Goal: Obtain resource: Obtain resource

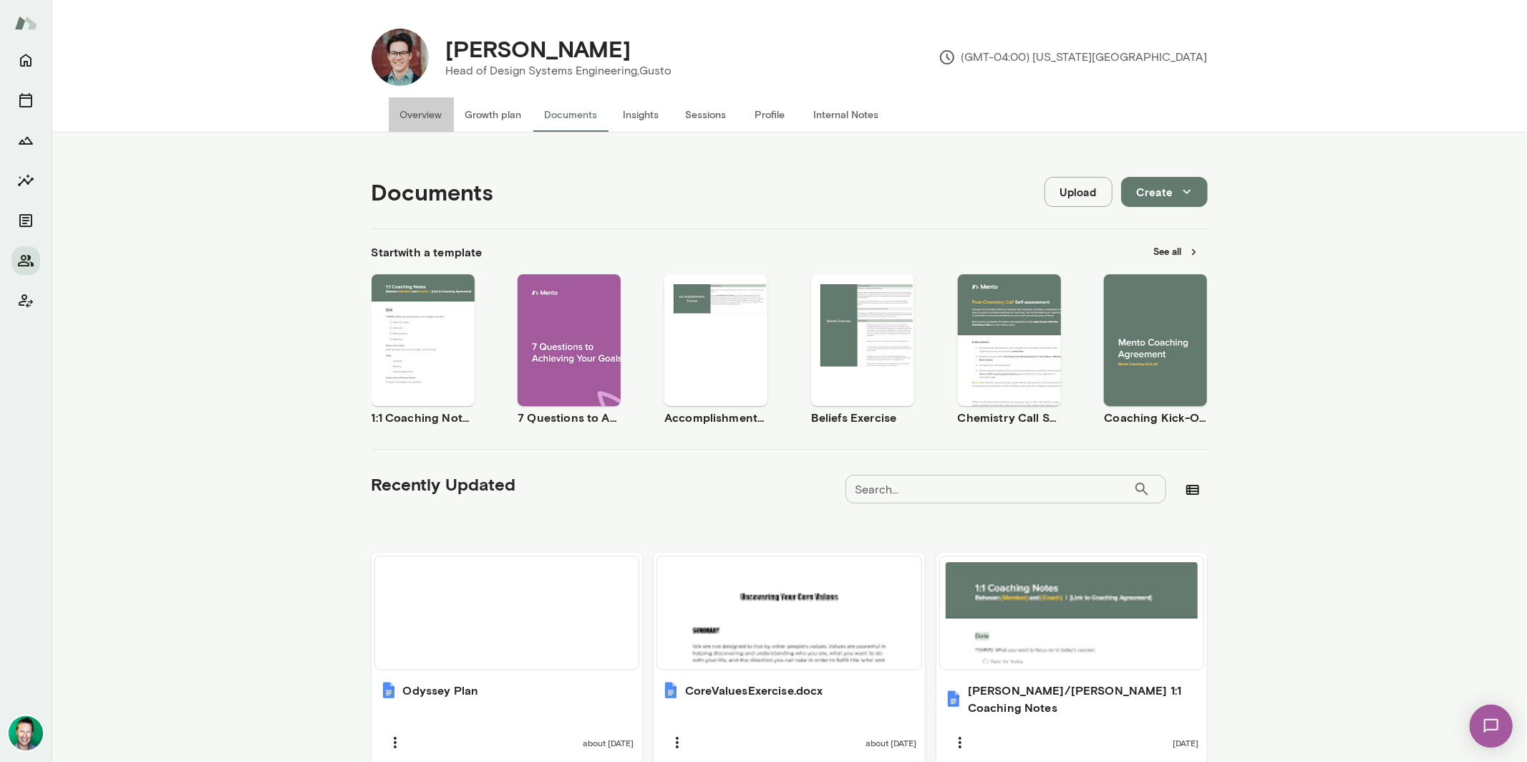
click at [422, 110] on button "Overview" at bounding box center [421, 114] width 65 height 34
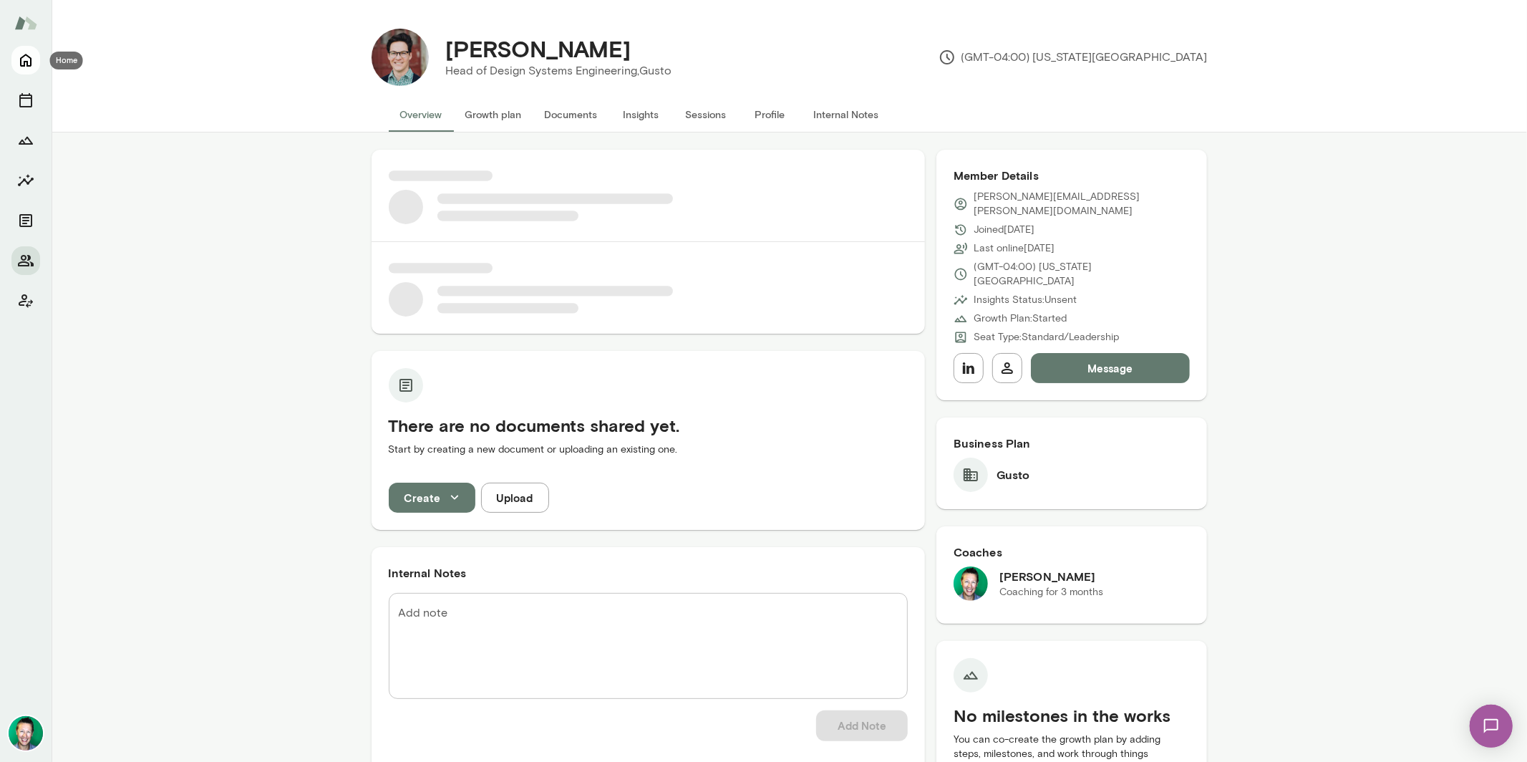
click at [30, 63] on icon "Home" at bounding box center [25, 60] width 11 height 13
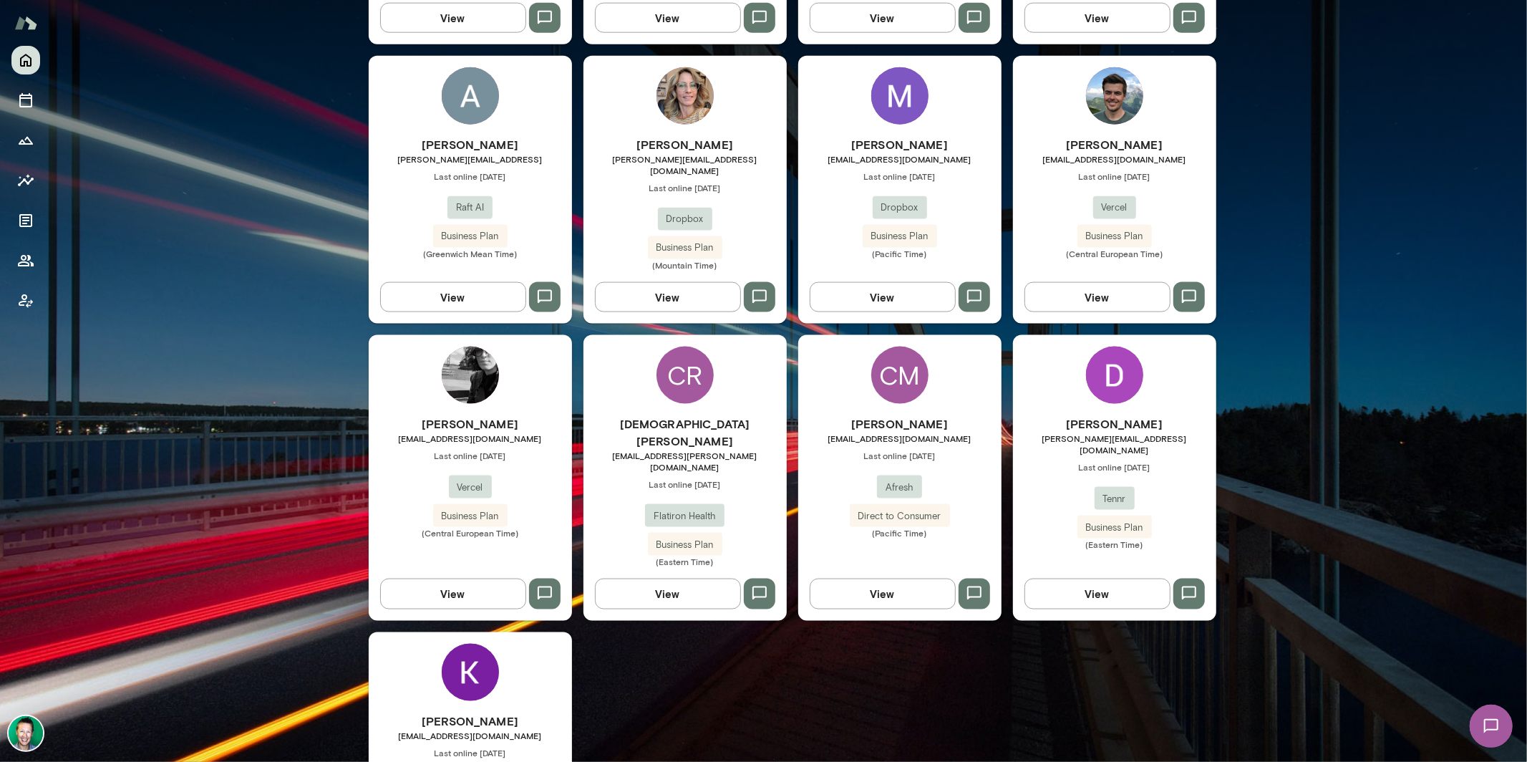
scroll to position [1527, 0]
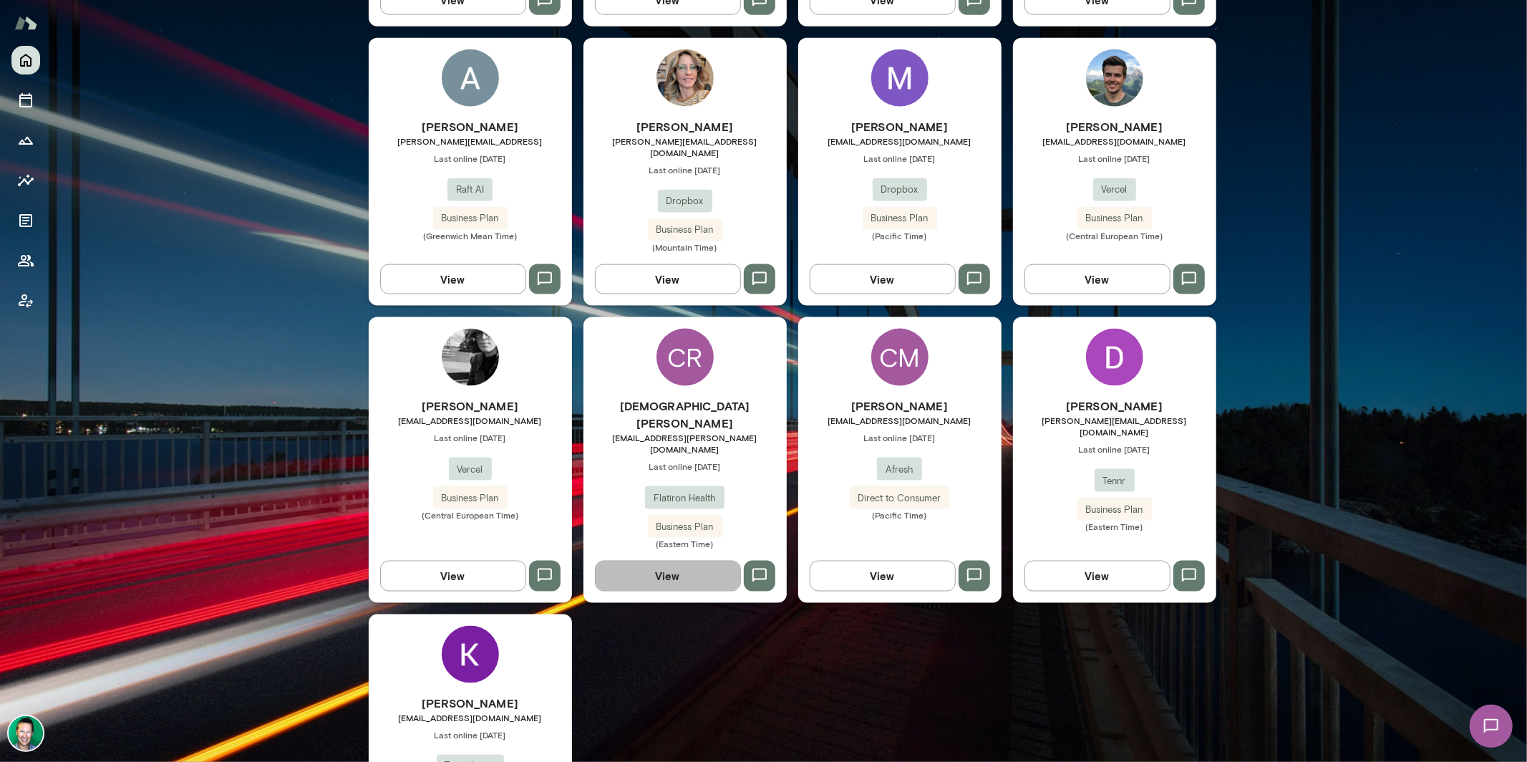
click at [687, 561] on button "View" at bounding box center [668, 576] width 146 height 30
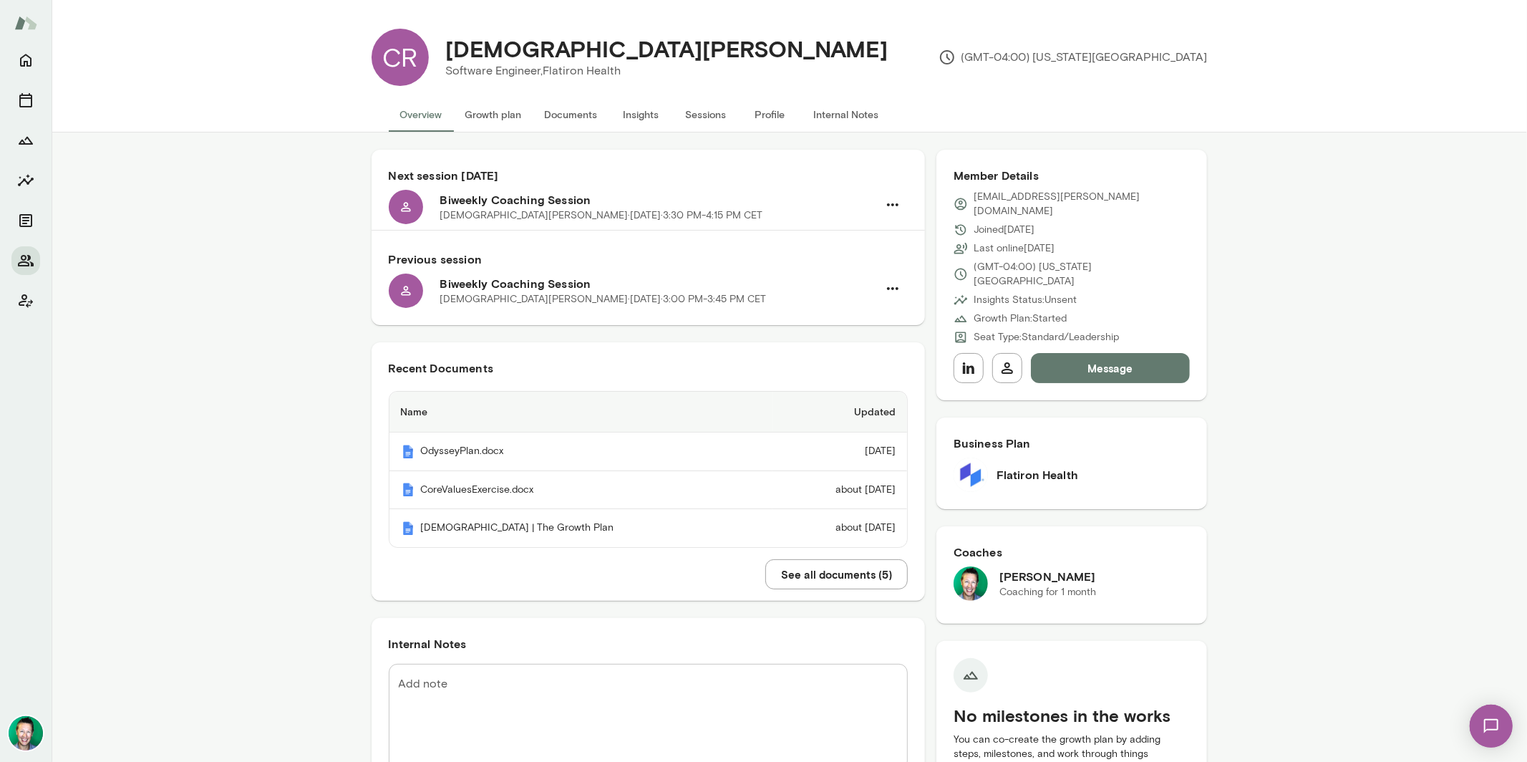
click at [804, 574] on button "See all documents ( 5 )" at bounding box center [836, 574] width 142 height 30
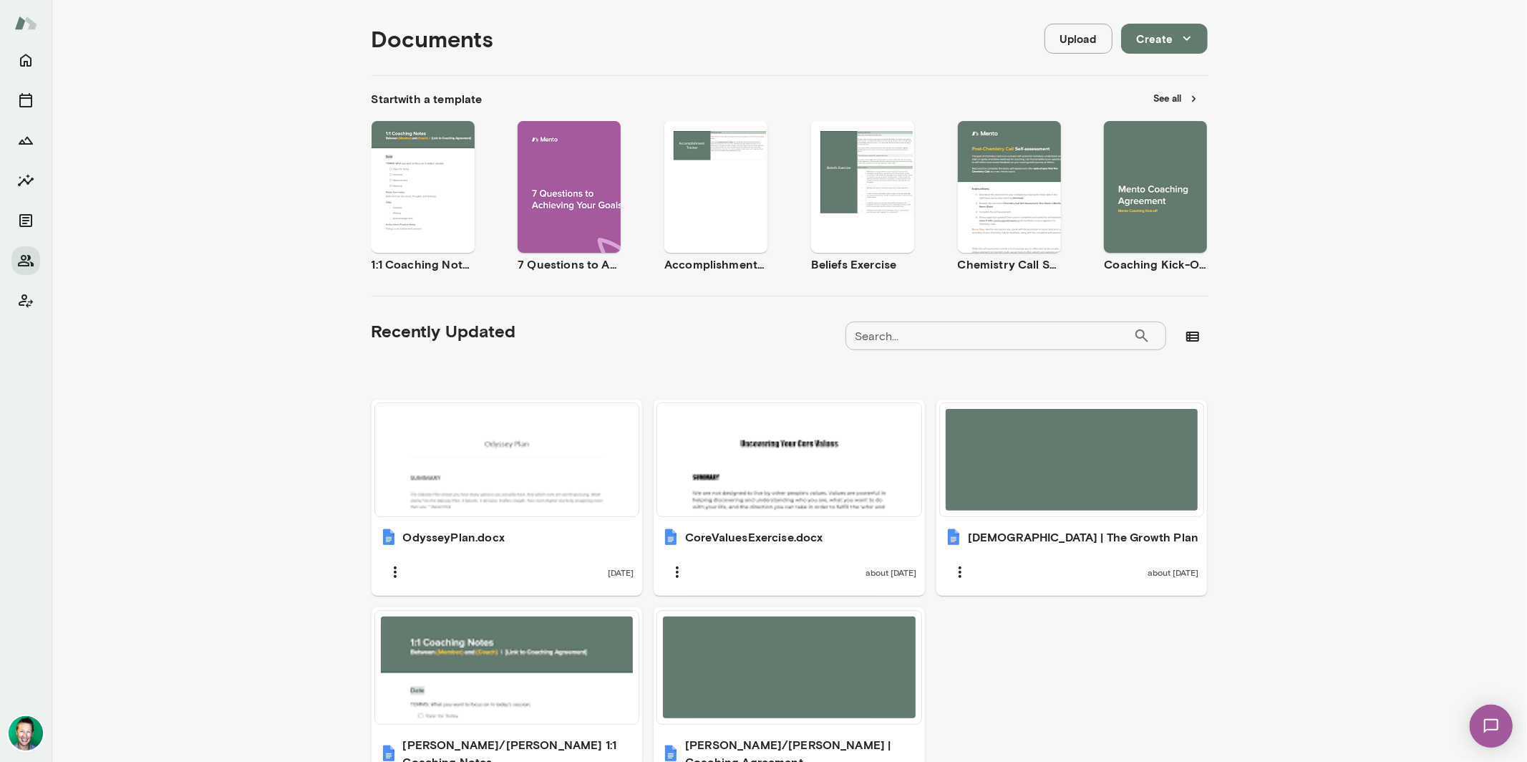
scroll to position [263, 0]
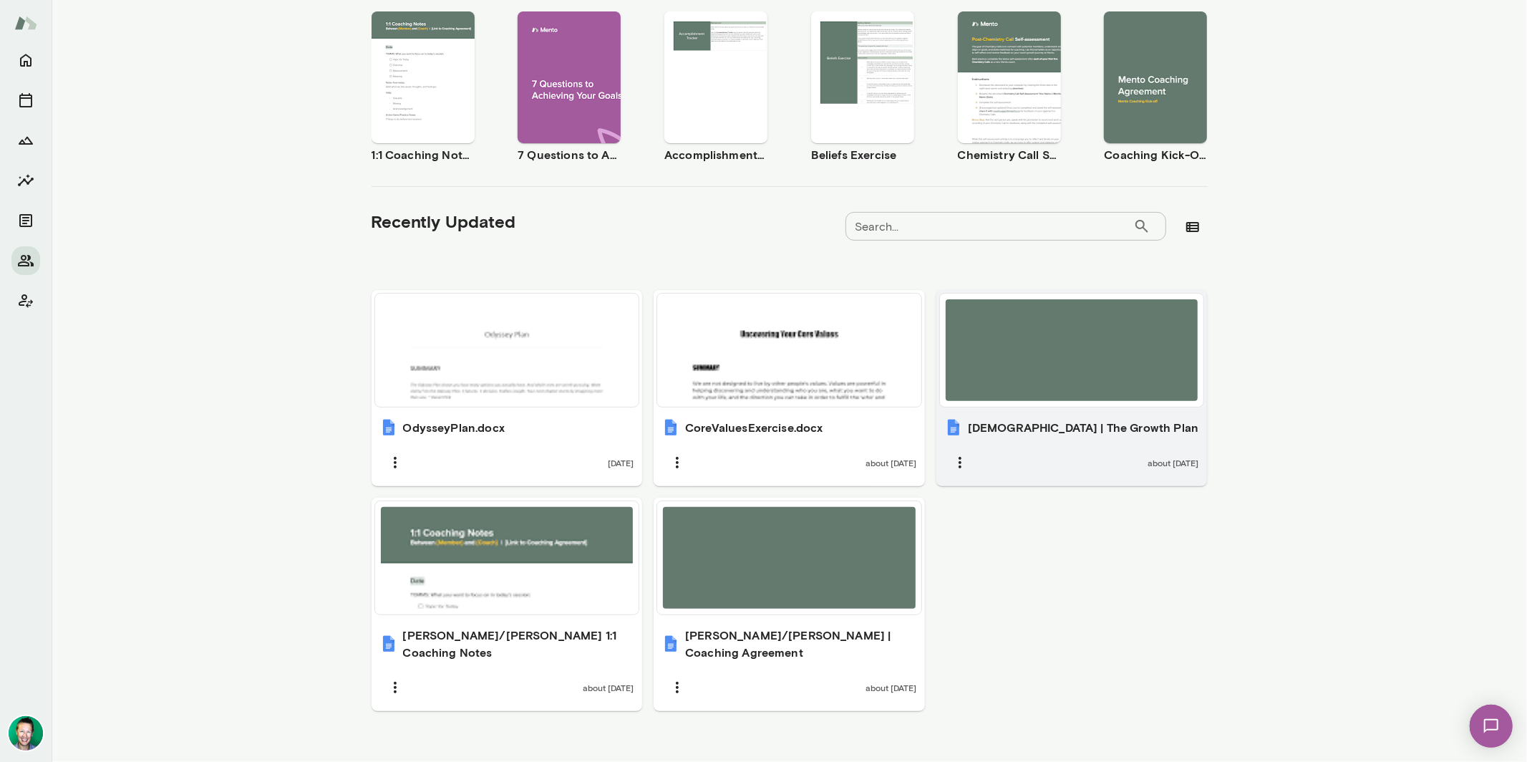
click at [1038, 389] on div at bounding box center [1072, 350] width 253 height 102
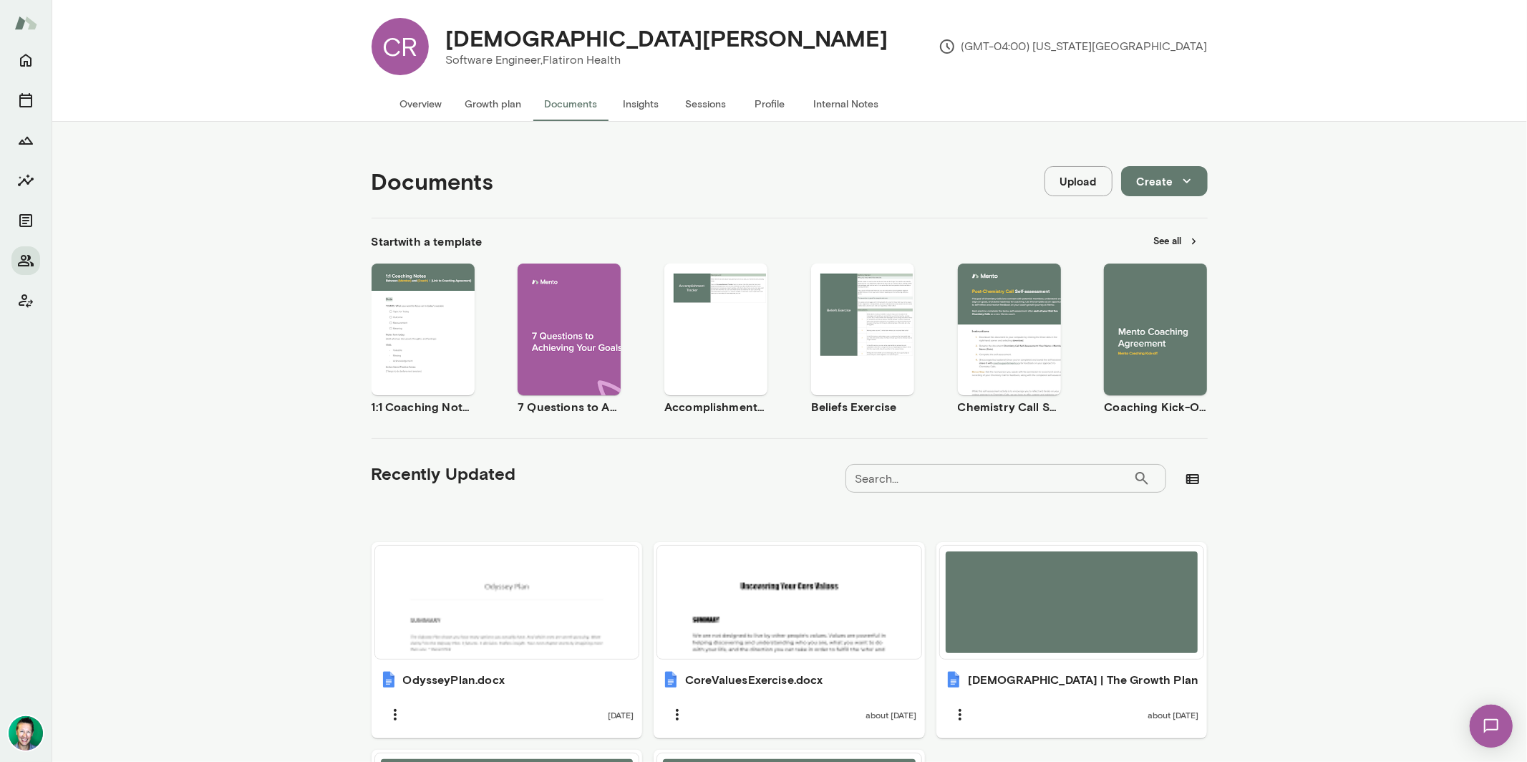
scroll to position [0, 0]
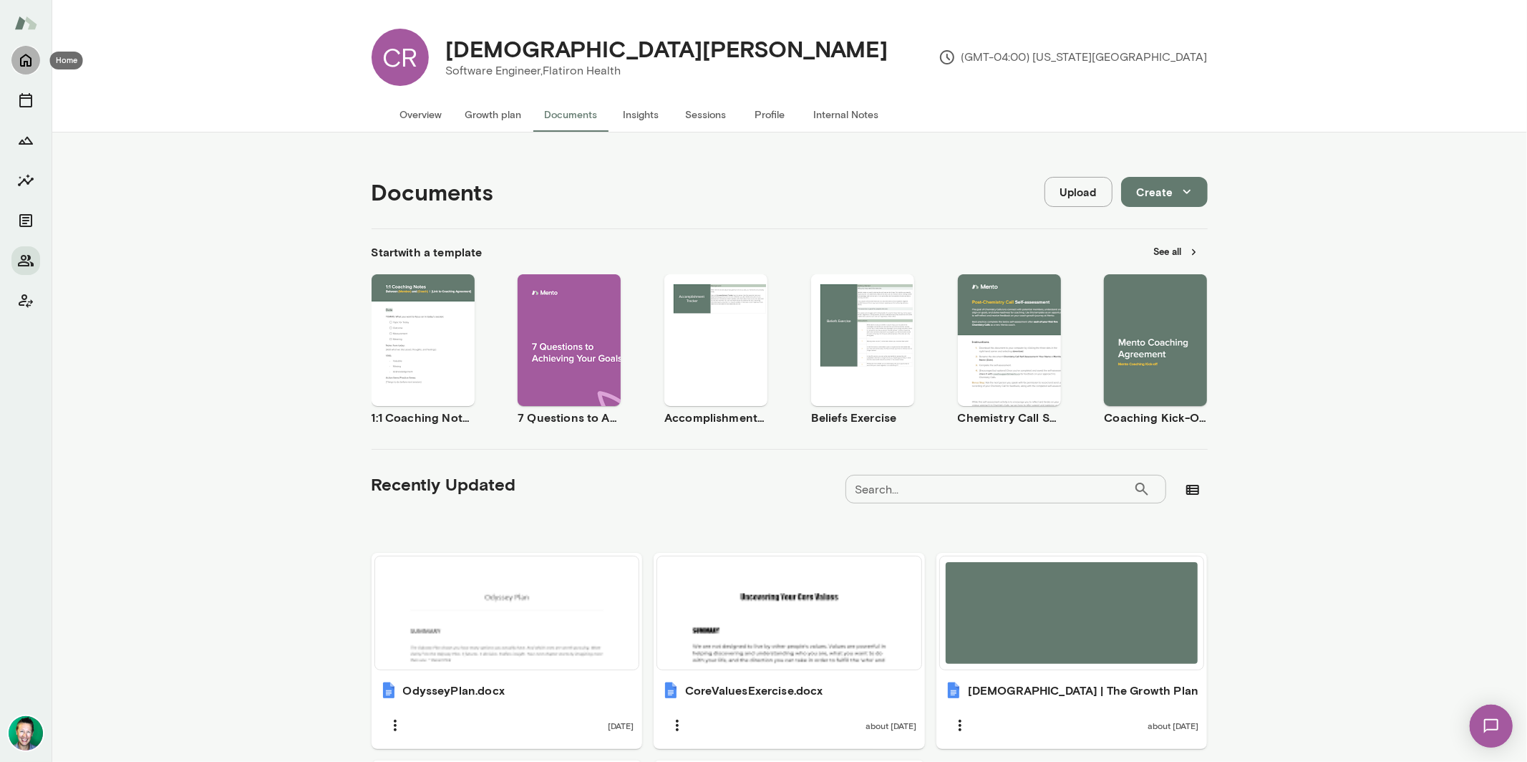
click at [34, 61] on button "Home" at bounding box center [25, 60] width 29 height 29
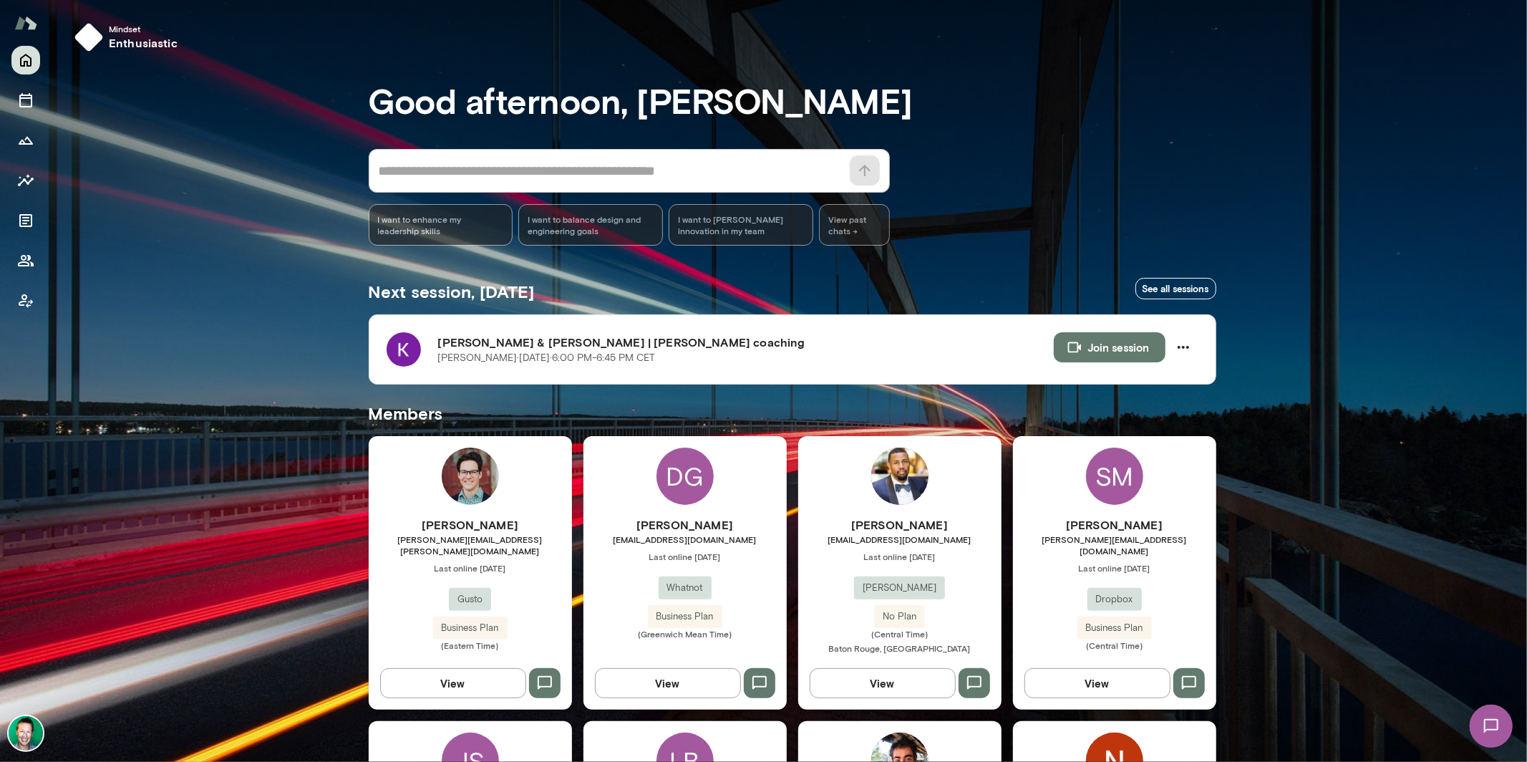
click at [667, 681] on button "View" at bounding box center [668, 683] width 146 height 30
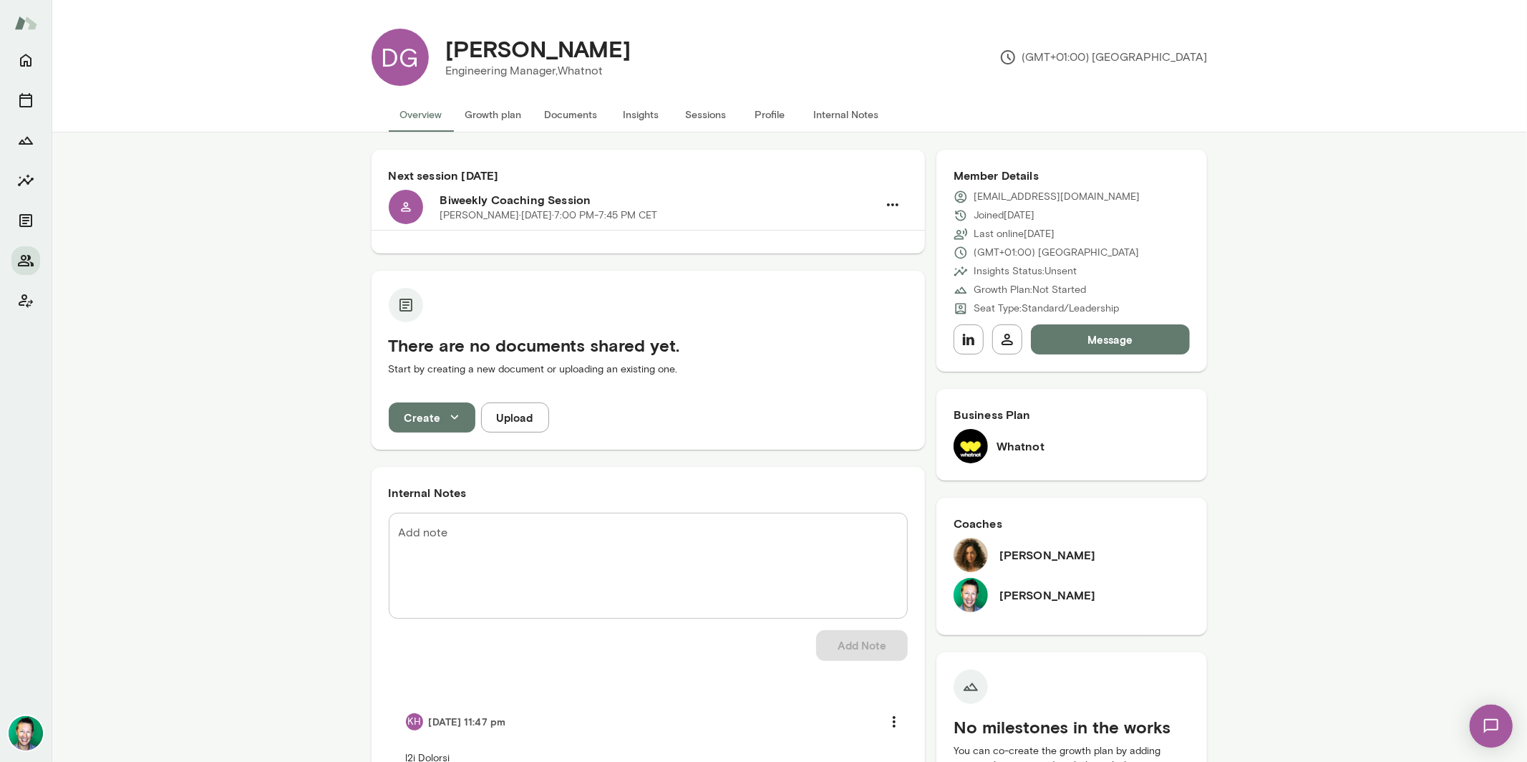
click at [1480, 727] on img at bounding box center [1490, 725] width 59 height 59
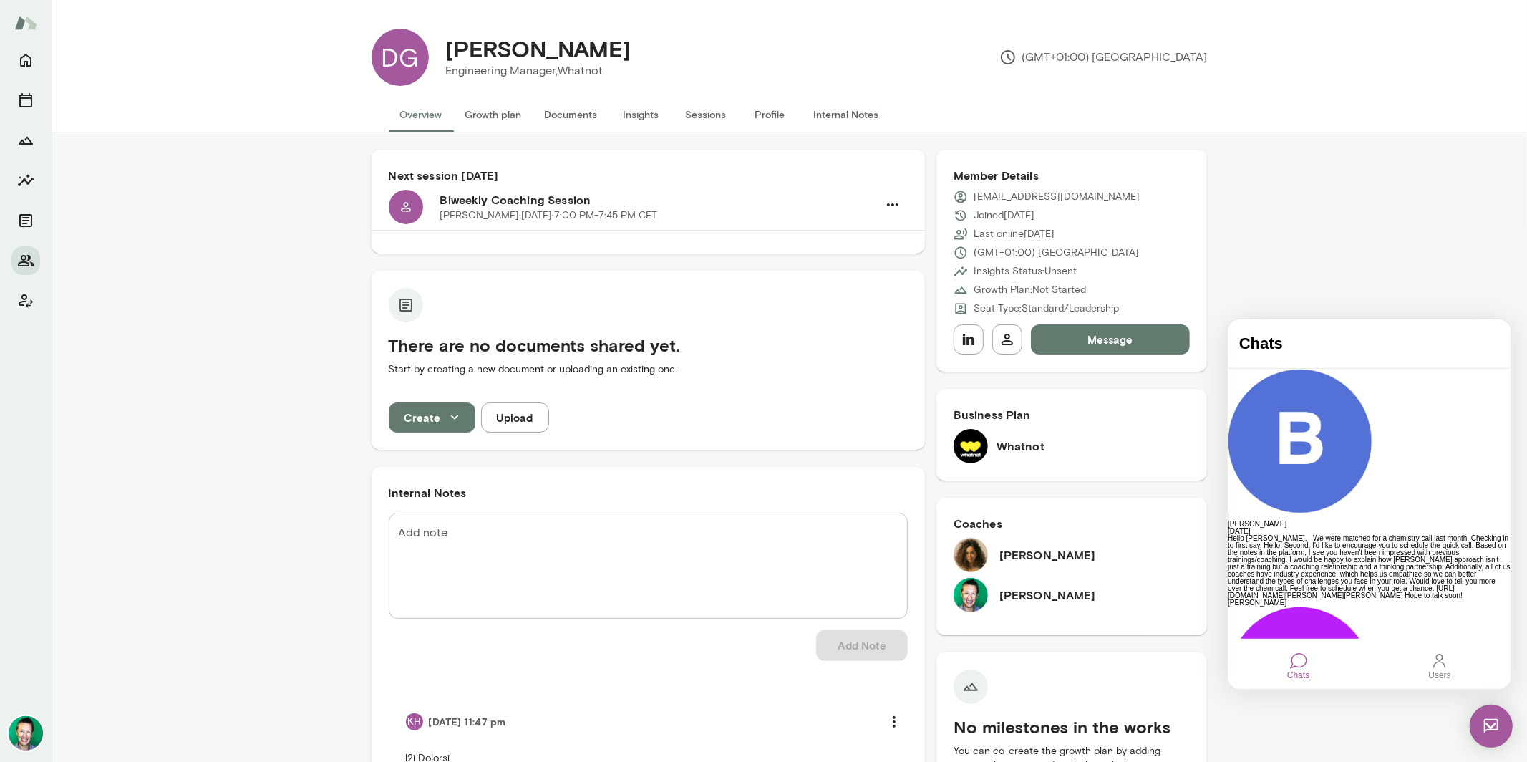
click at [1479, 727] on img at bounding box center [1490, 725] width 43 height 43
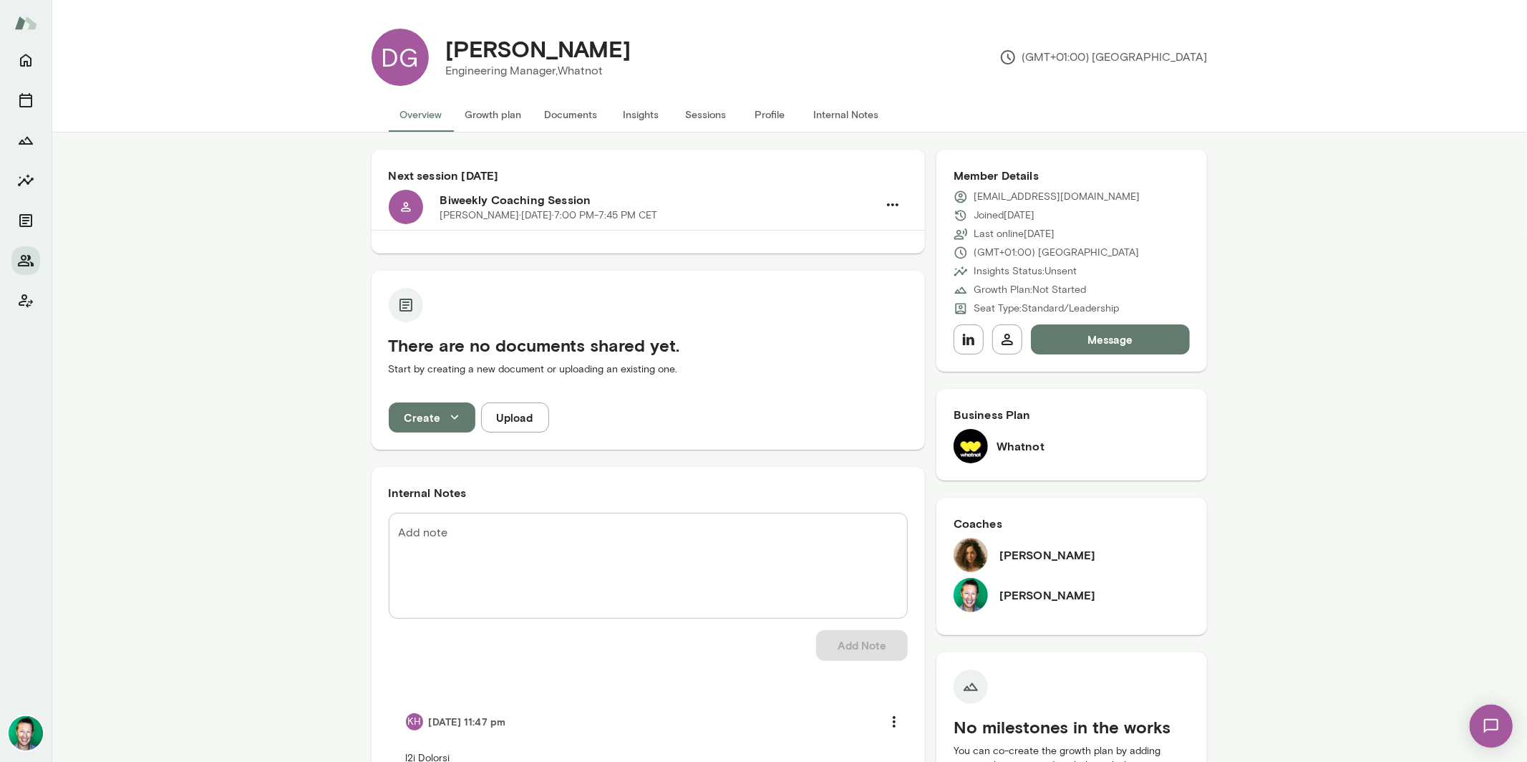
click at [1072, 340] on button "Message" at bounding box center [1111, 339] width 160 height 30
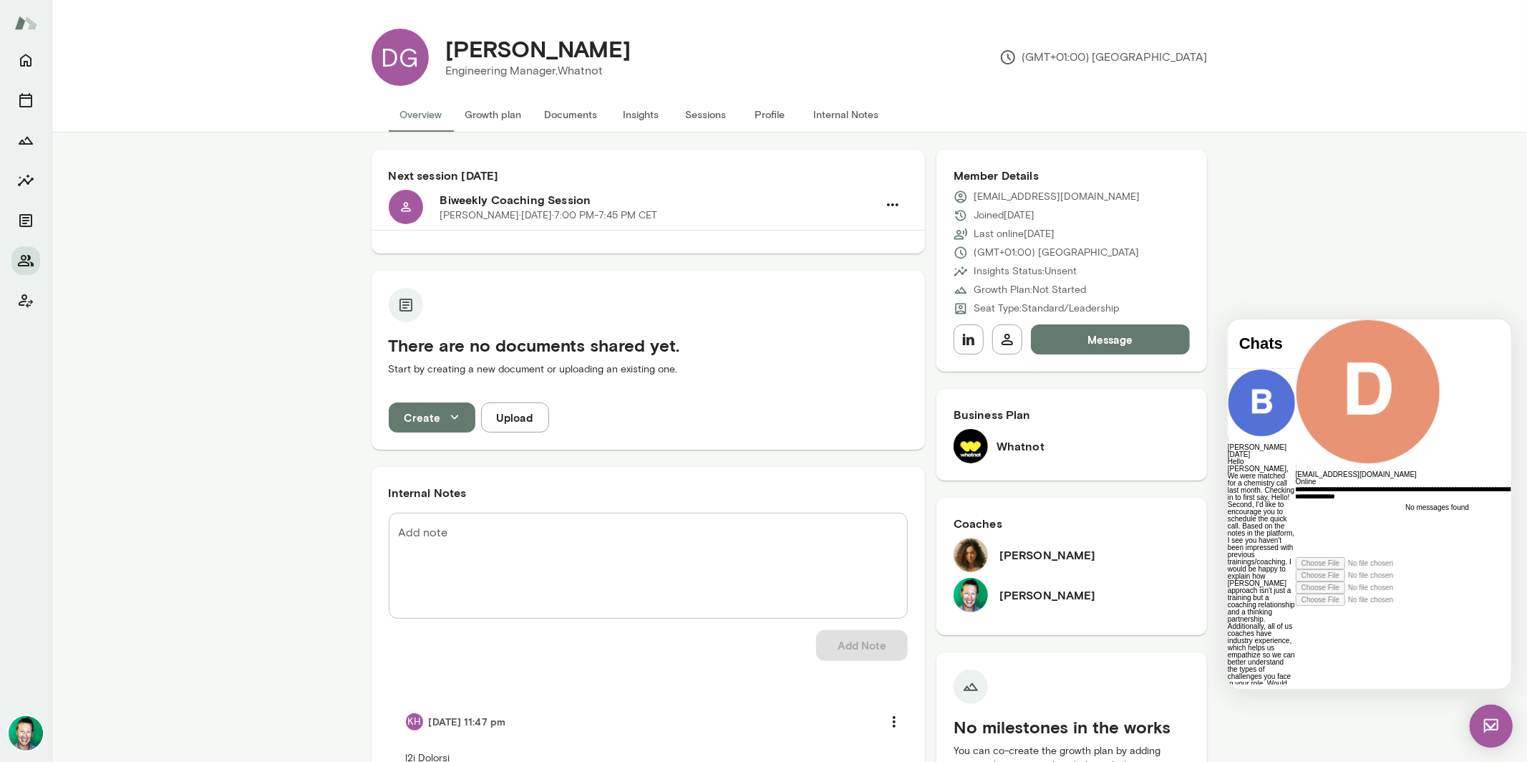
scroll to position [10, 0]
click at [1432, 556] on div "**********" at bounding box center [1425, 521] width 261 height 72
click at [1380, 556] on div "**********" at bounding box center [1425, 521] width 261 height 72
click at [1341, 556] on div "**********" at bounding box center [1425, 521] width 261 height 72
drag, startPoint x: 1397, startPoint y: 628, endPoint x: 1302, endPoint y: 624, distance: 95.3
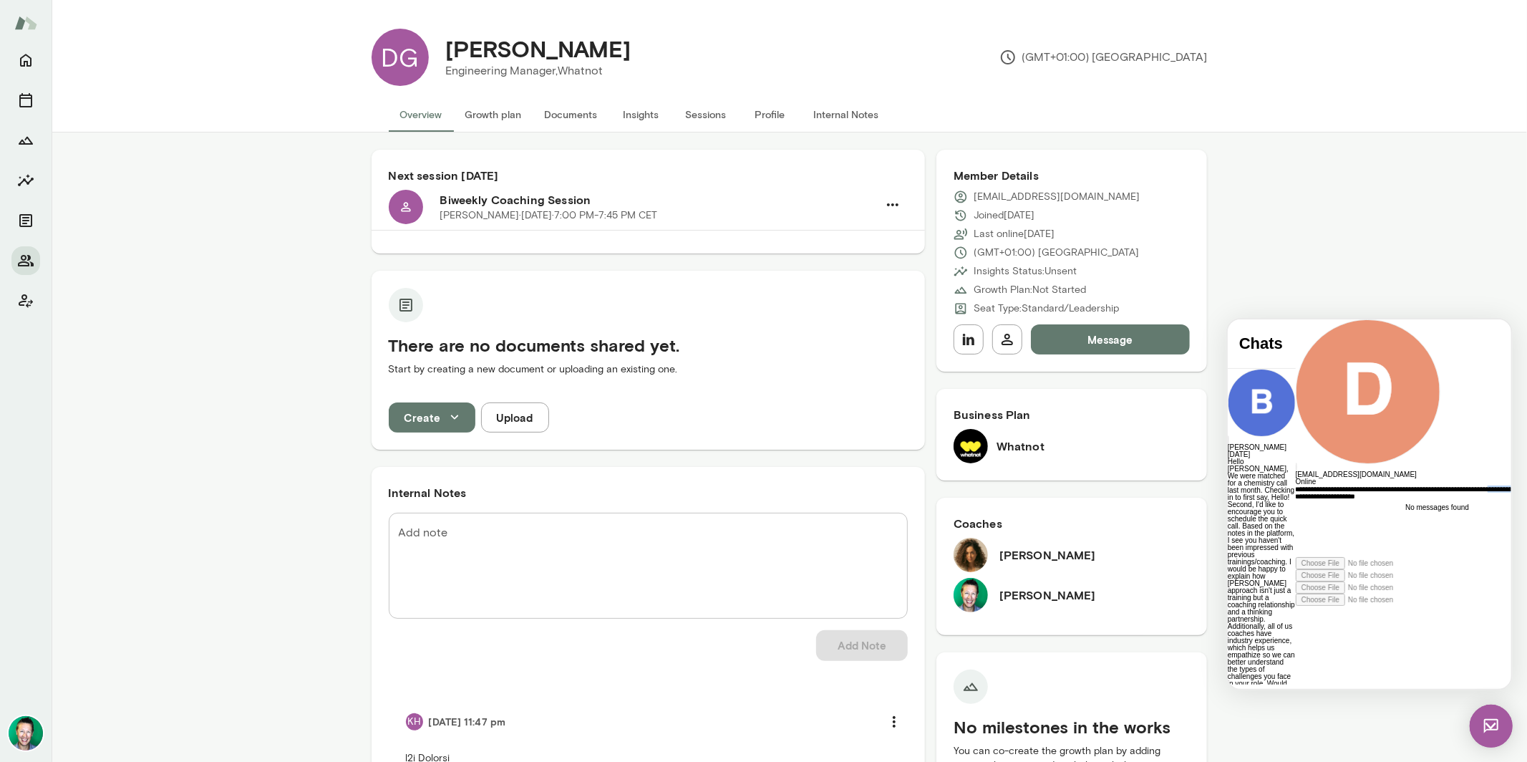
click at [1302, 556] on div "**********" at bounding box center [1425, 521] width 261 height 72
drag, startPoint x: 1318, startPoint y: 643, endPoint x: 1291, endPoint y: 619, distance: 36.0
click at [1295, 556] on div "**********" at bounding box center [1425, 521] width 261 height 72
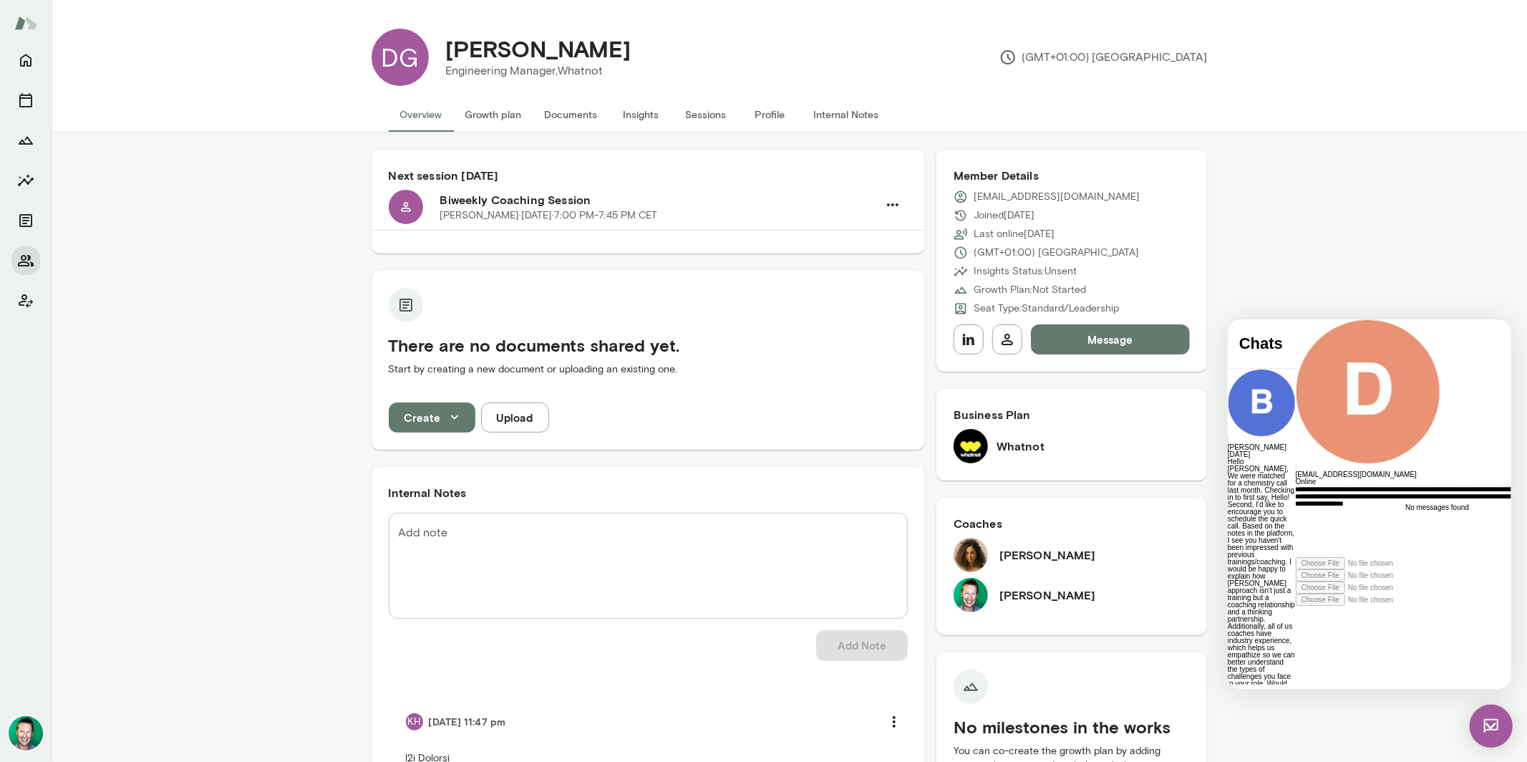
click at [1461, 556] on div "**********" at bounding box center [1425, 521] width 261 height 72
click at [1479, 556] on div "**********" at bounding box center [1425, 521] width 261 height 72
click at [1295, 605] on icon at bounding box center [1295, 605] width 0 height 0
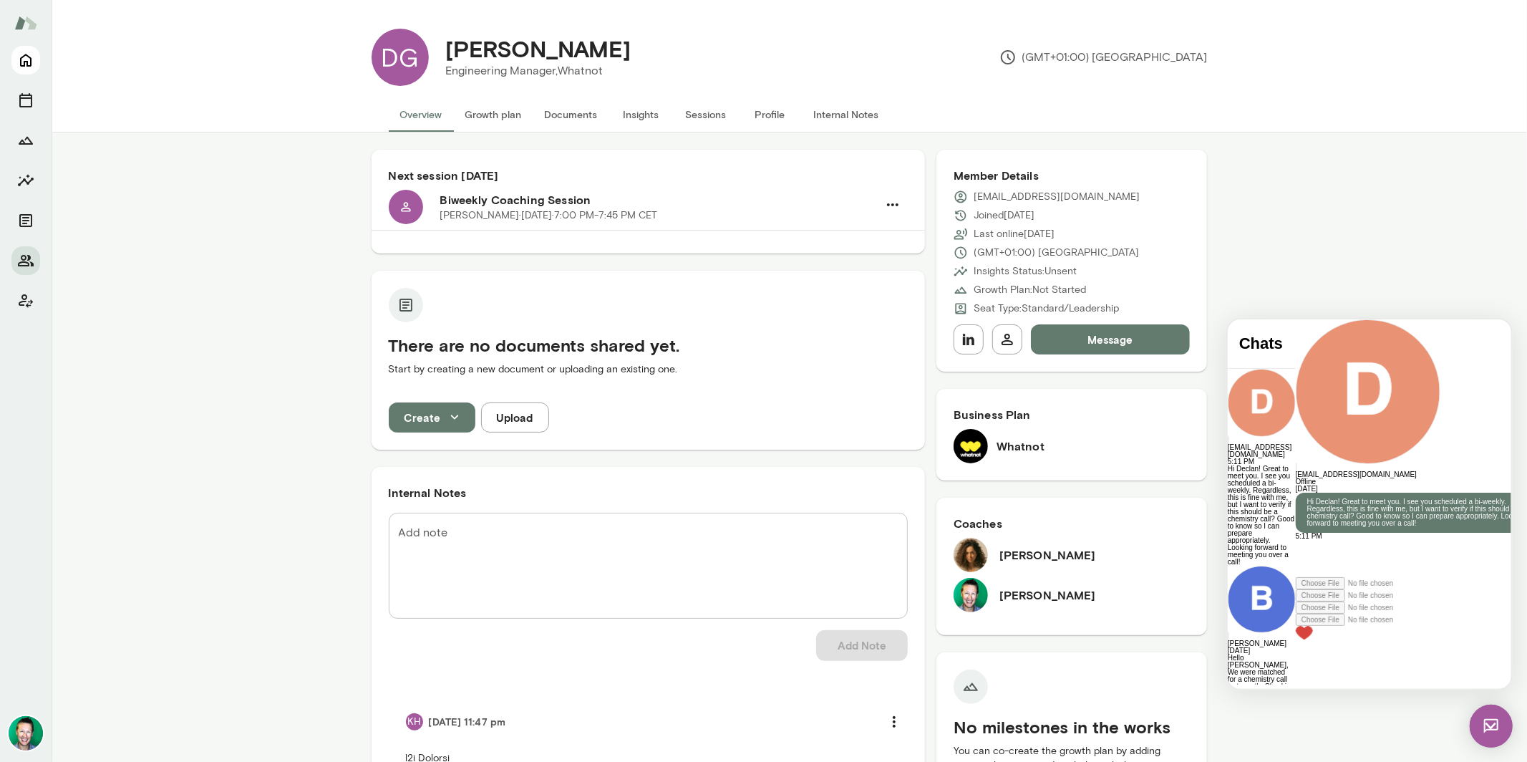
click at [20, 64] on icon "Home" at bounding box center [25, 60] width 11 height 13
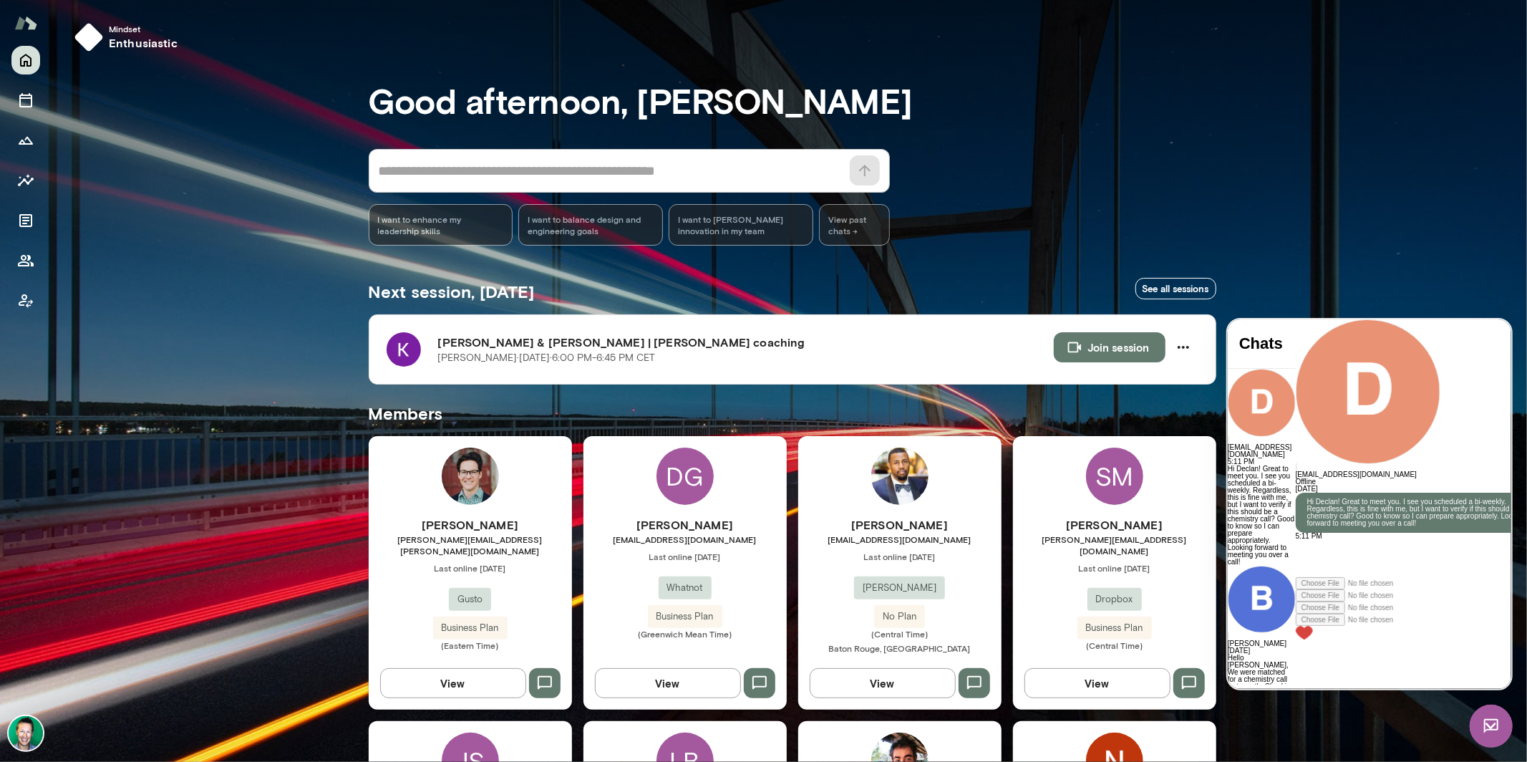
click at [1500, 723] on img at bounding box center [1490, 725] width 43 height 43
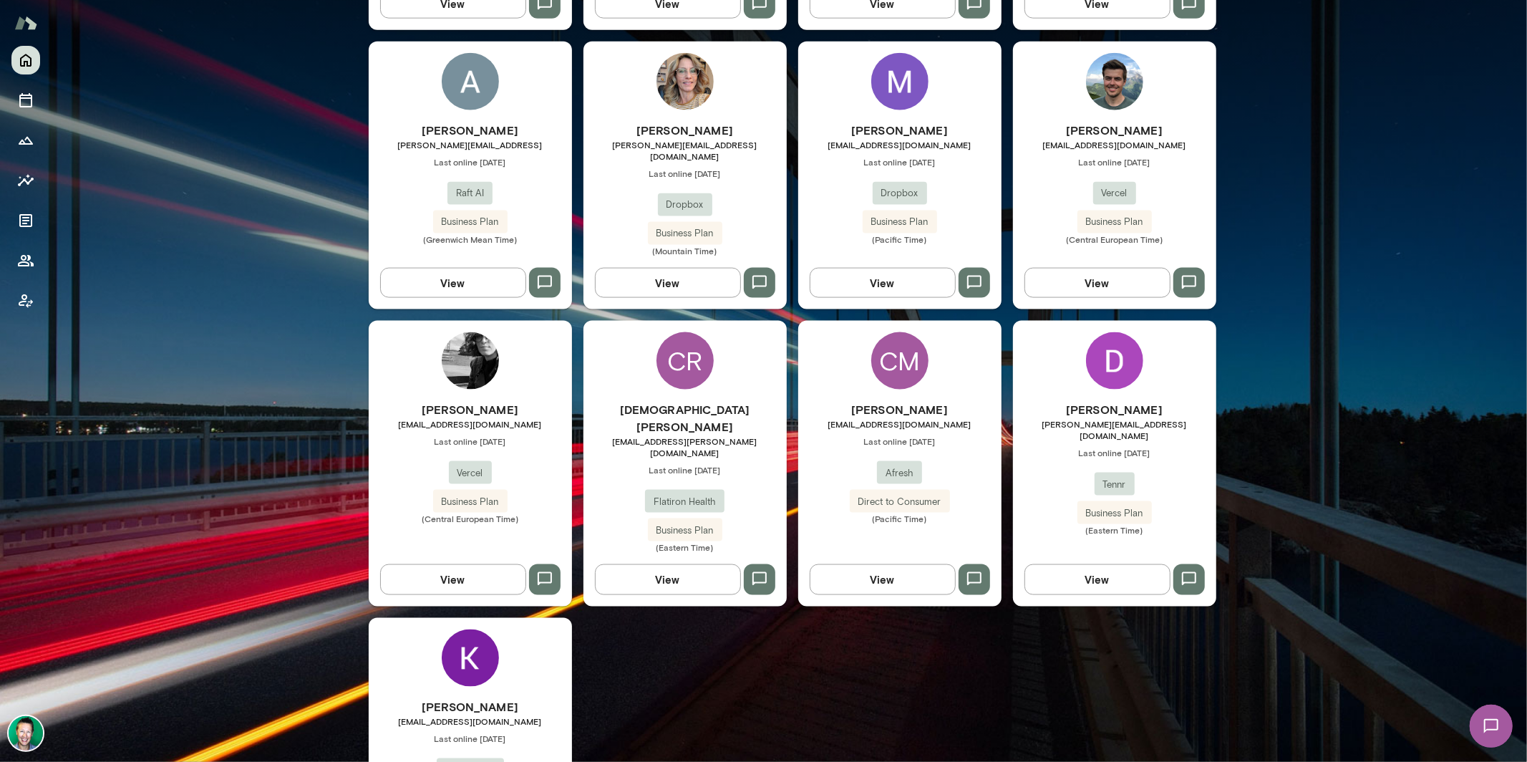
scroll to position [1591, 0]
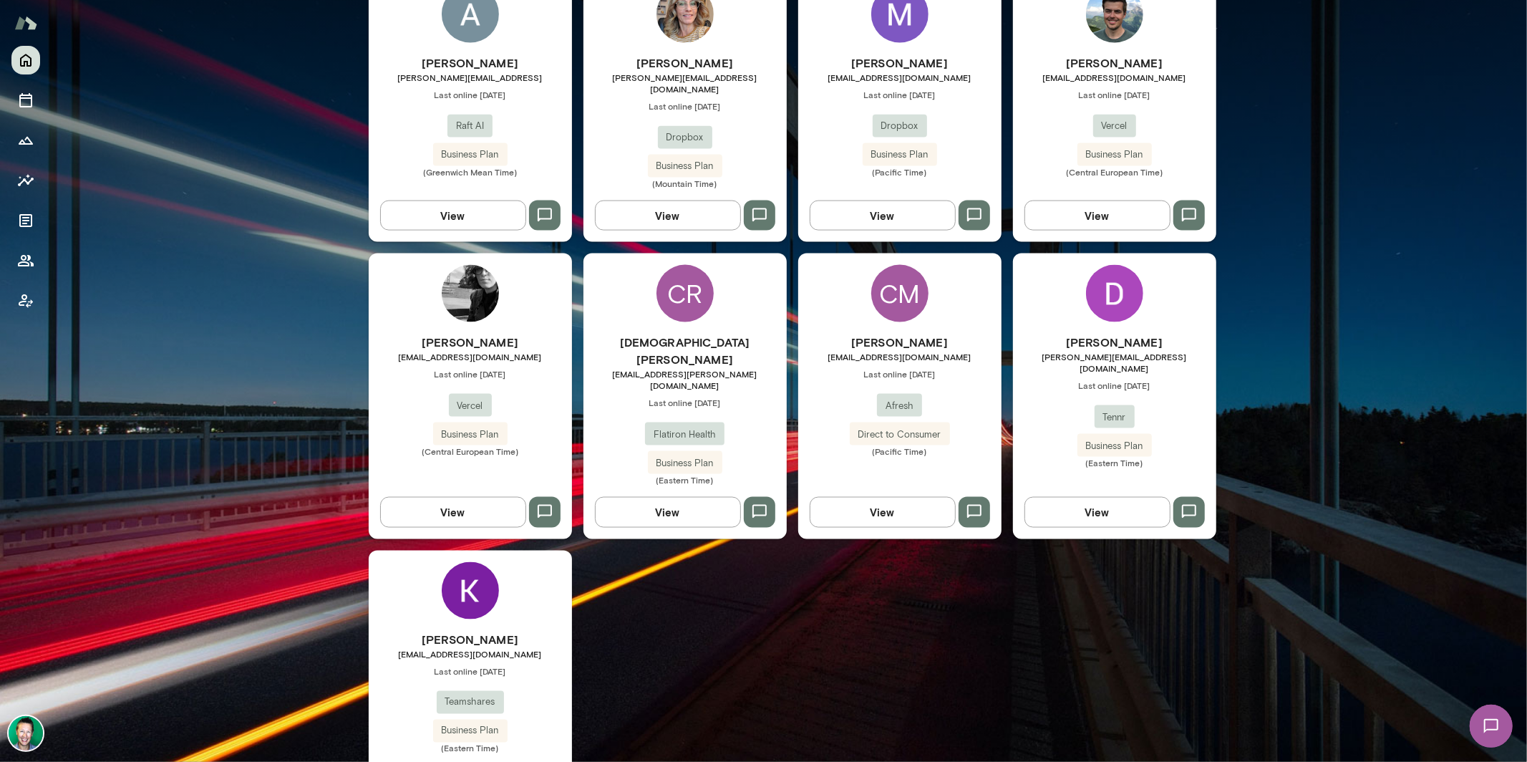
click at [669, 497] on button "View" at bounding box center [668, 512] width 146 height 30
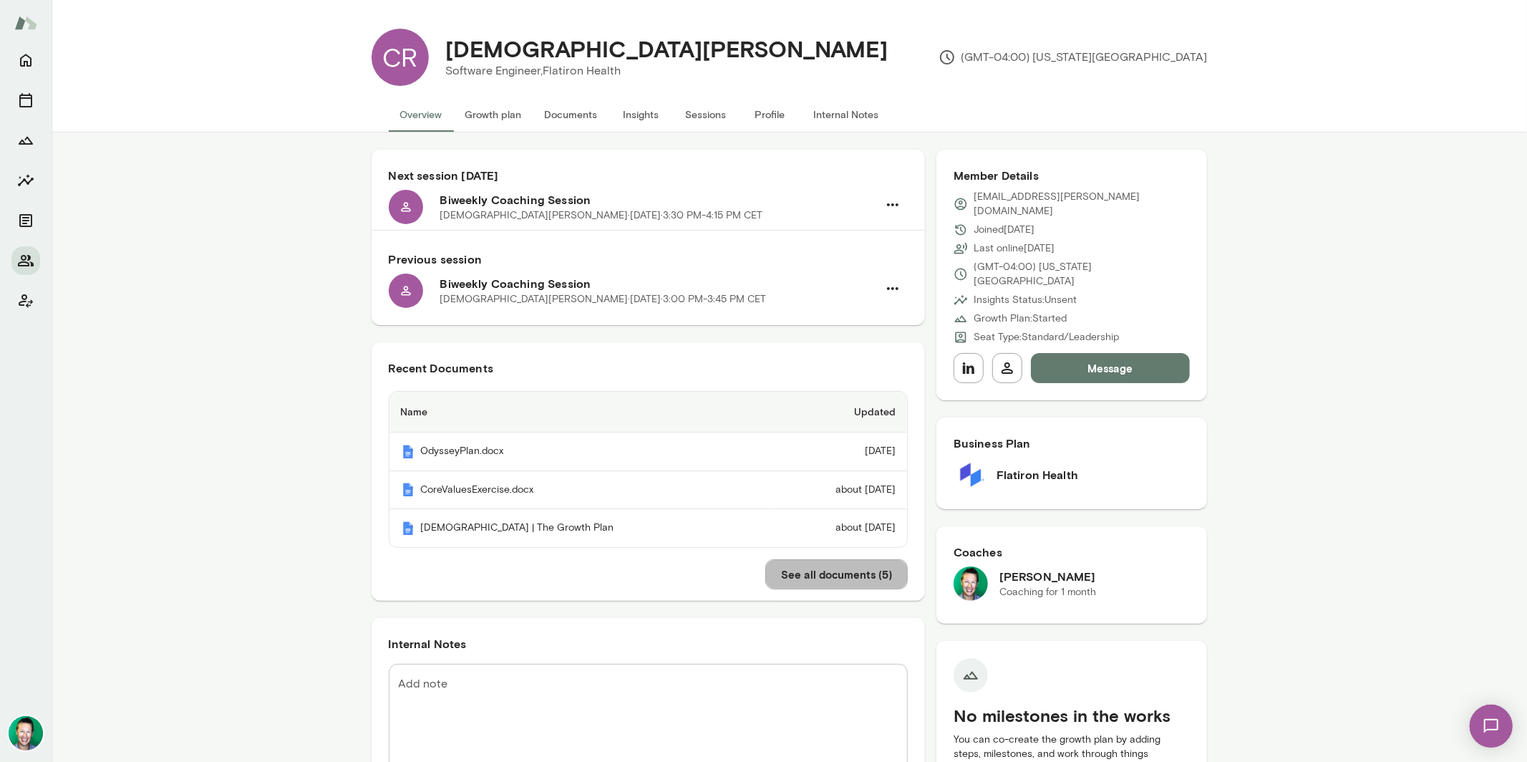
click at [792, 581] on button "See all documents ( 5 )" at bounding box center [836, 574] width 142 height 30
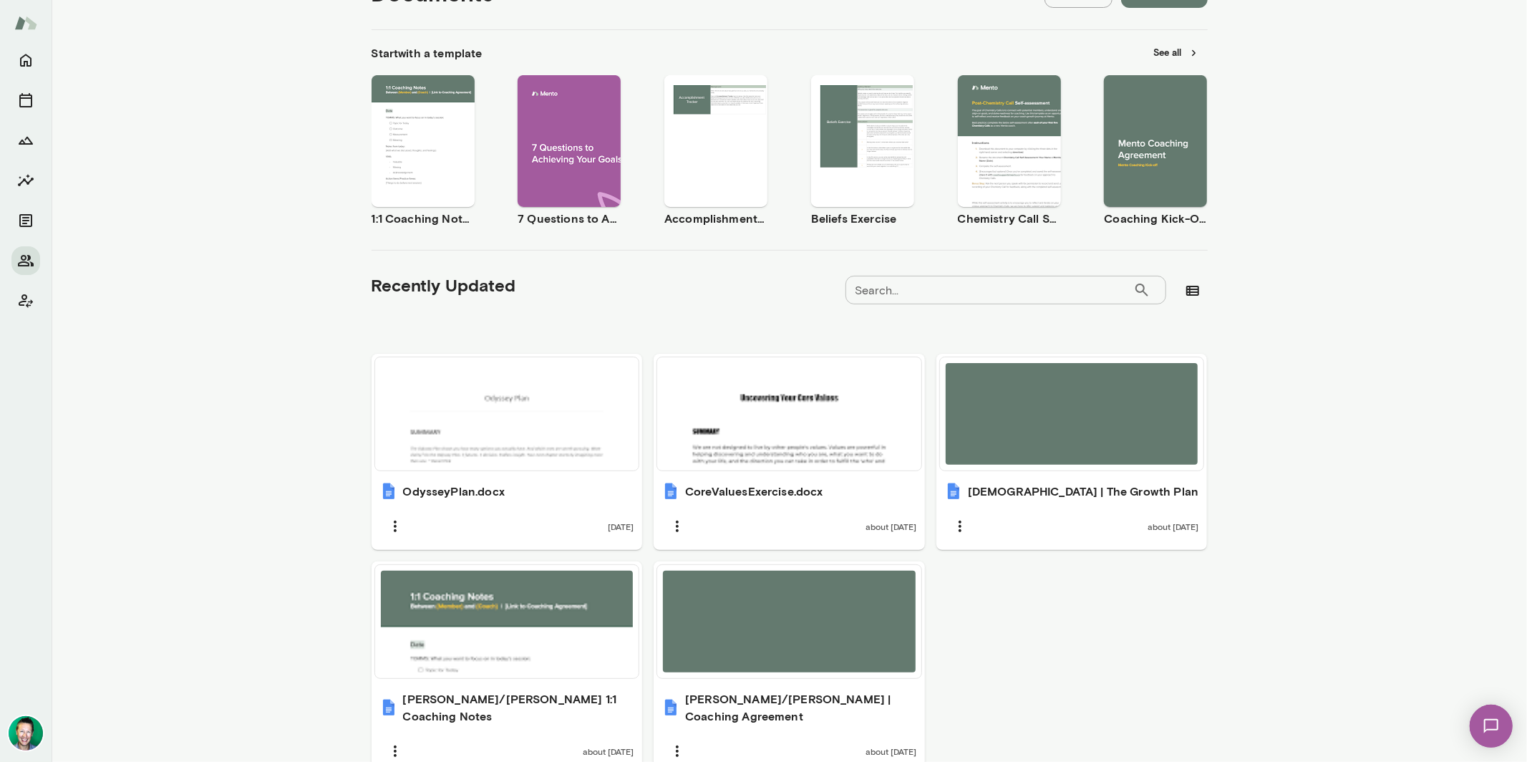
scroll to position [263, 0]
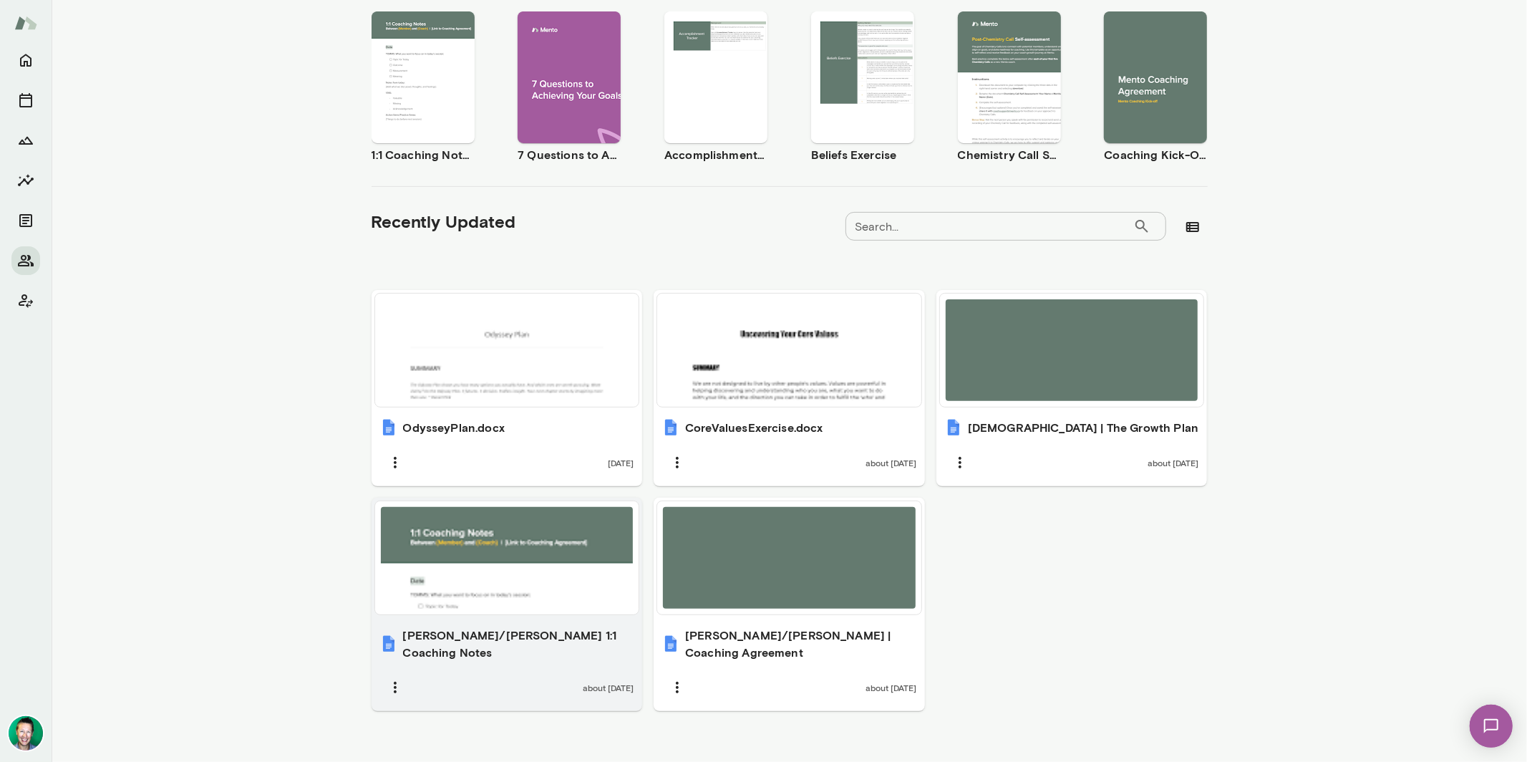
click at [477, 546] on div at bounding box center [507, 558] width 253 height 102
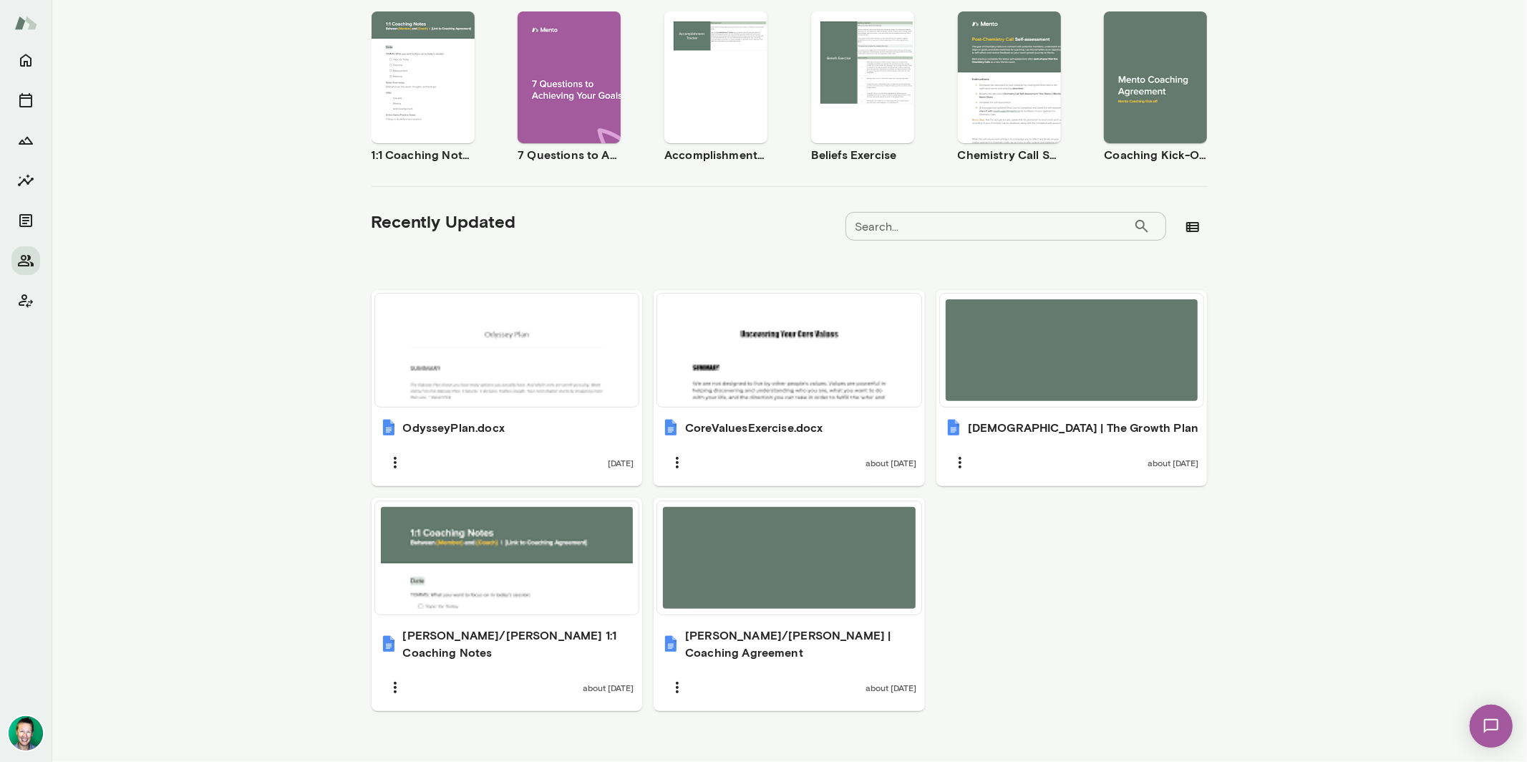
click at [1490, 717] on img at bounding box center [1490, 725] width 59 height 59
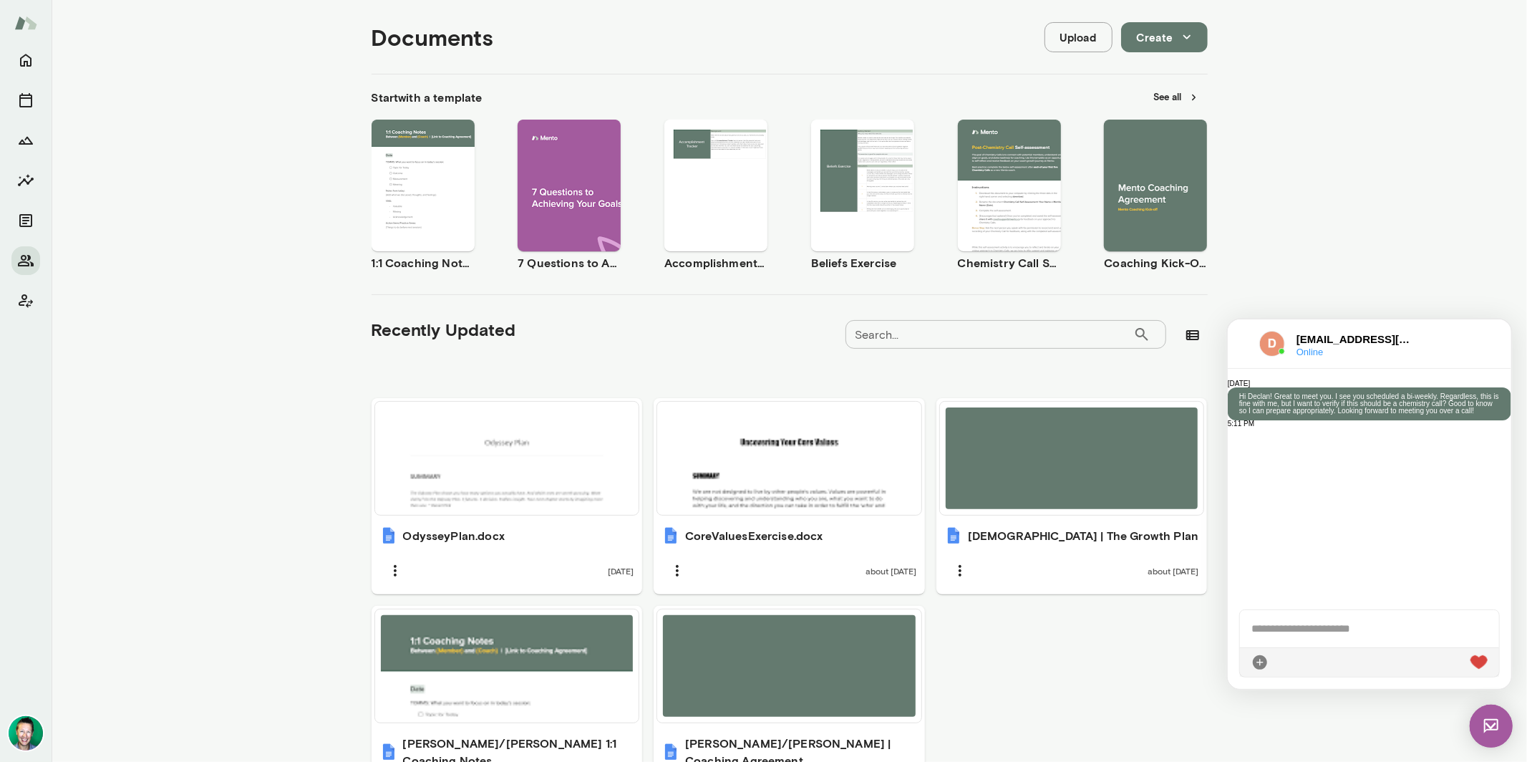
scroll to position [0, 0]
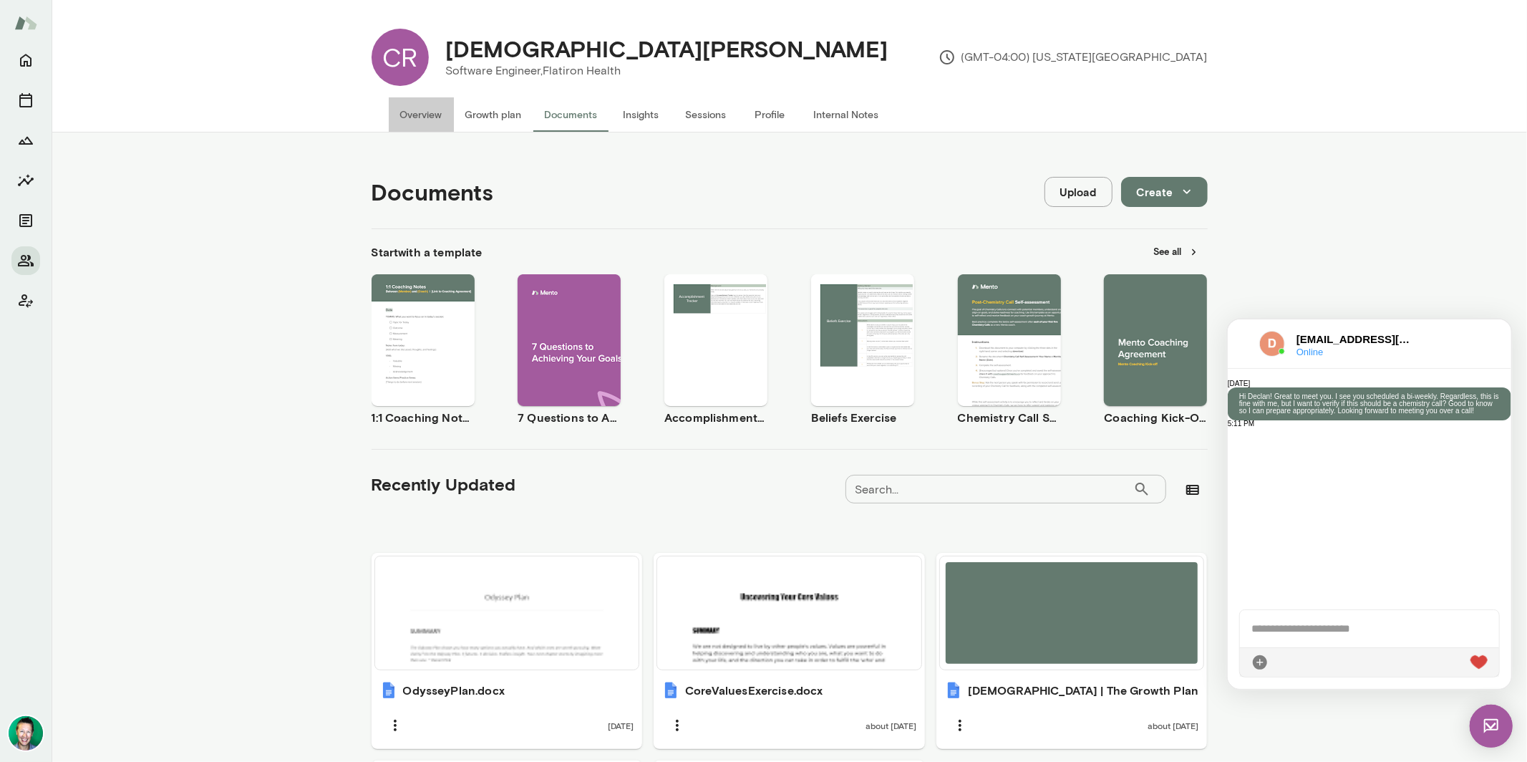
click at [393, 117] on button "Overview" at bounding box center [421, 114] width 65 height 34
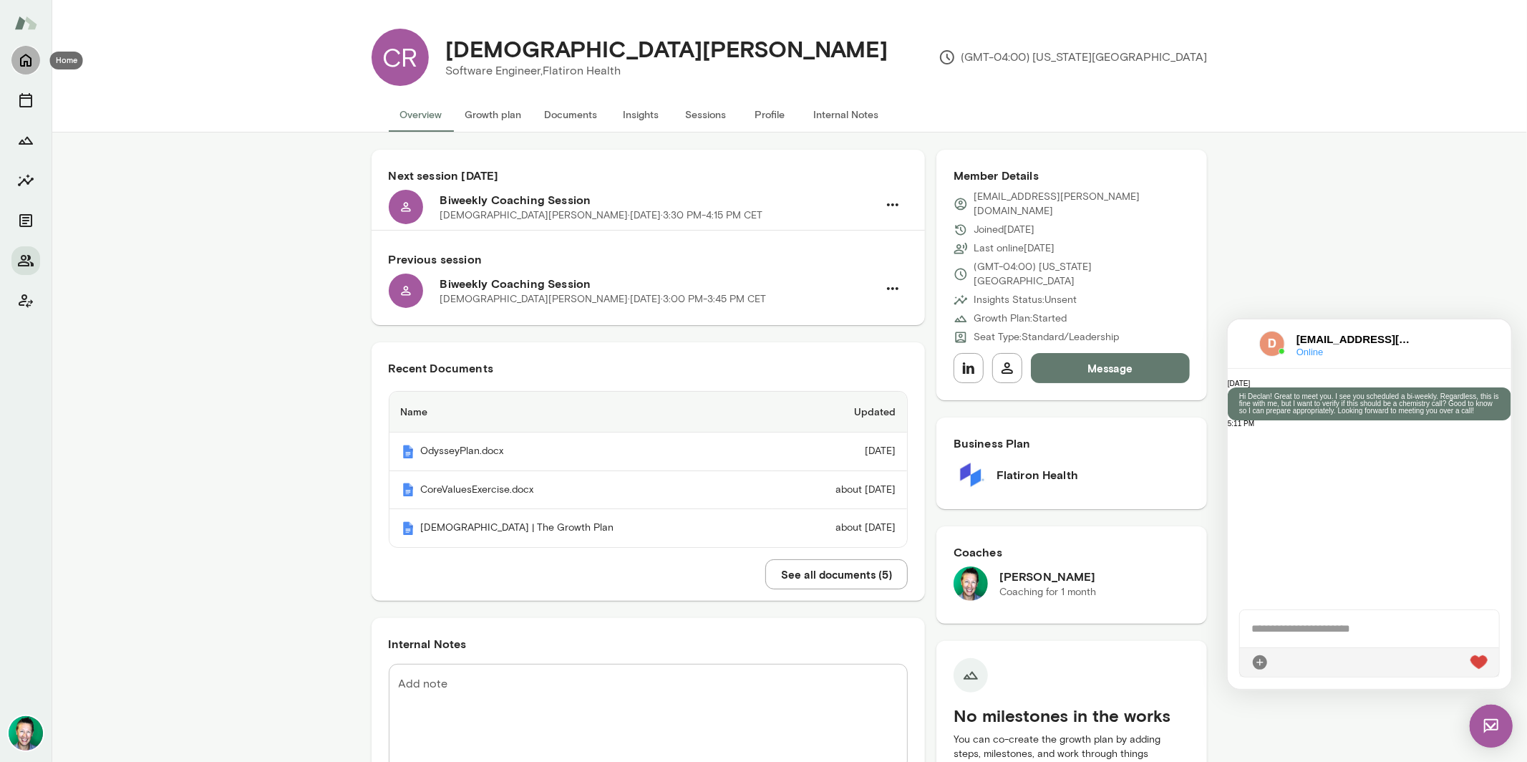
click at [23, 64] on icon "Home" at bounding box center [25, 60] width 17 height 17
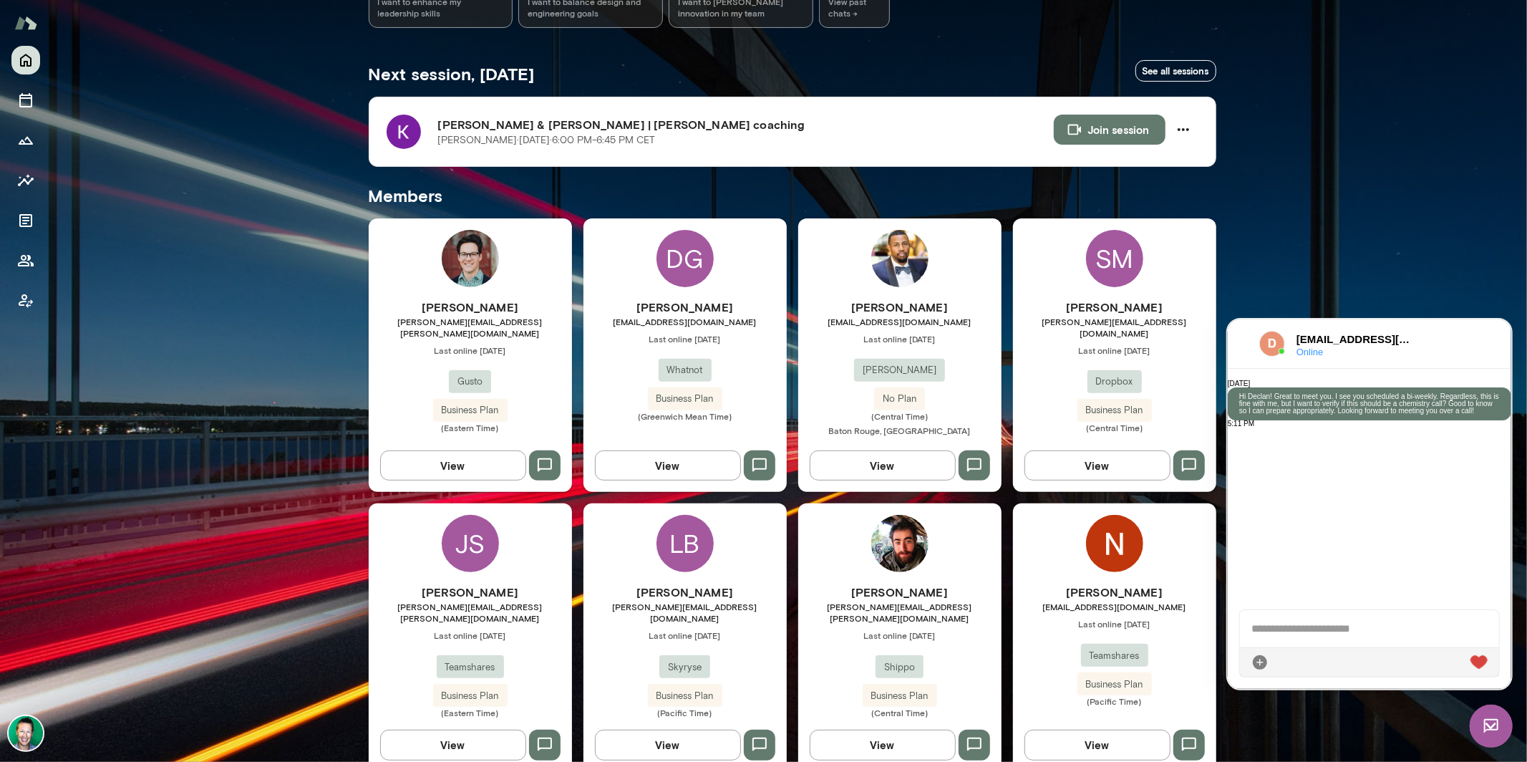
scroll to position [231, 0]
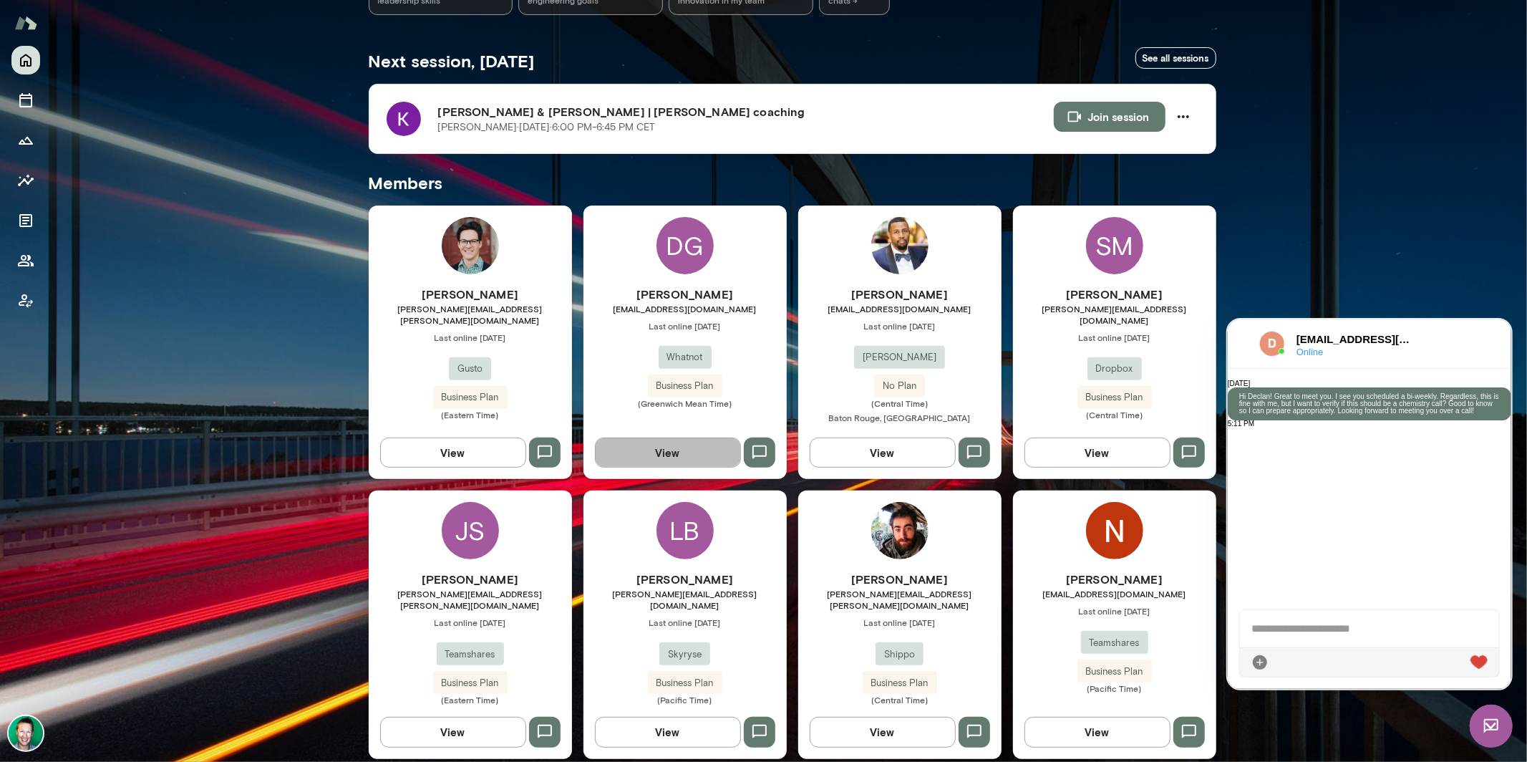
click at [680, 462] on button "View" at bounding box center [668, 452] width 146 height 30
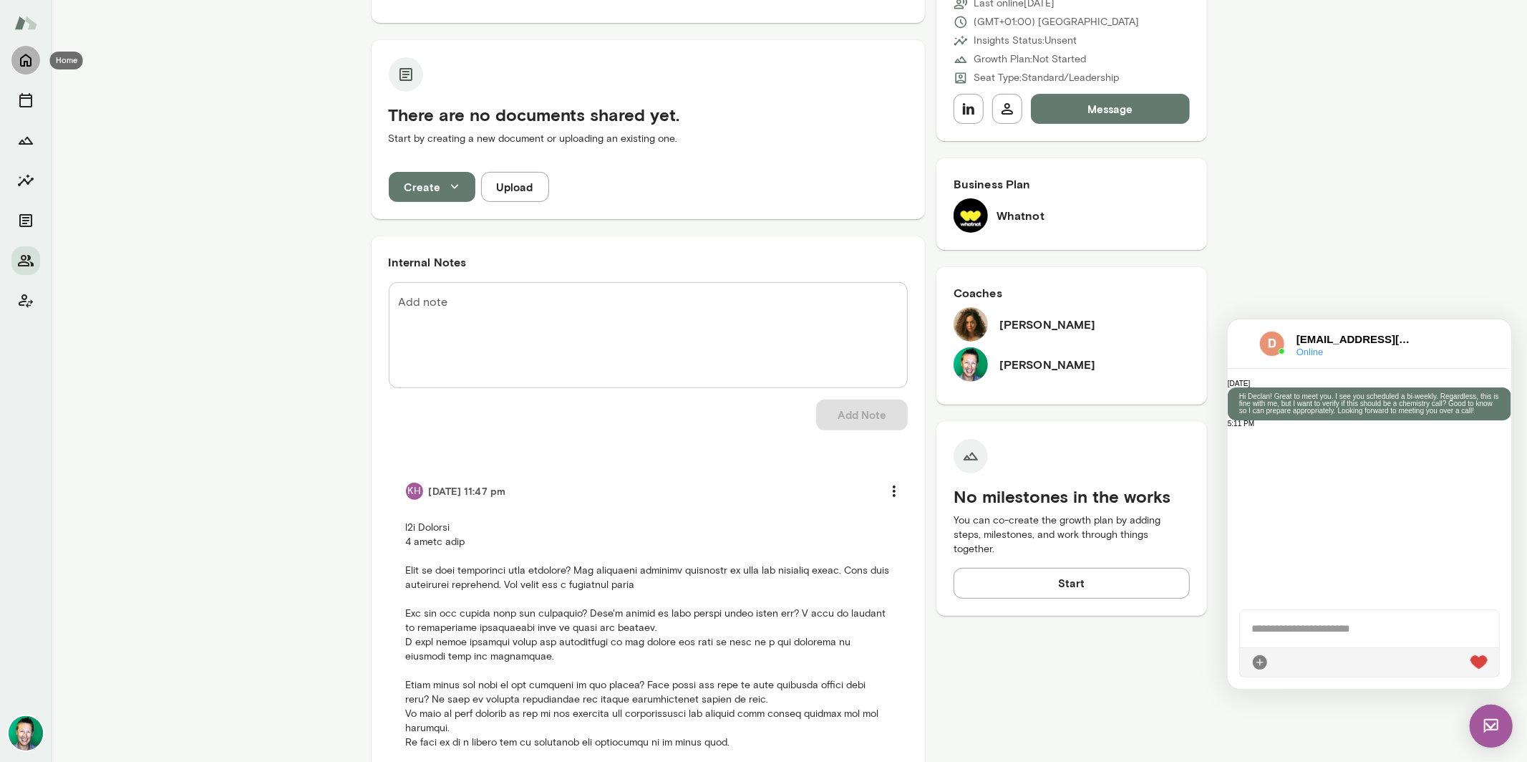
click at [25, 62] on icon "Home" at bounding box center [25, 60] width 11 height 13
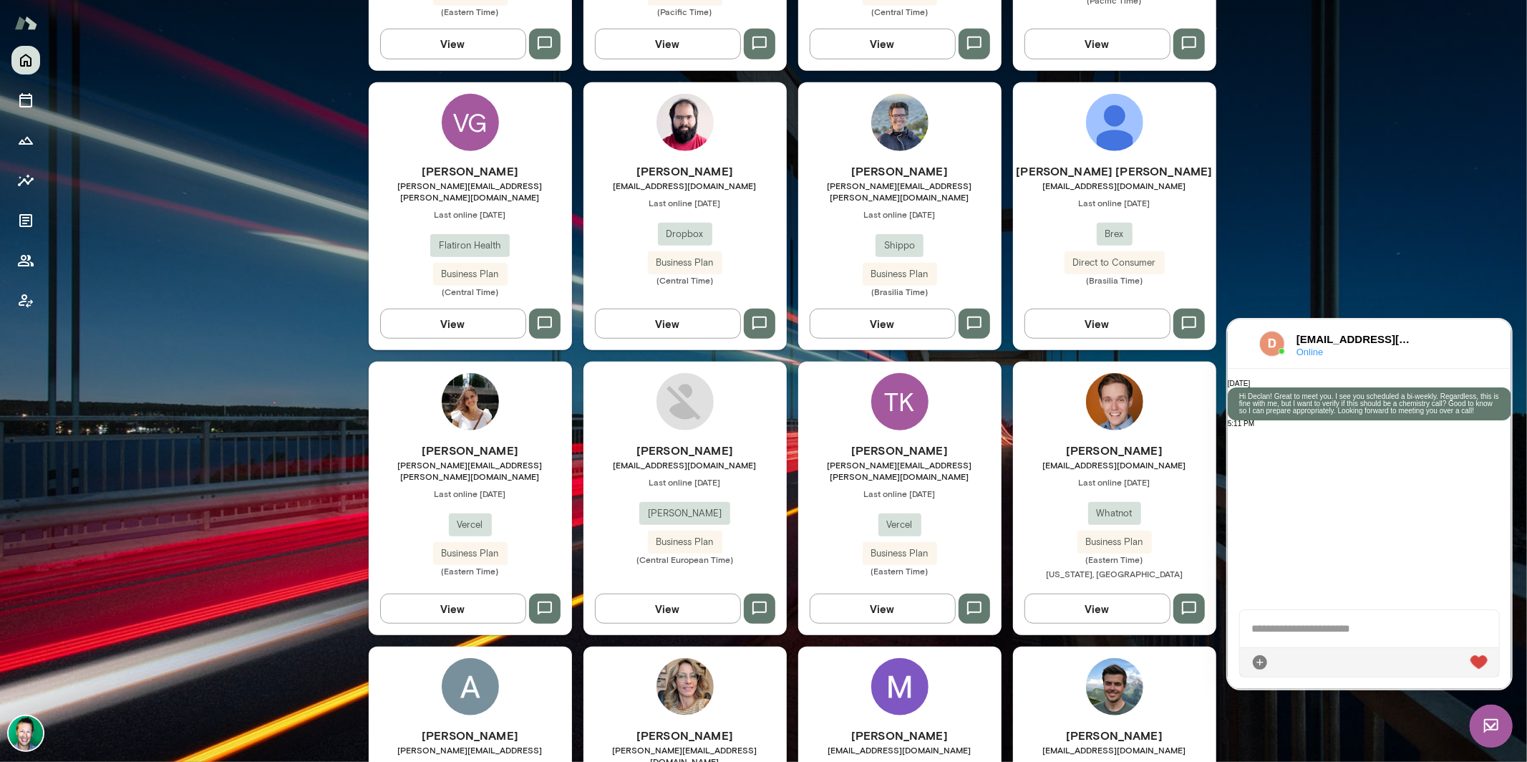
scroll to position [972, 0]
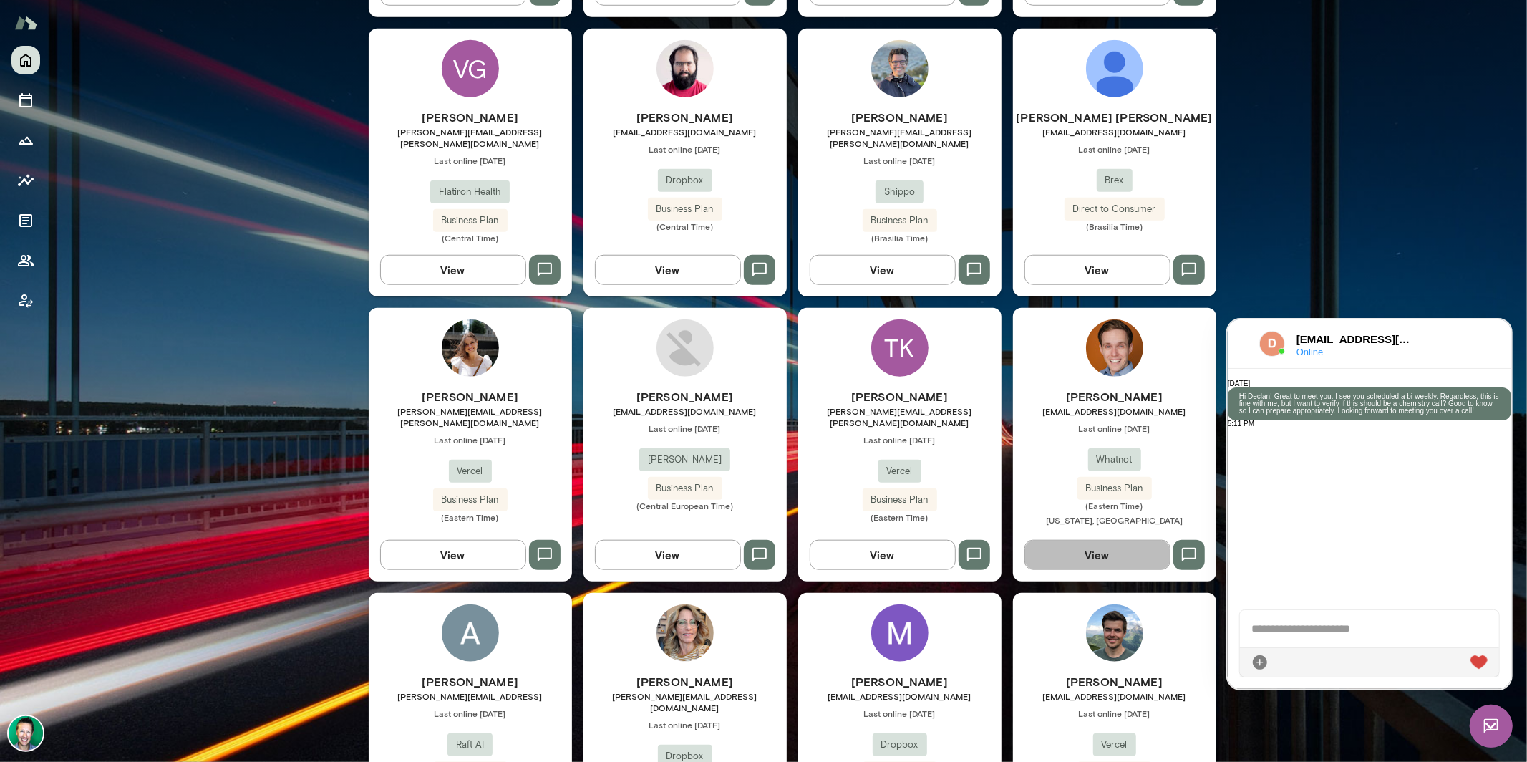
click at [1054, 540] on button "View" at bounding box center [1097, 555] width 146 height 30
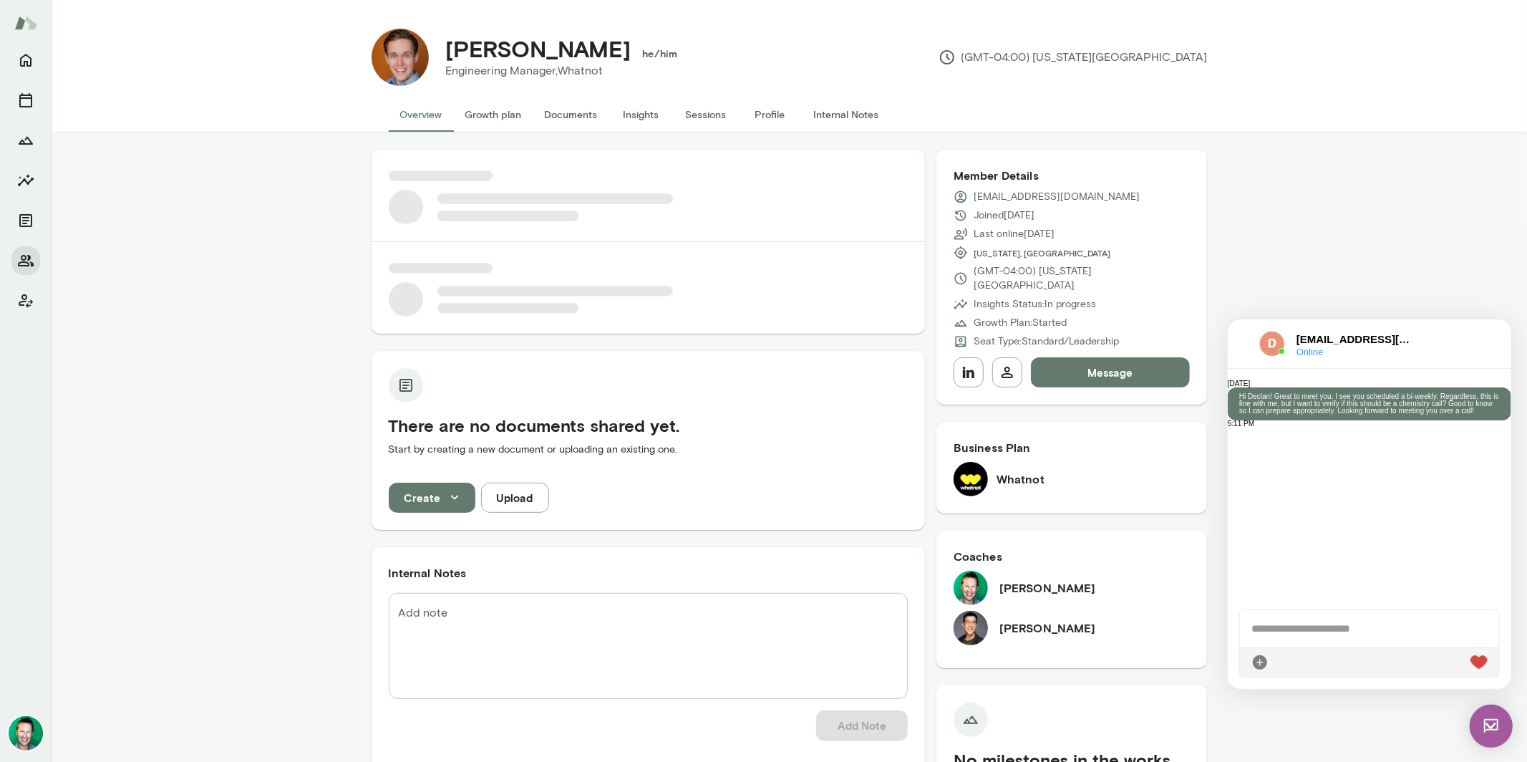
click at [1485, 728] on img at bounding box center [1490, 725] width 43 height 43
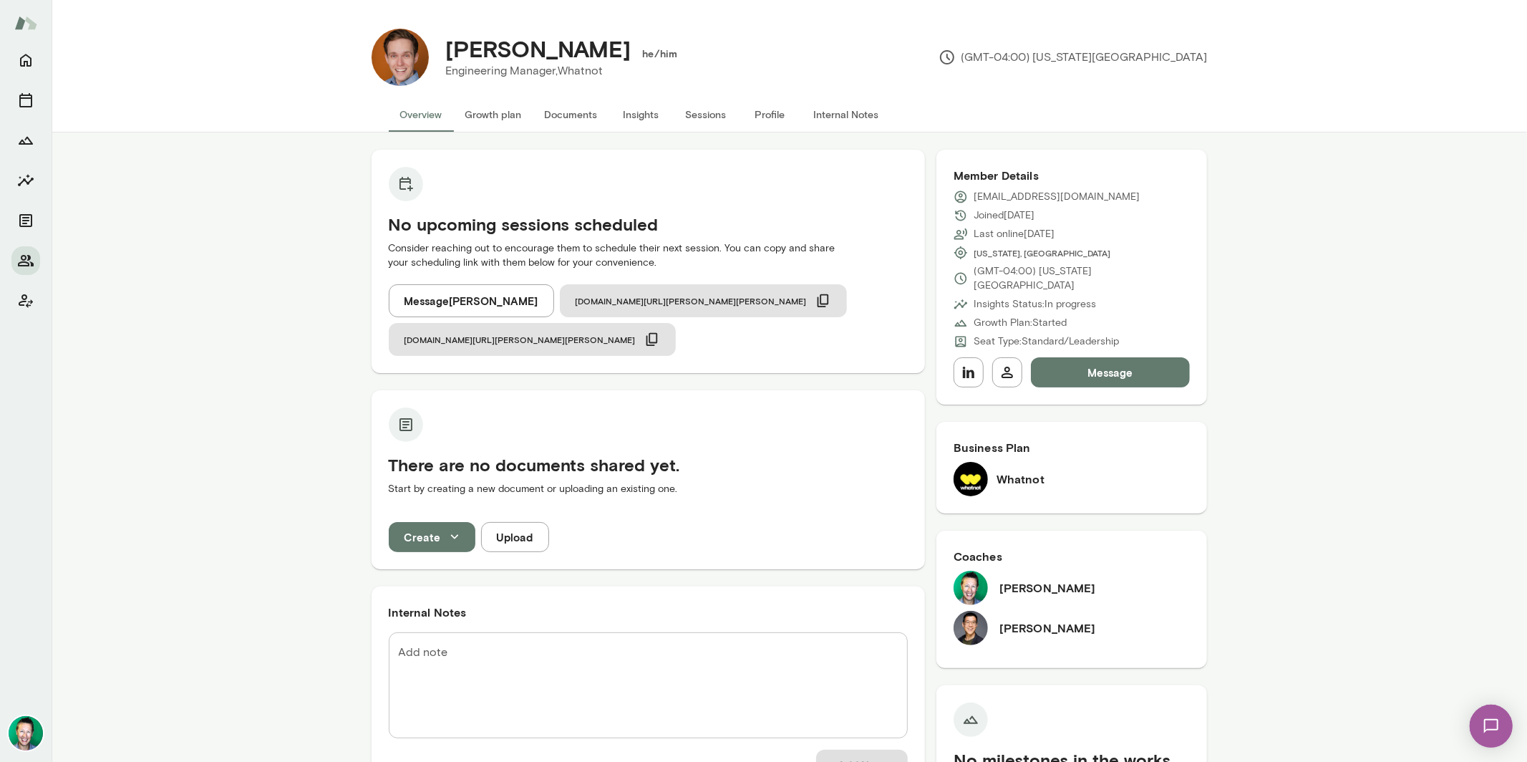
click at [1077, 370] on button "Message" at bounding box center [1111, 372] width 160 height 30
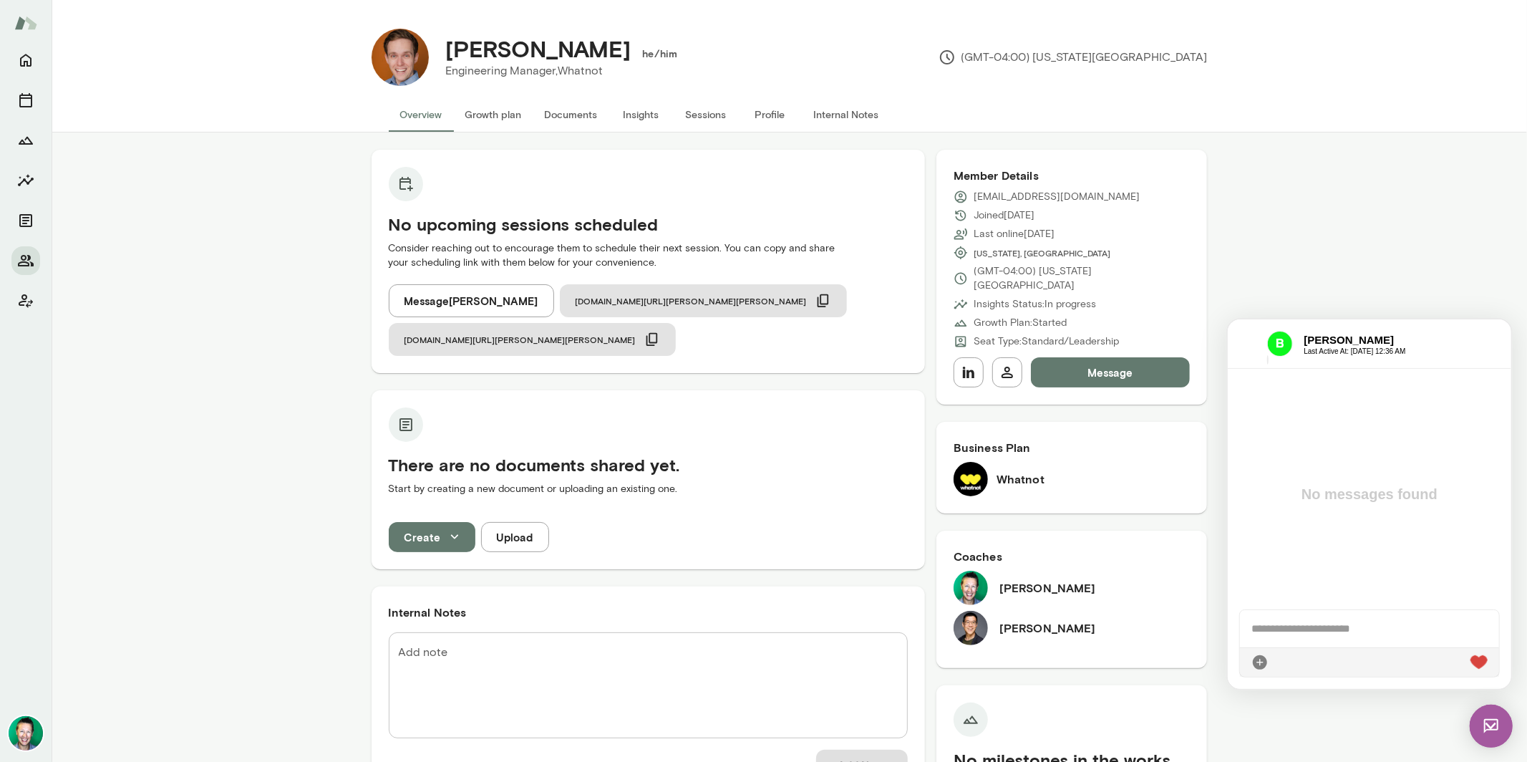
click at [1286, 632] on div at bounding box center [1368, 627] width 259 height 37
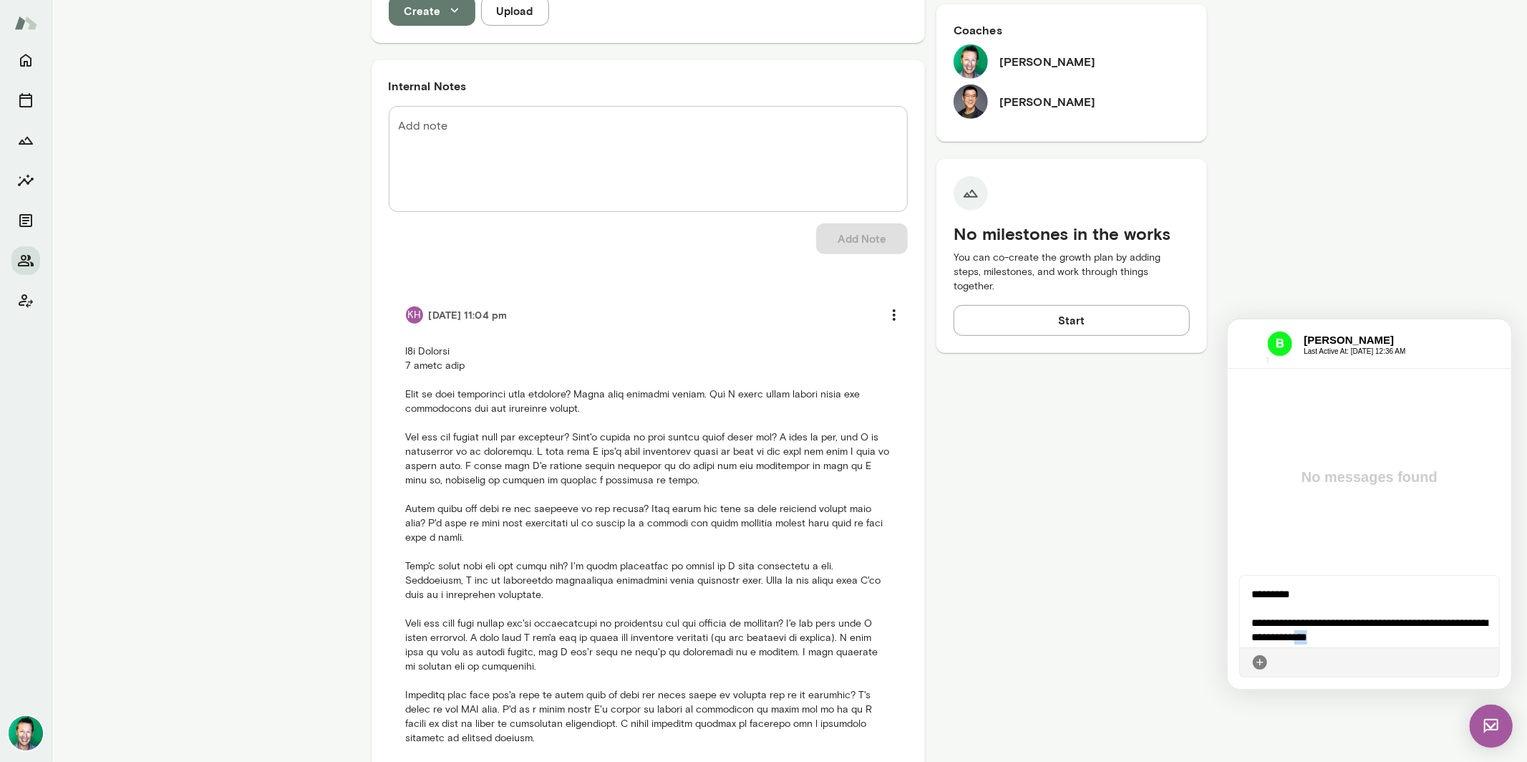
scroll to position [9, 0]
drag, startPoint x: 1373, startPoint y: 643, endPoint x: 1321, endPoint y: 626, distance: 54.8
click at [1321, 626] on div "**********" at bounding box center [1369, 611] width 261 height 72
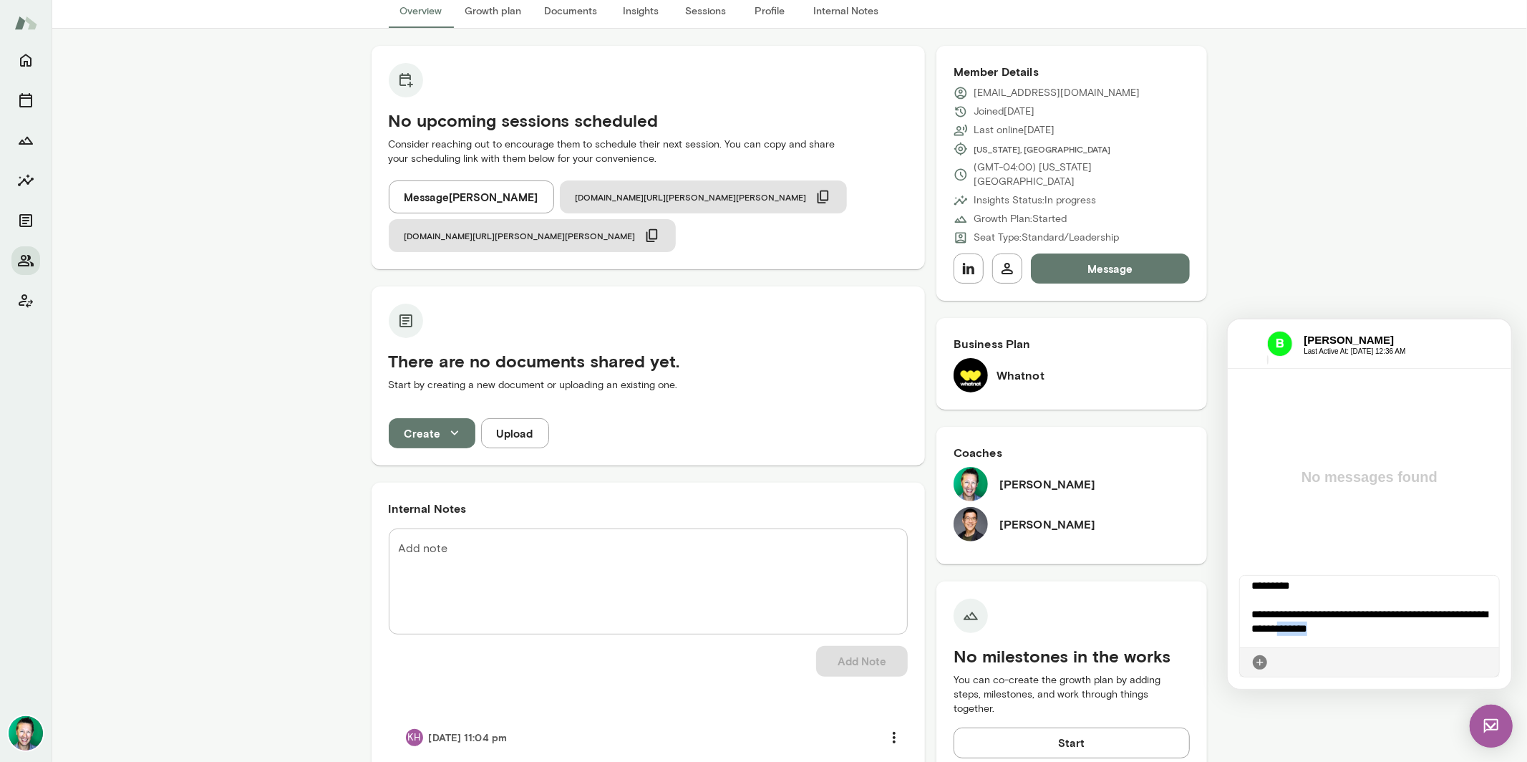
scroll to position [0, 0]
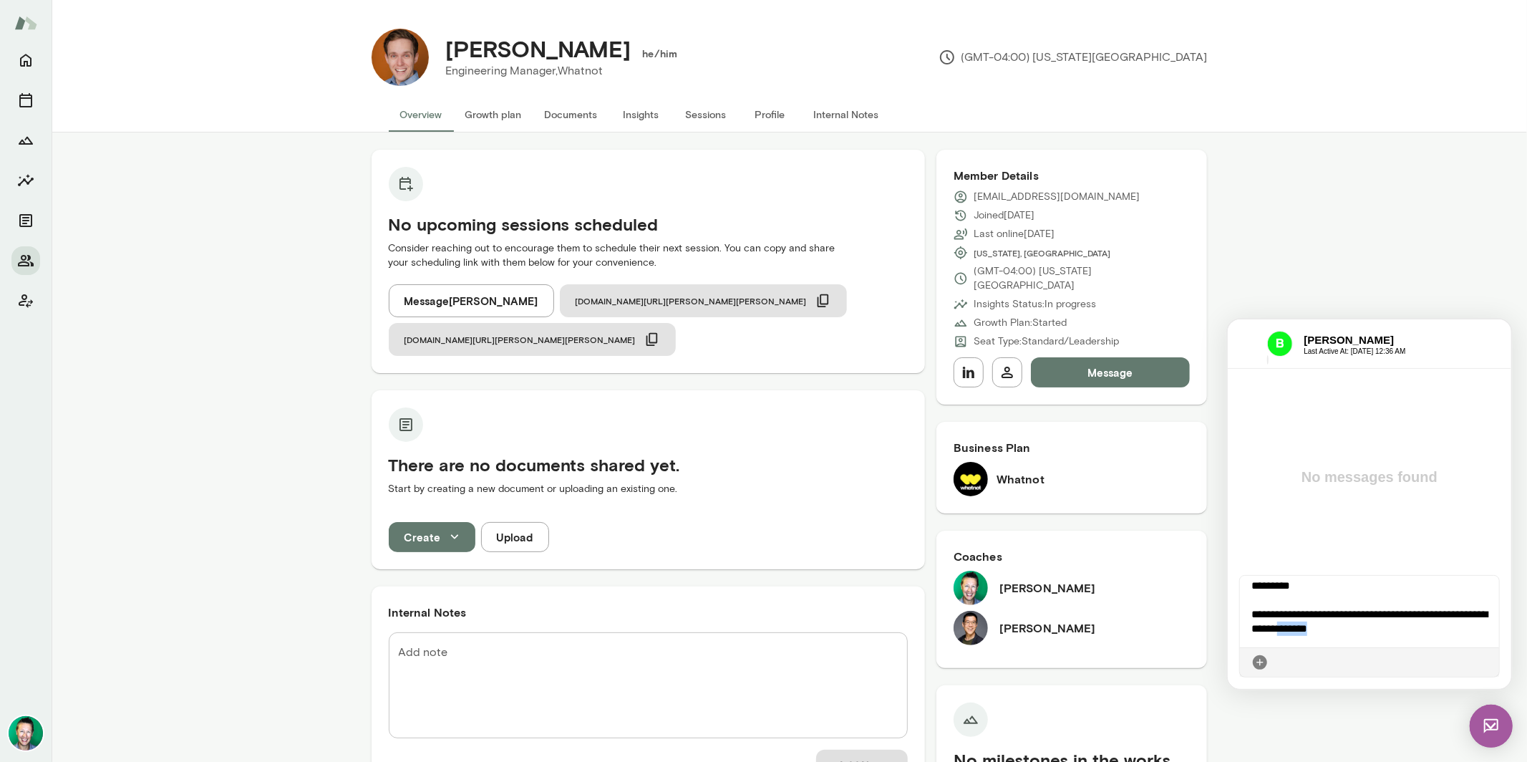
click at [1495, 724] on img at bounding box center [1490, 725] width 43 height 43
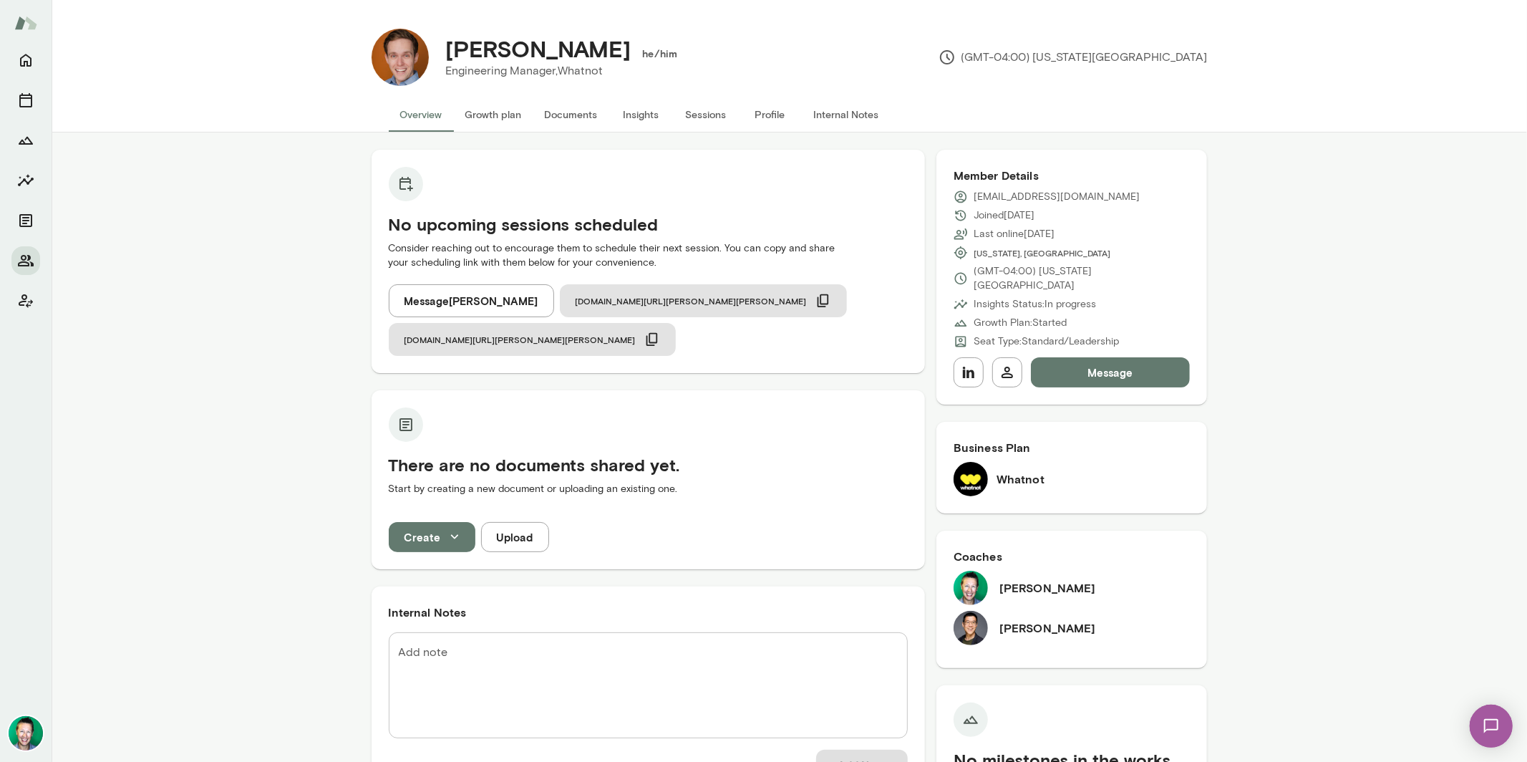
click at [1489, 733] on img at bounding box center [1490, 725] width 59 height 59
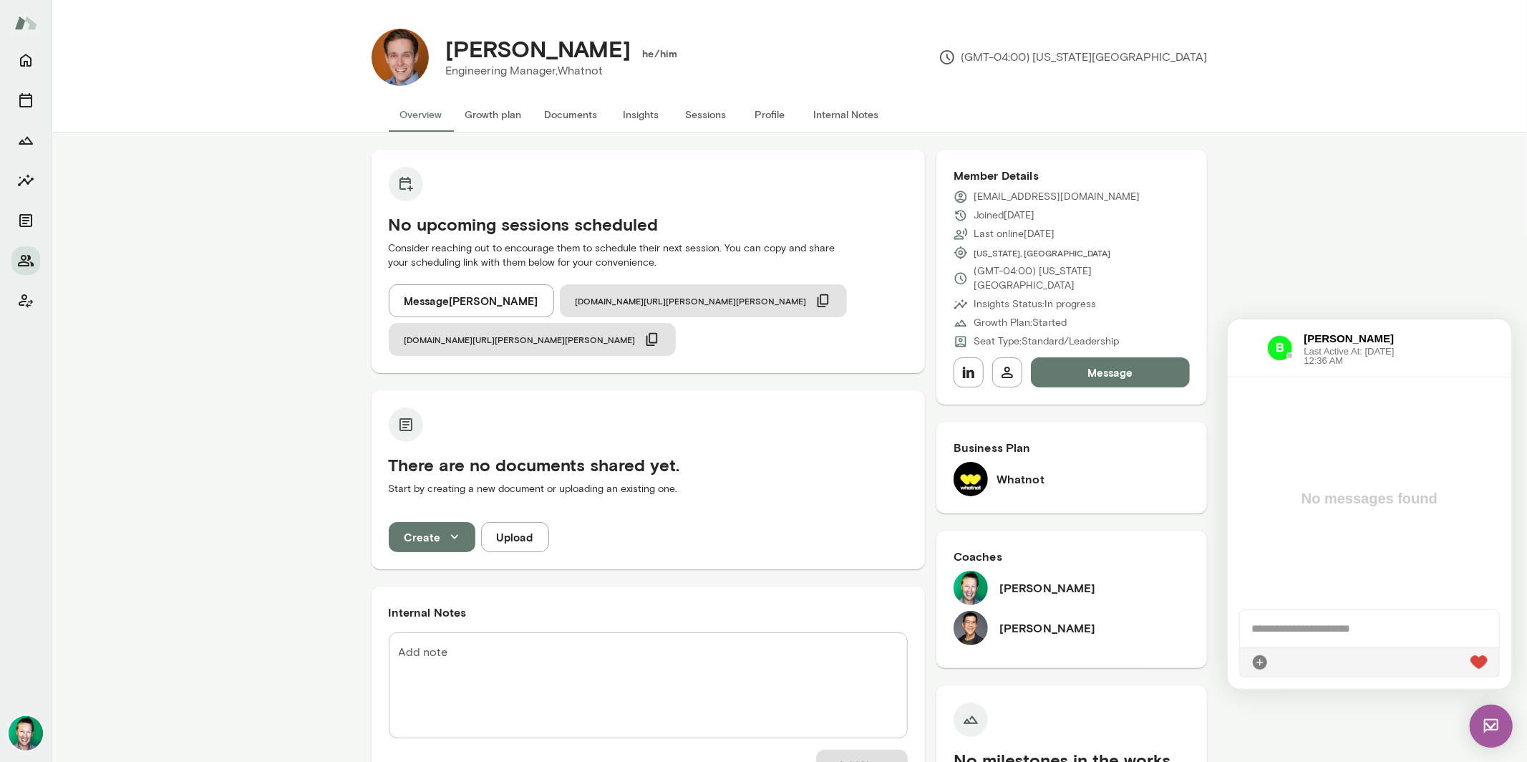
click at [1480, 740] on img at bounding box center [1490, 725] width 43 height 43
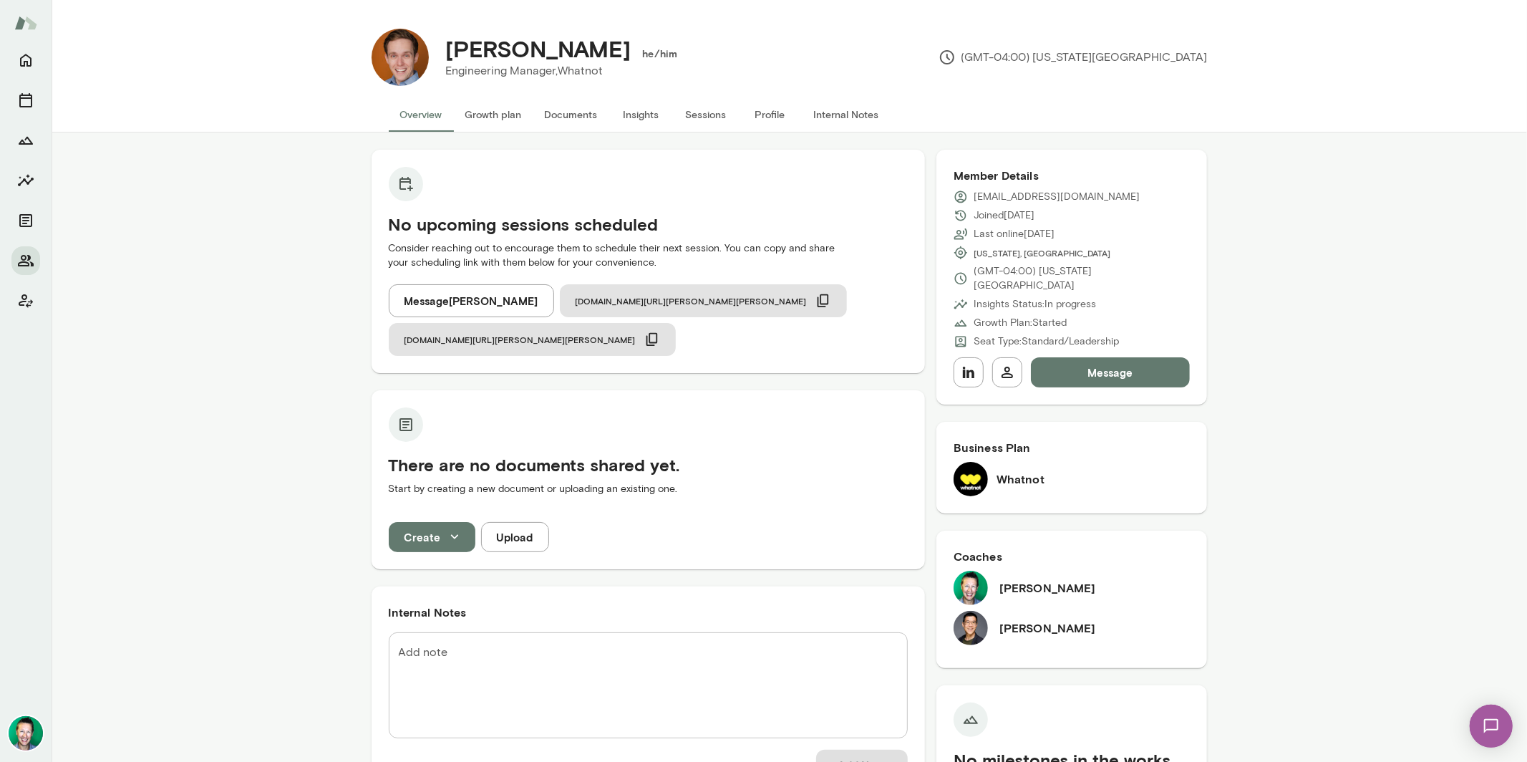
click at [1485, 725] on img at bounding box center [1490, 725] width 59 height 59
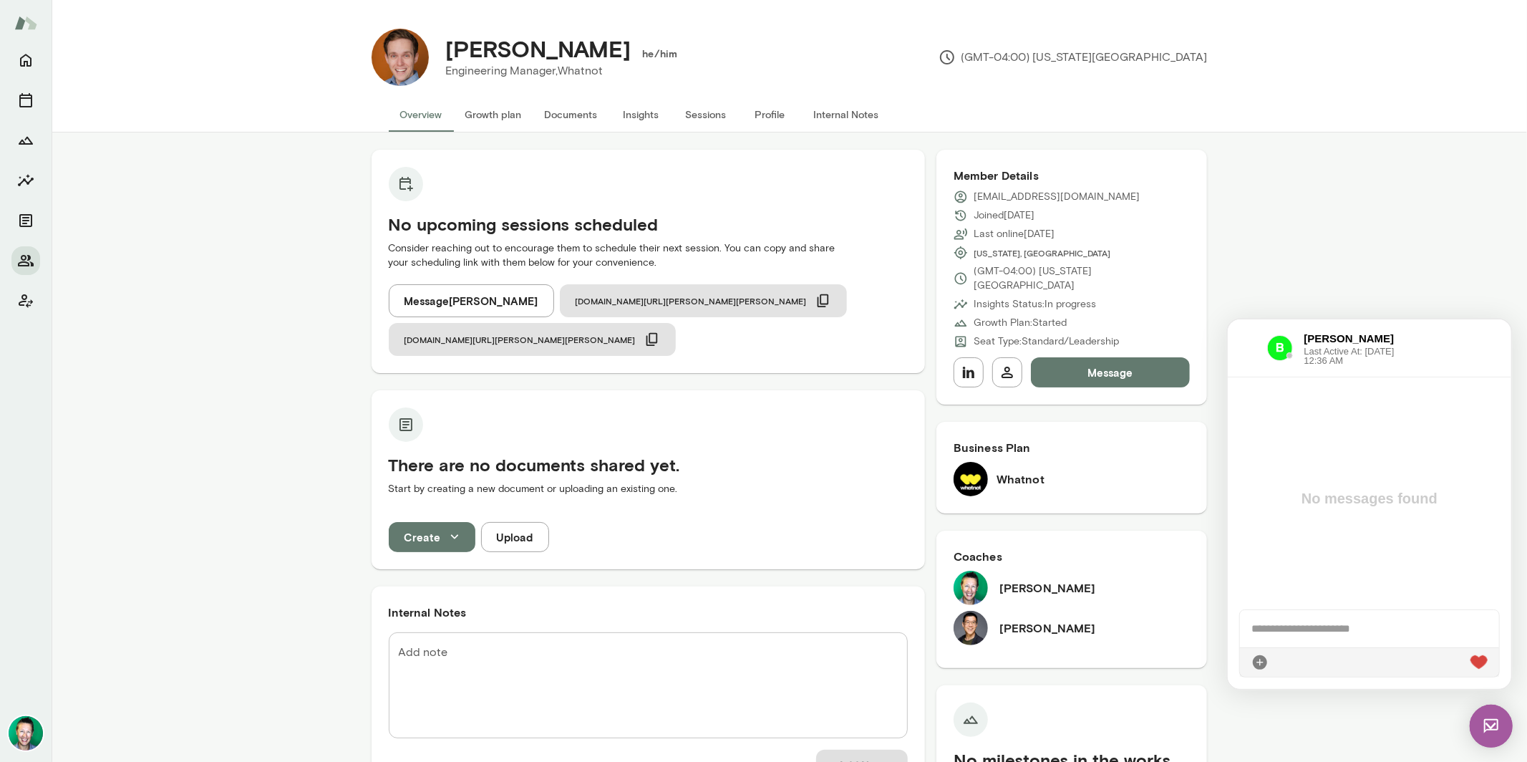
click at [1281, 346] on img at bounding box center [1279, 347] width 26 height 26
click at [1280, 350] on img at bounding box center [1279, 347] width 26 height 26
click at [1490, 722] on img at bounding box center [1490, 725] width 43 height 43
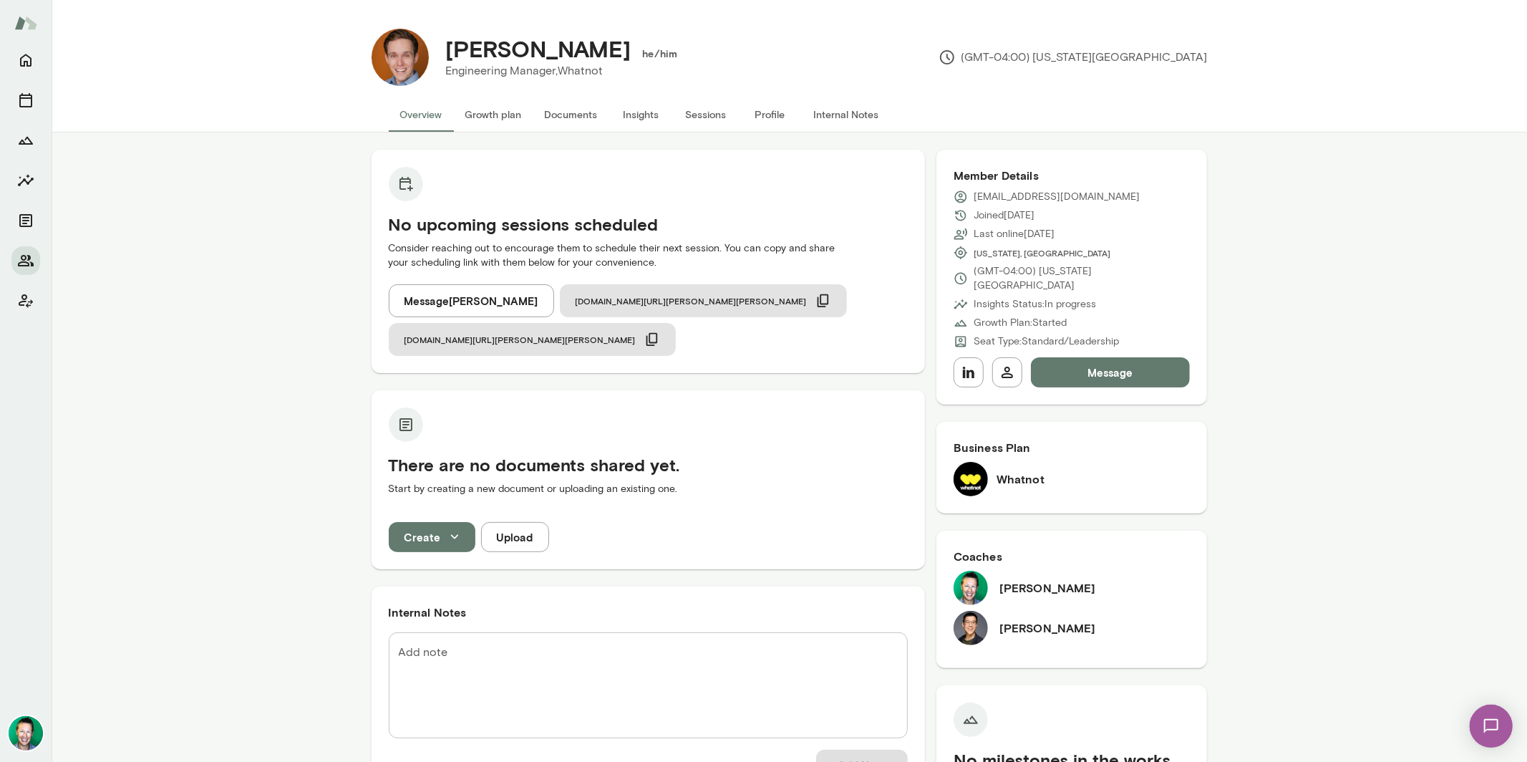
click at [1492, 722] on img at bounding box center [1490, 725] width 59 height 59
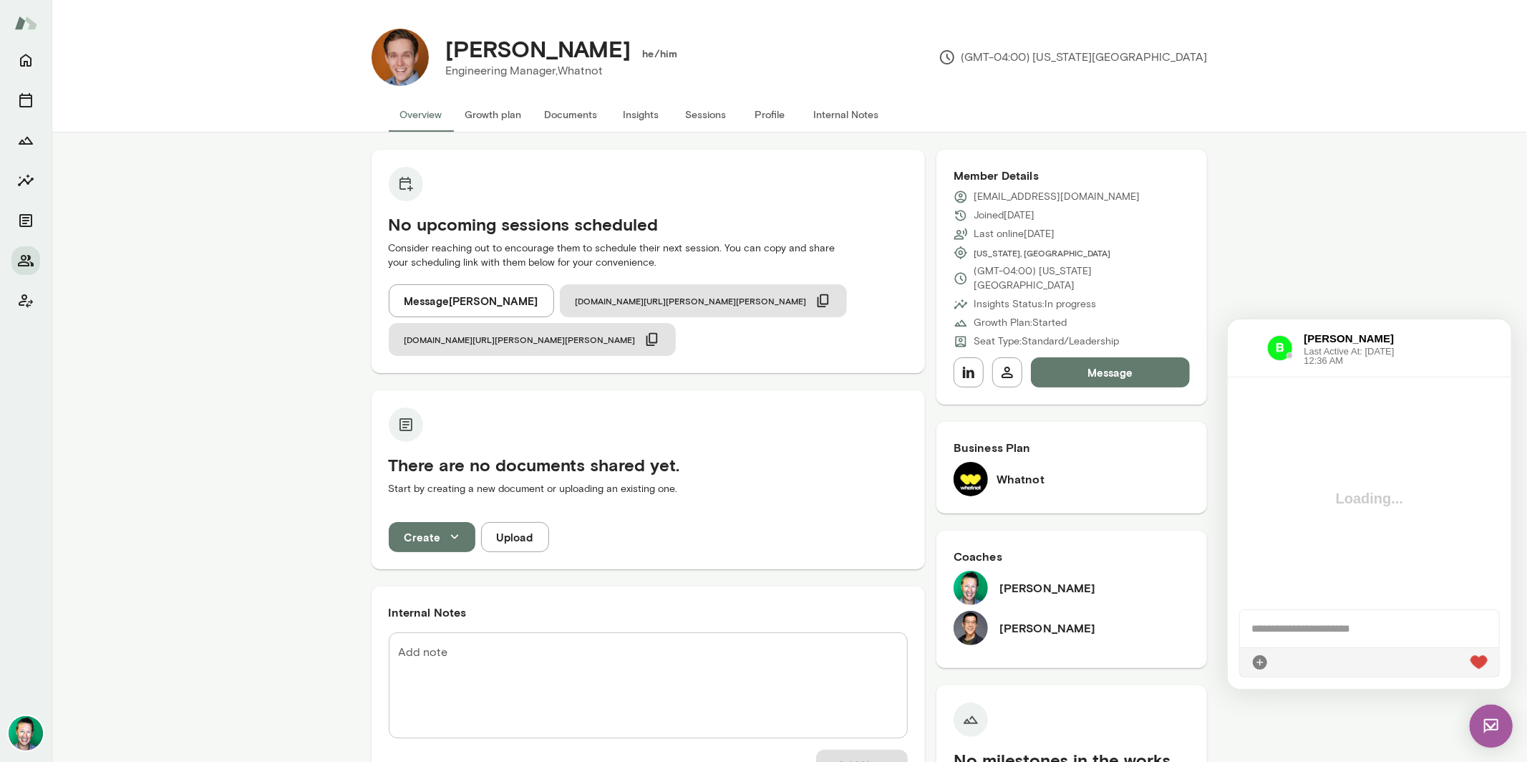
click at [1246, 348] on div at bounding box center [1246, 347] width 16 height 17
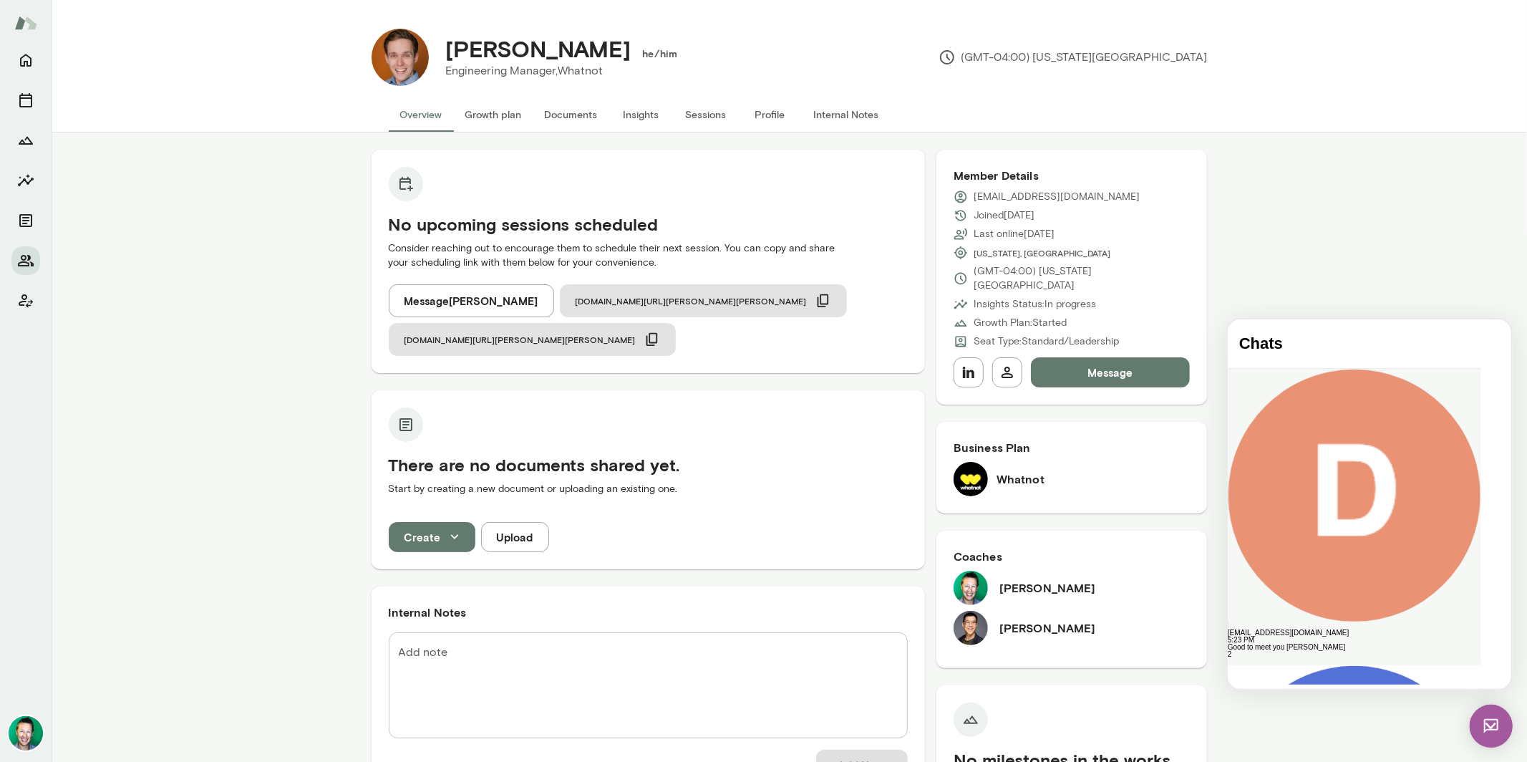
click at [1335, 643] on div "Good to meet you [PERSON_NAME]" at bounding box center [1353, 646] width 253 height 7
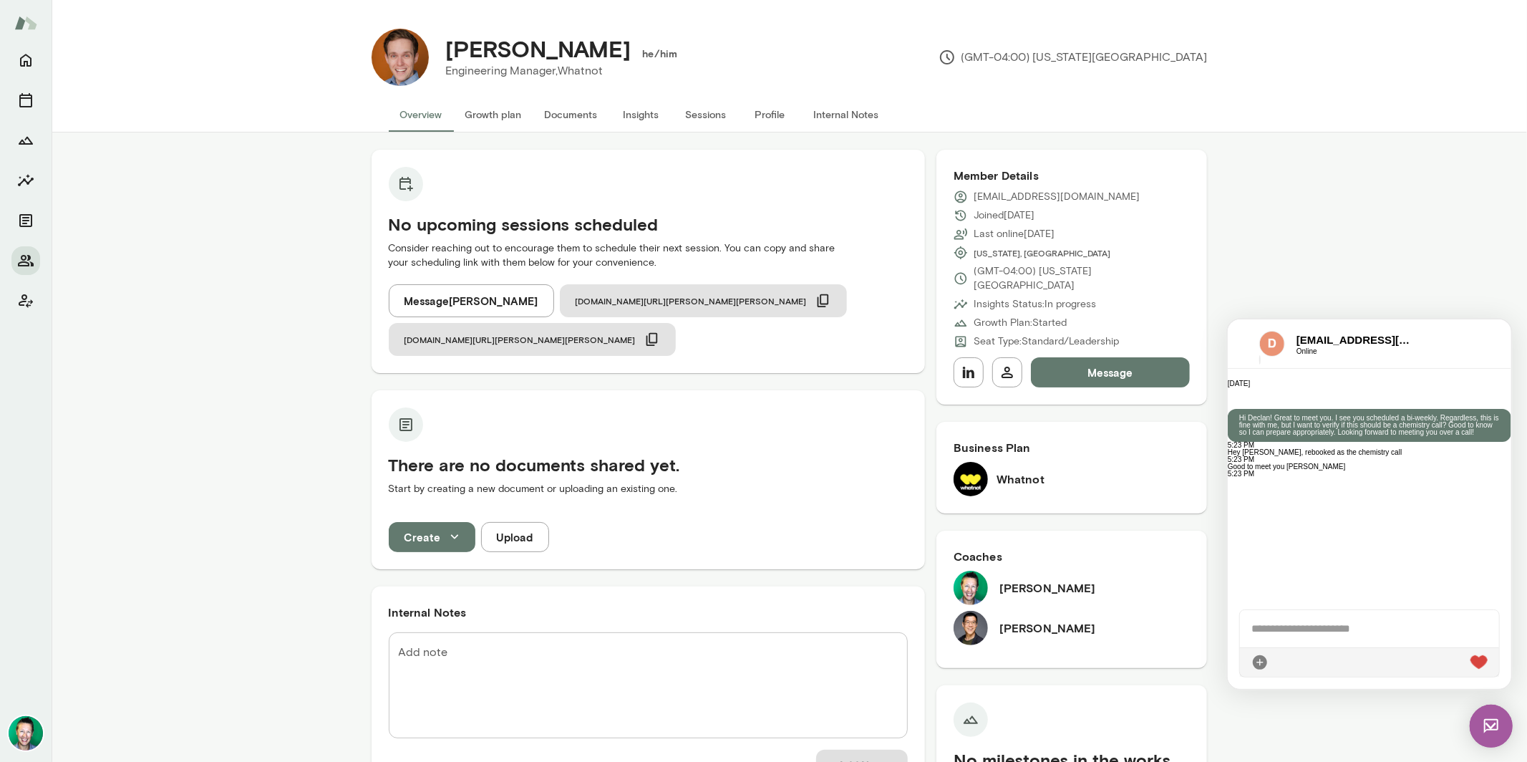
scroll to position [97, 0]
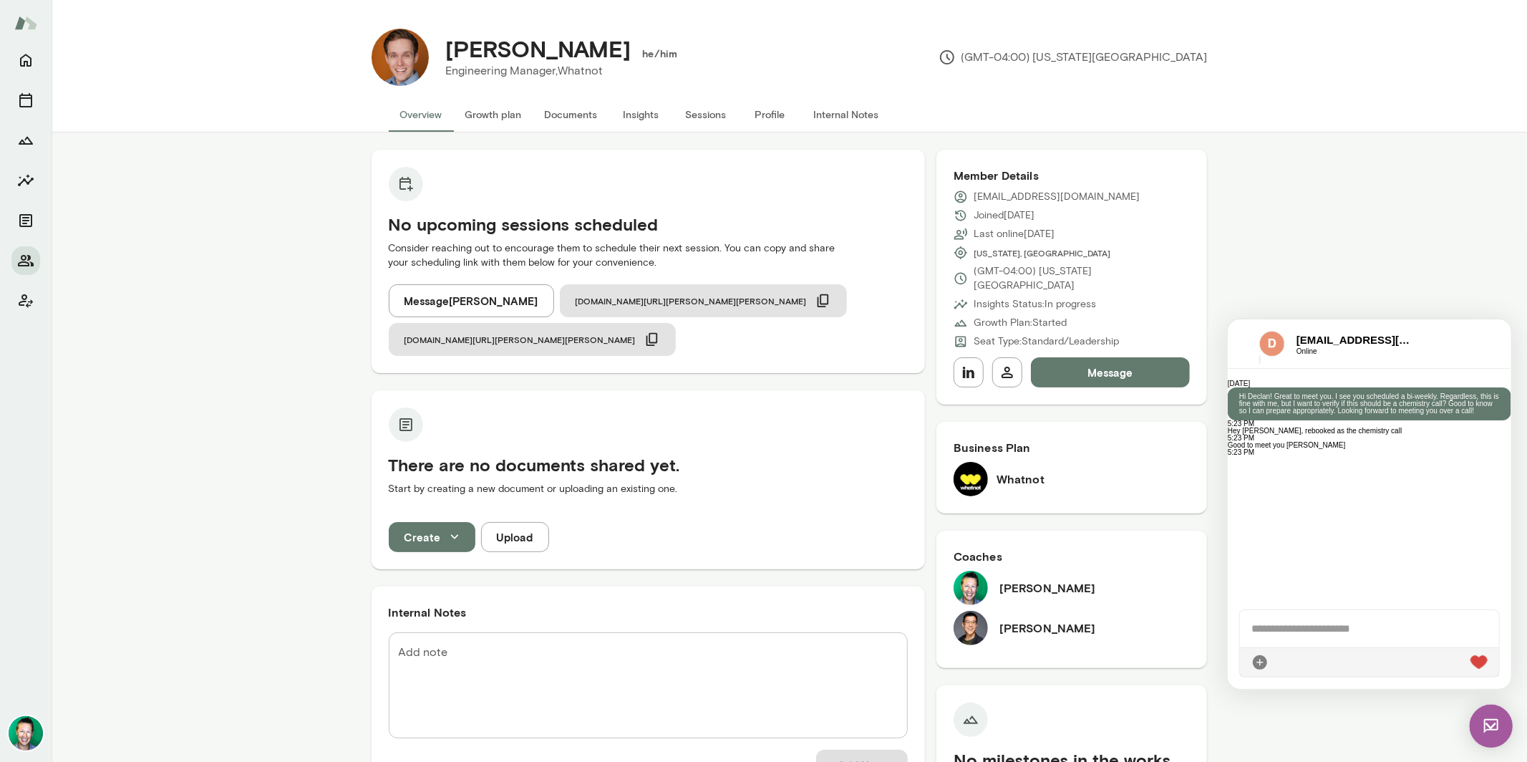
click at [1364, 630] on div at bounding box center [1368, 627] width 259 height 37
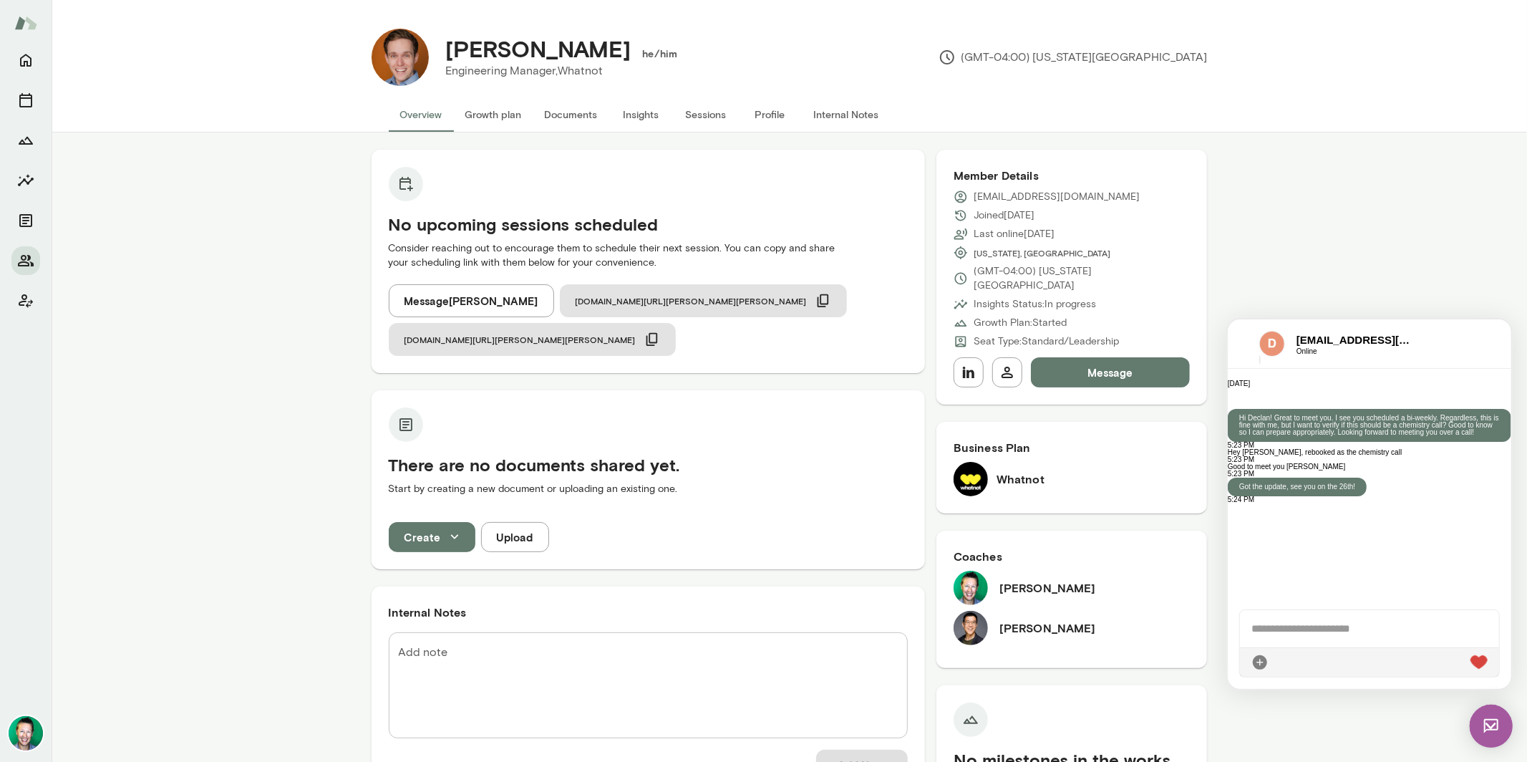
scroll to position [158, 0]
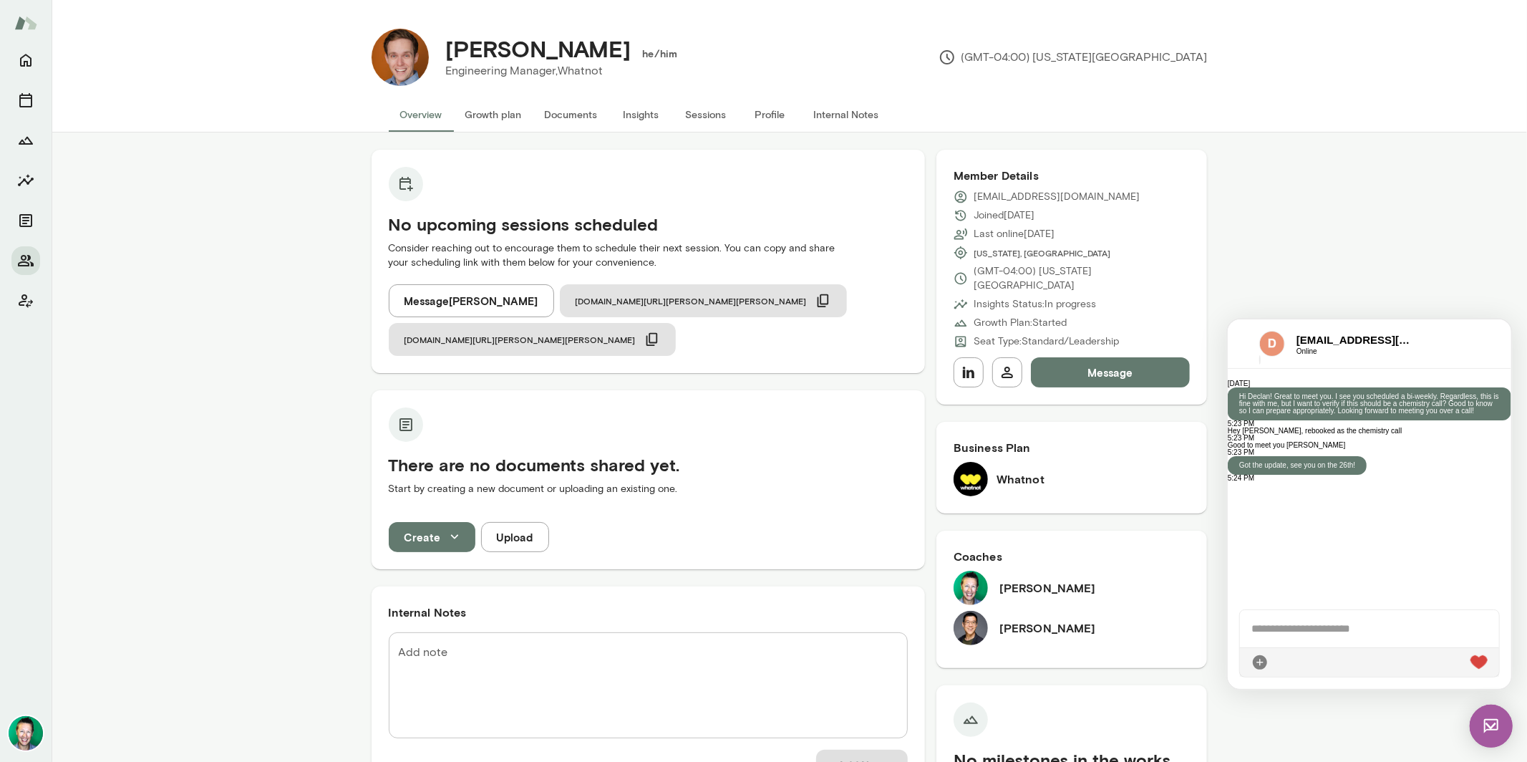
click at [1495, 719] on img at bounding box center [1490, 725] width 43 height 43
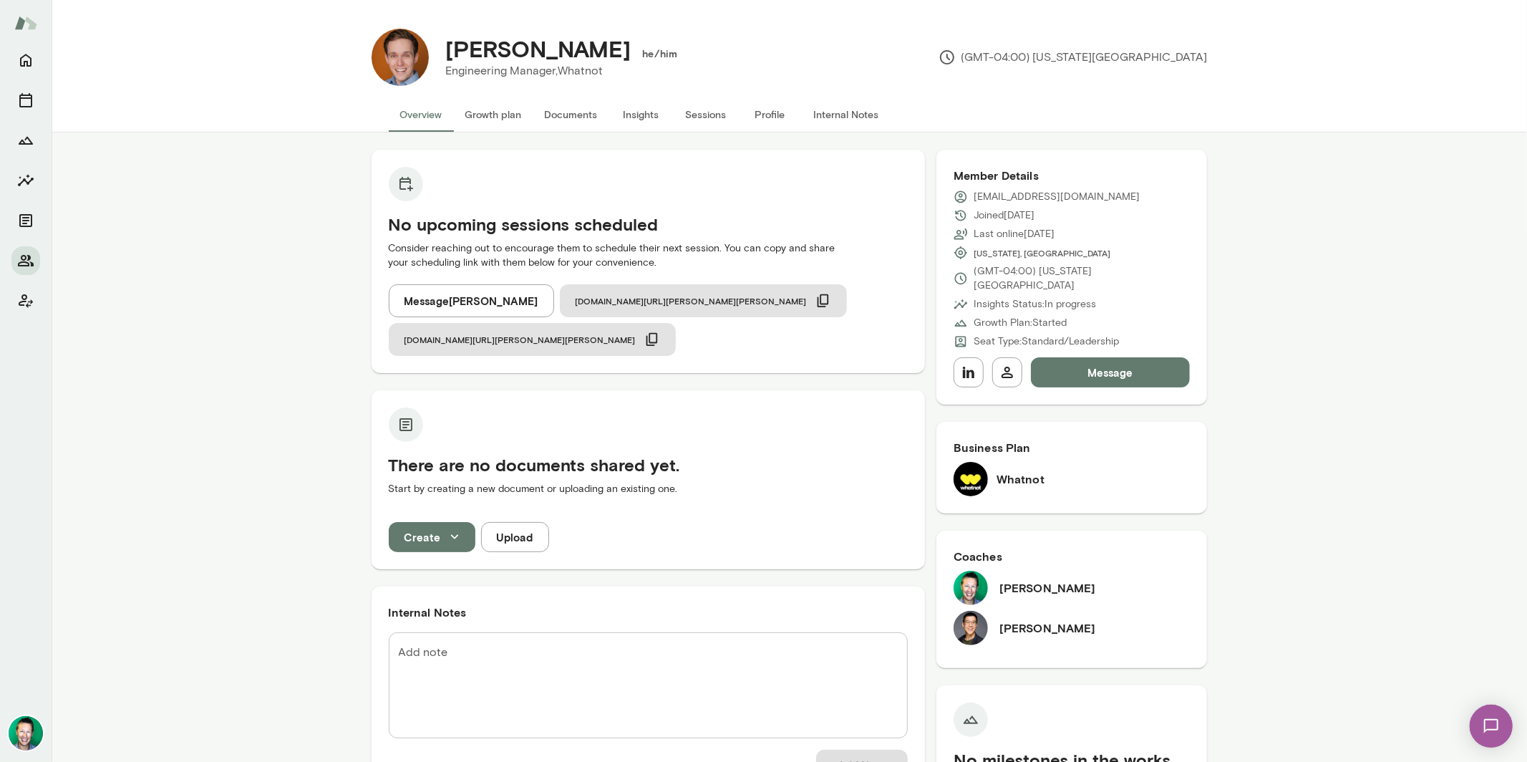
click at [1495, 719] on img at bounding box center [1490, 725] width 59 height 59
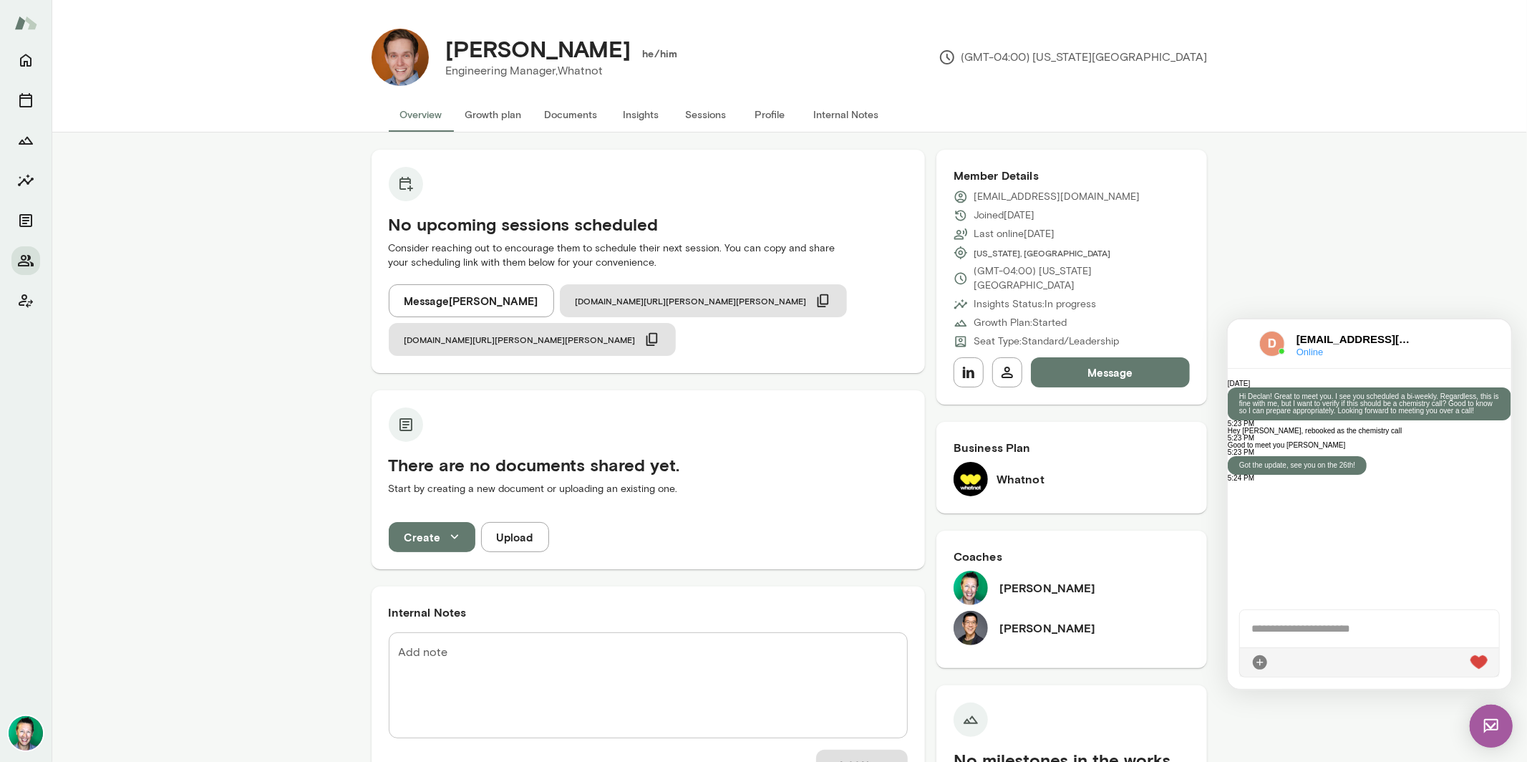
click at [1278, 337] on img at bounding box center [1272, 343] width 26 height 26
click at [1247, 339] on div at bounding box center [1242, 342] width 9 height 17
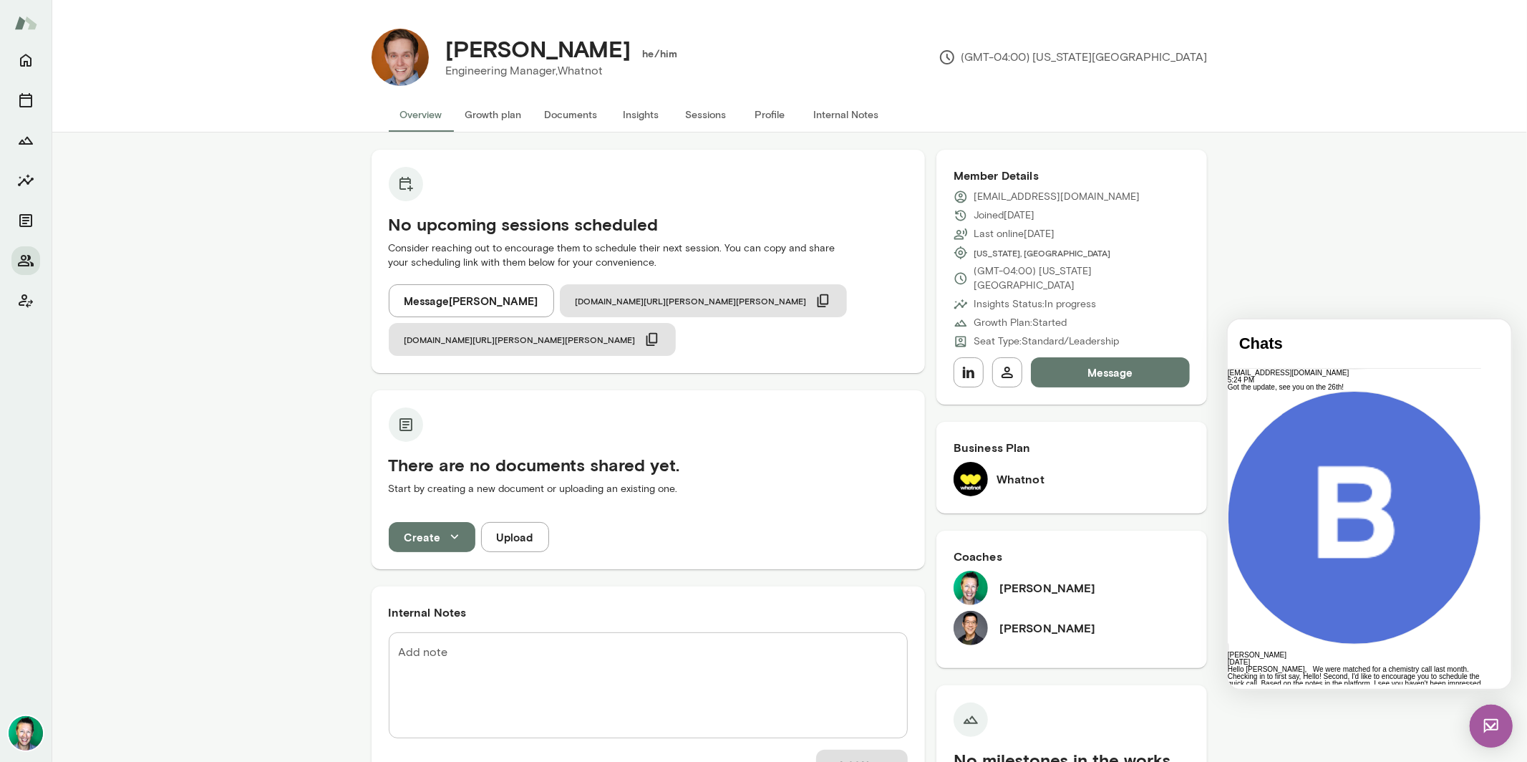
scroll to position [256, 0]
click at [1335, 238] on div "No upcoming sessions scheduled Consider reaching out to encourage them to sched…" at bounding box center [789, 762] width 1475 height 1261
click at [1489, 729] on img at bounding box center [1490, 725] width 43 height 43
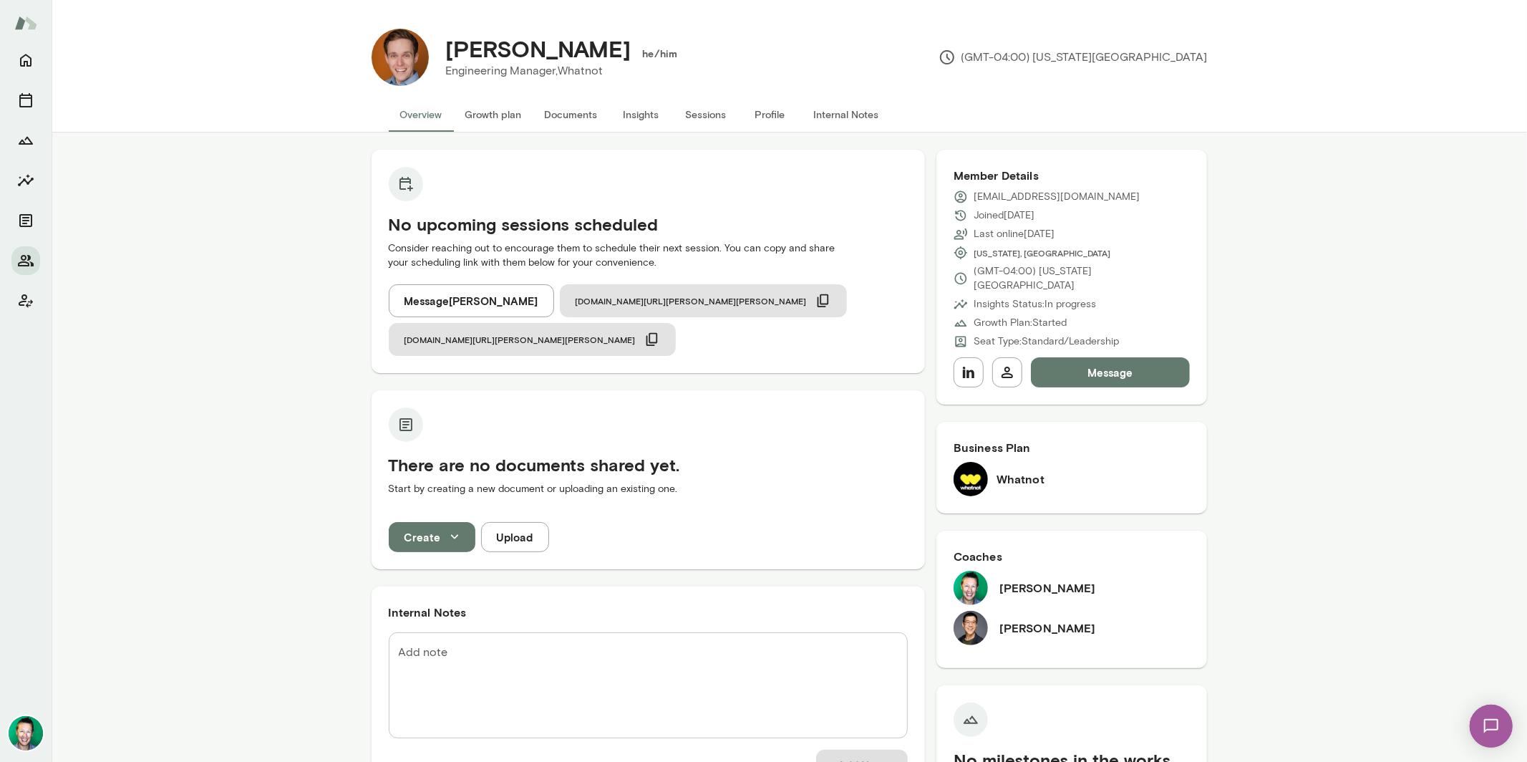
click at [1100, 357] on button "Message" at bounding box center [1111, 372] width 160 height 30
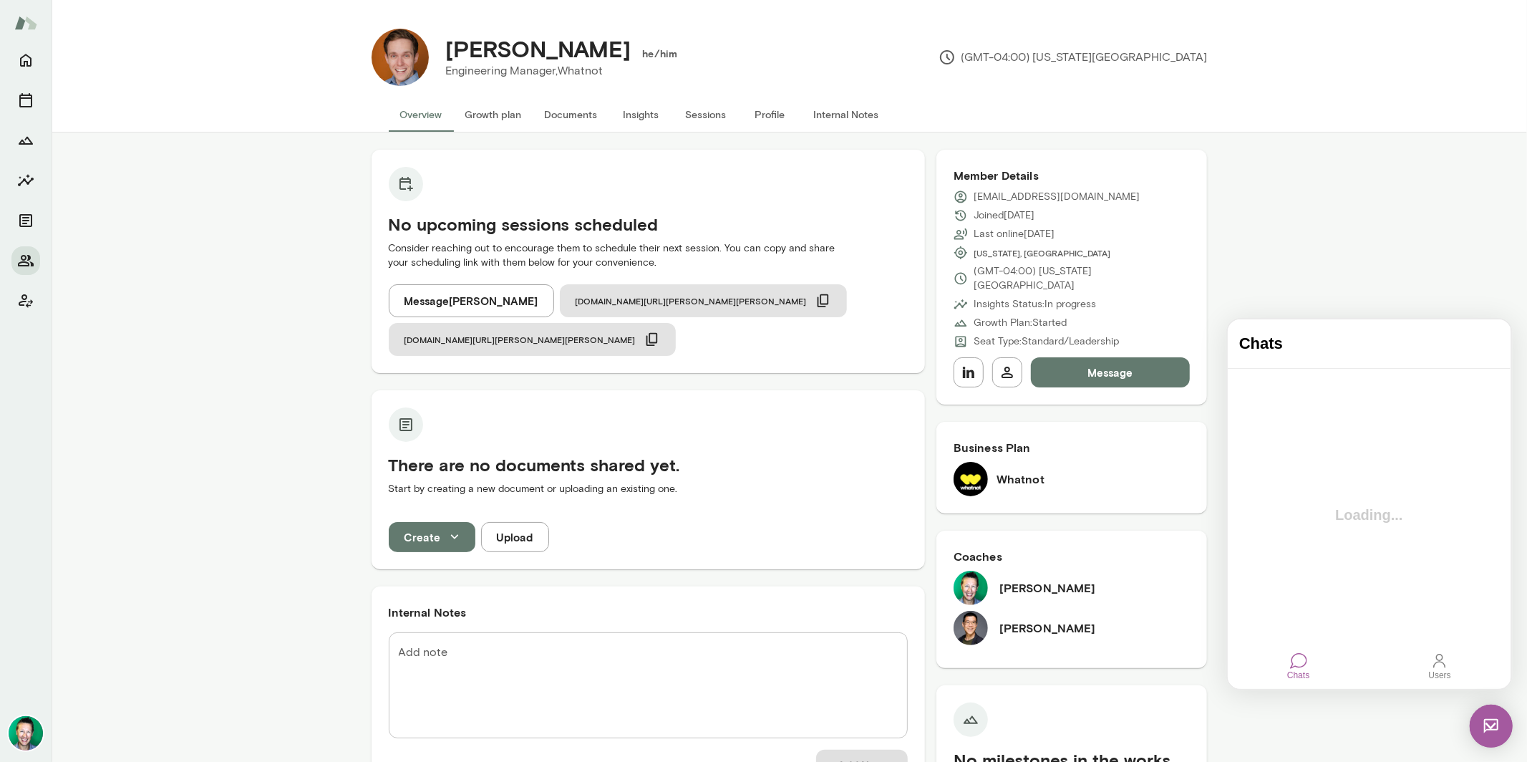
scroll to position [0, 0]
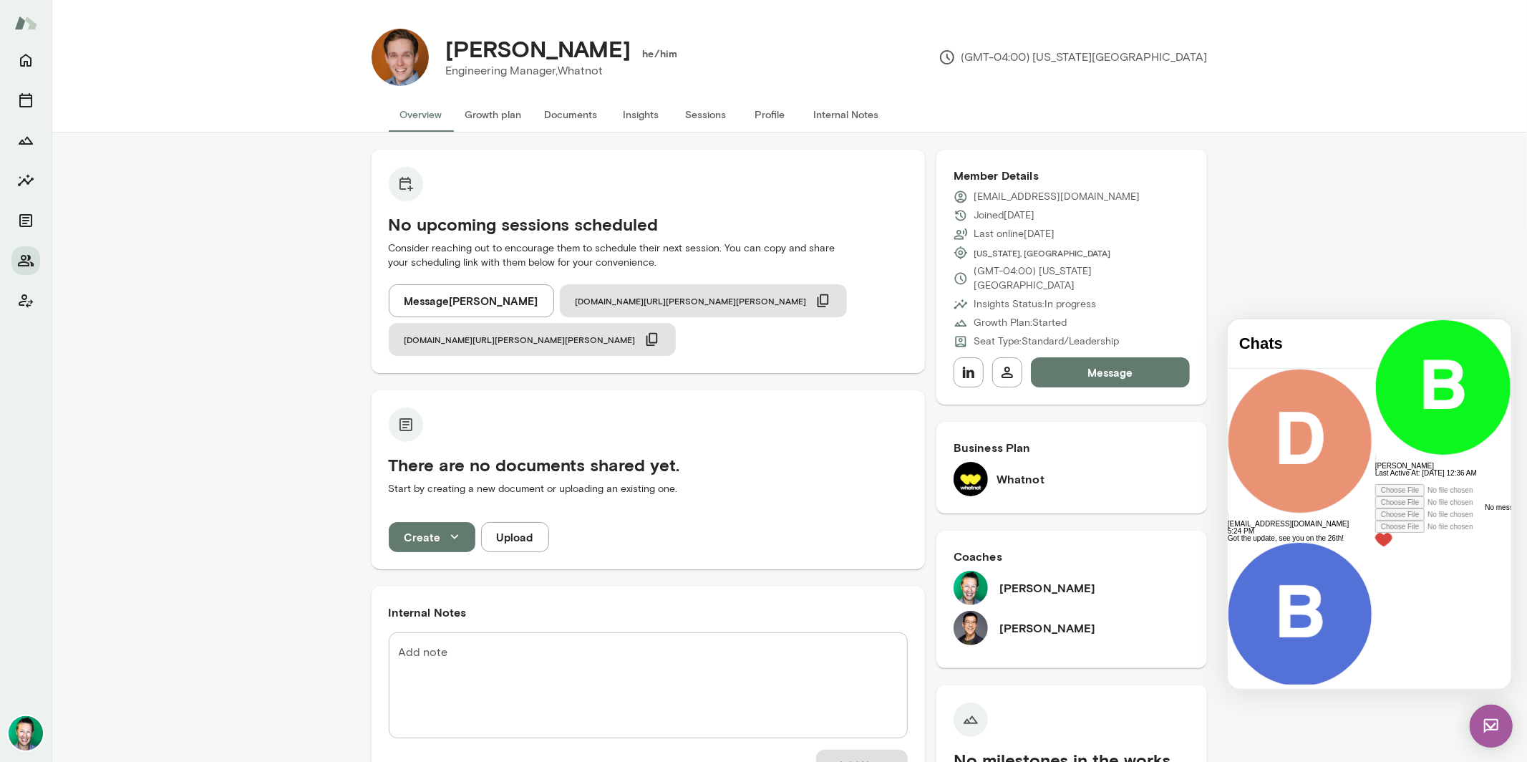
click at [1374, 483] on div at bounding box center [1442, 479] width 136 height 7
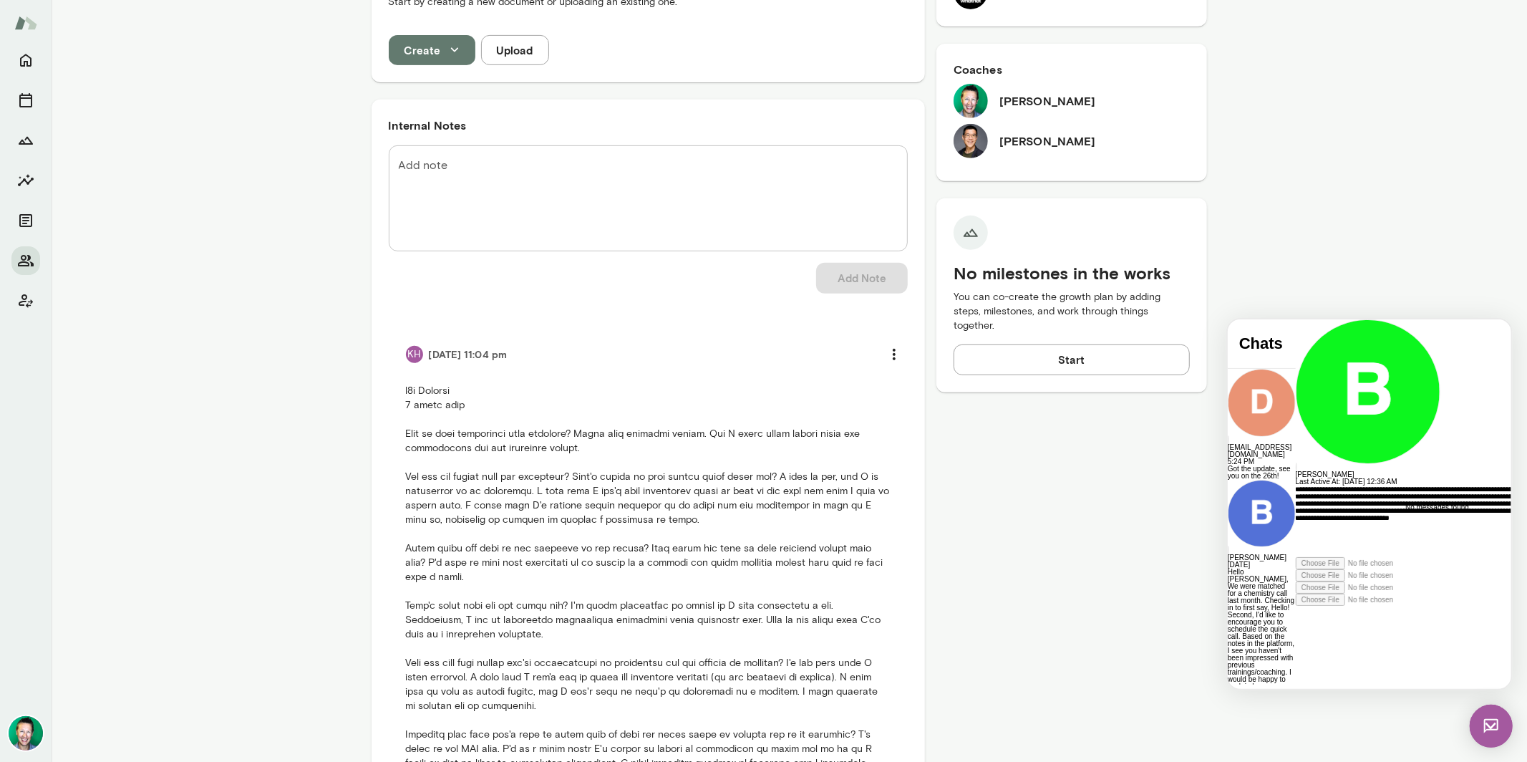
scroll to position [59, 0]
click at [1374, 556] on div "**********" at bounding box center [1425, 521] width 261 height 72
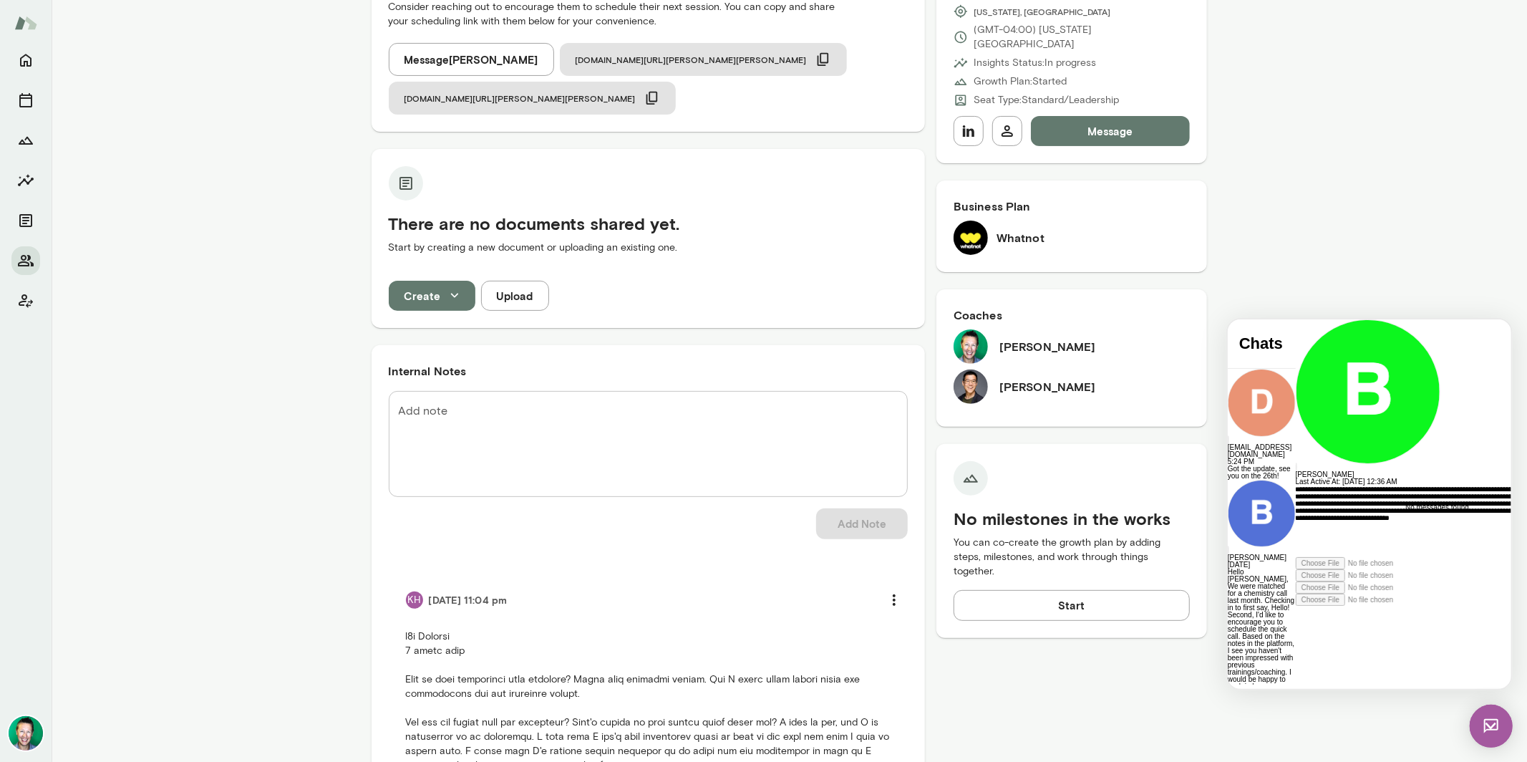
scroll to position [47, 0]
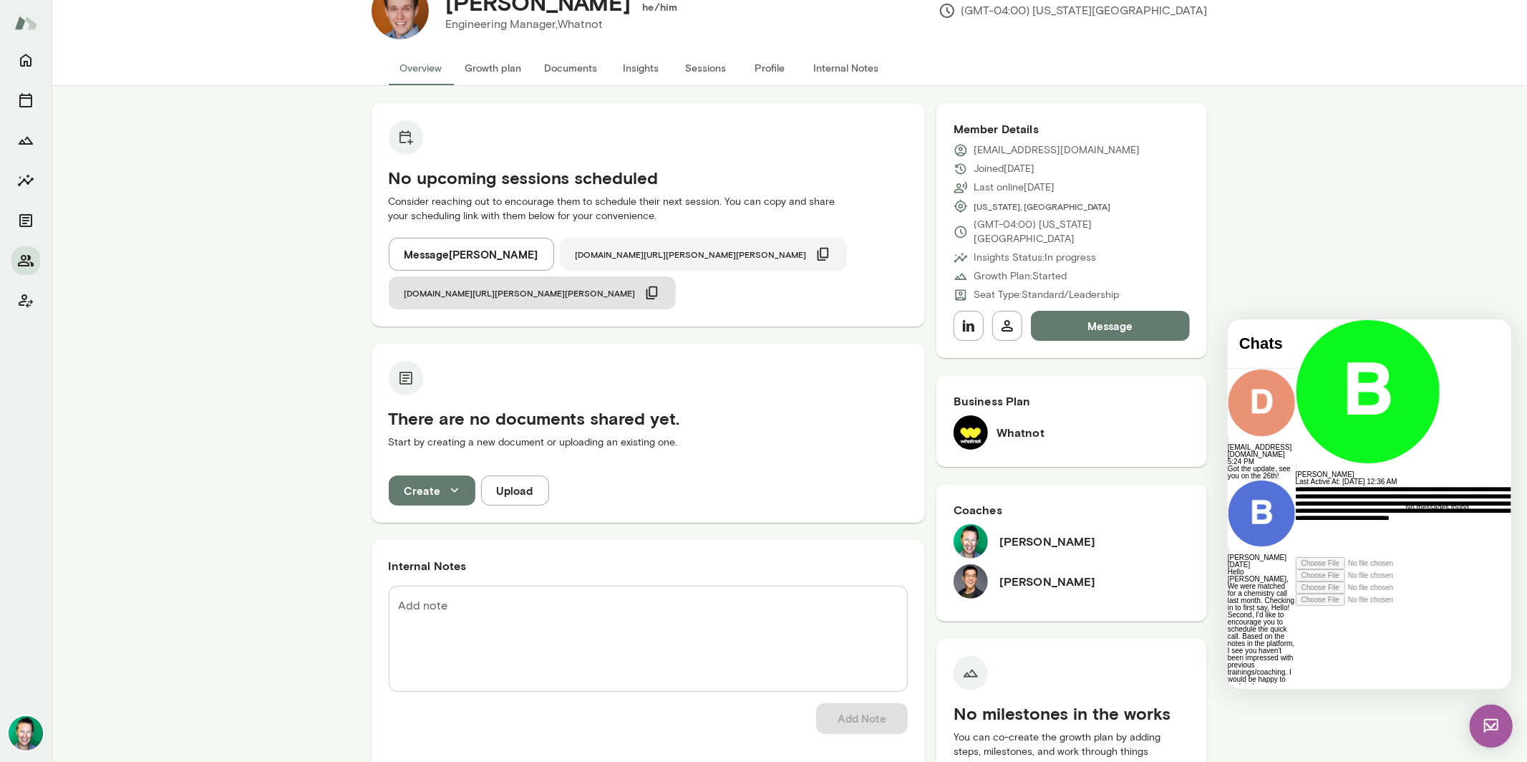
click at [815, 251] on icon "button" at bounding box center [823, 254] width 16 height 16
click at [1383, 556] on div "**********" at bounding box center [1425, 521] width 261 height 72
drag, startPoint x: 1311, startPoint y: 620, endPoint x: 1382, endPoint y: 619, distance: 70.2
click at [1382, 556] on div "**********" at bounding box center [1425, 521] width 261 height 72
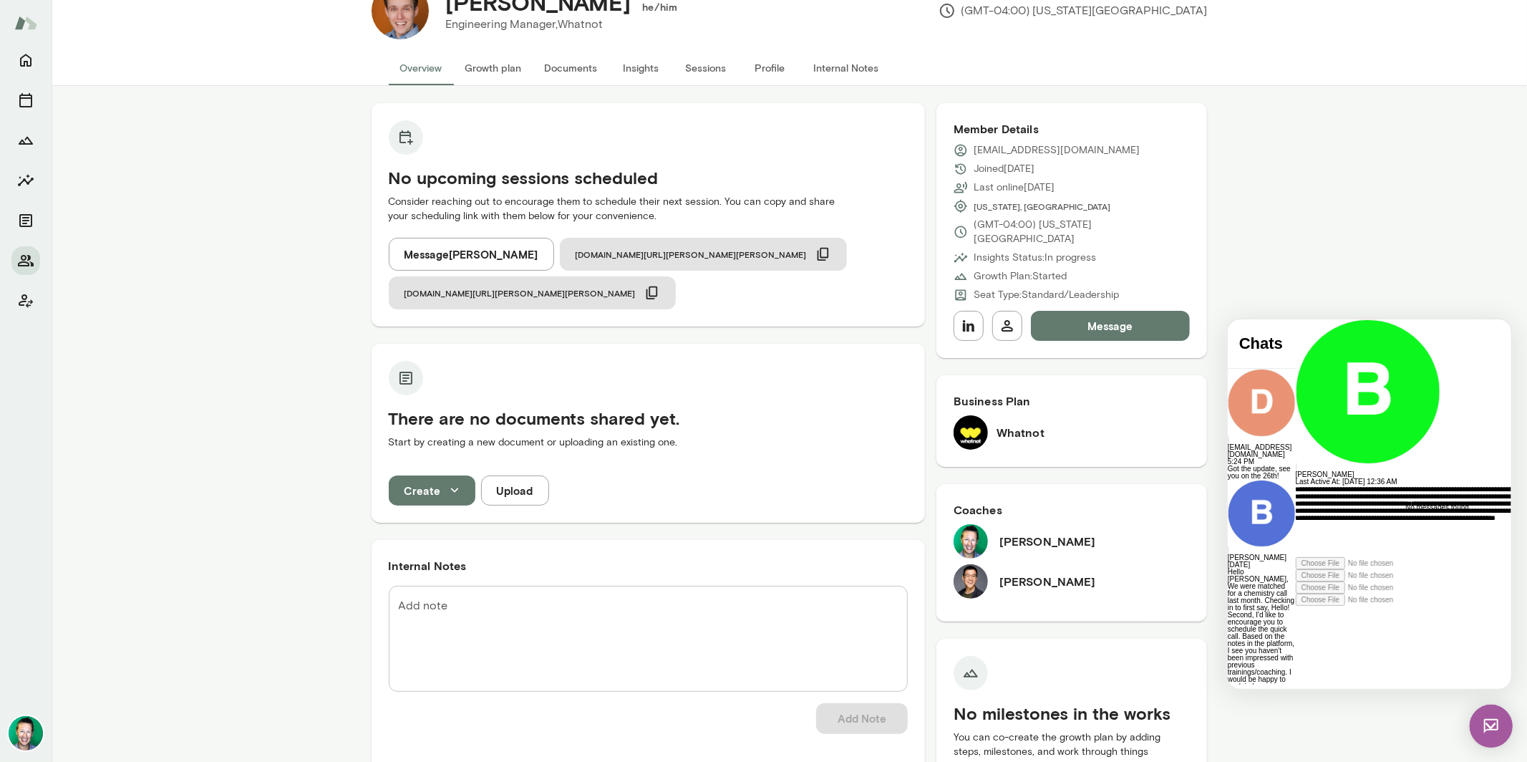
click at [1295, 556] on div "**********" at bounding box center [1425, 521] width 261 height 72
click at [1399, 556] on div "**********" at bounding box center [1425, 521] width 261 height 72
click at [1456, 556] on div "**********" at bounding box center [1425, 521] width 261 height 72
click at [1437, 556] on div "**********" at bounding box center [1425, 521] width 261 height 72
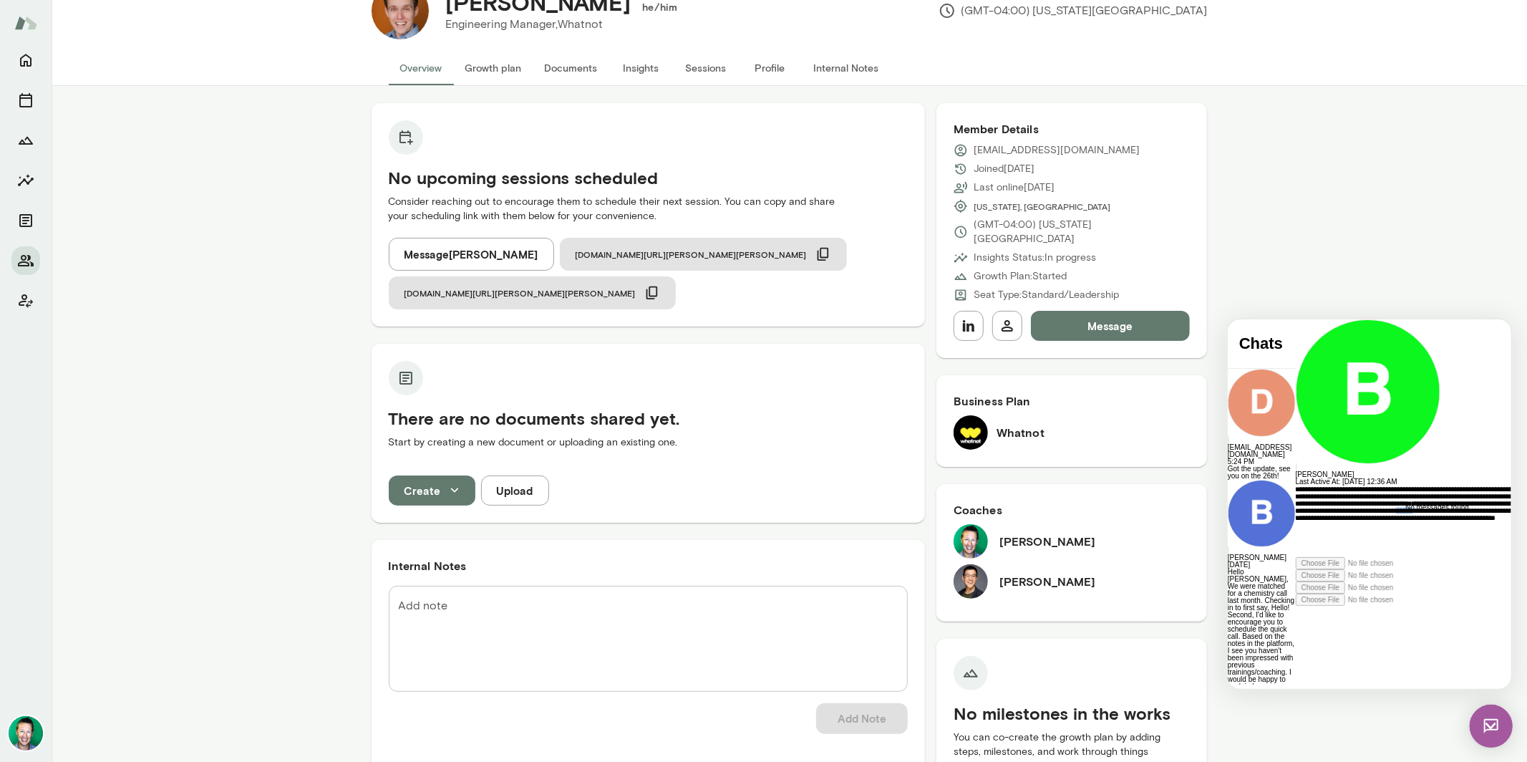
drag, startPoint x: 1437, startPoint y: 613, endPoint x: 1464, endPoint y: 623, distance: 29.0
click at [1437, 556] on div "**********" at bounding box center [1425, 521] width 261 height 72
click at [1295, 556] on div "**********" at bounding box center [1425, 521] width 261 height 72
click at [1456, 556] on div "**********" at bounding box center [1425, 521] width 261 height 72
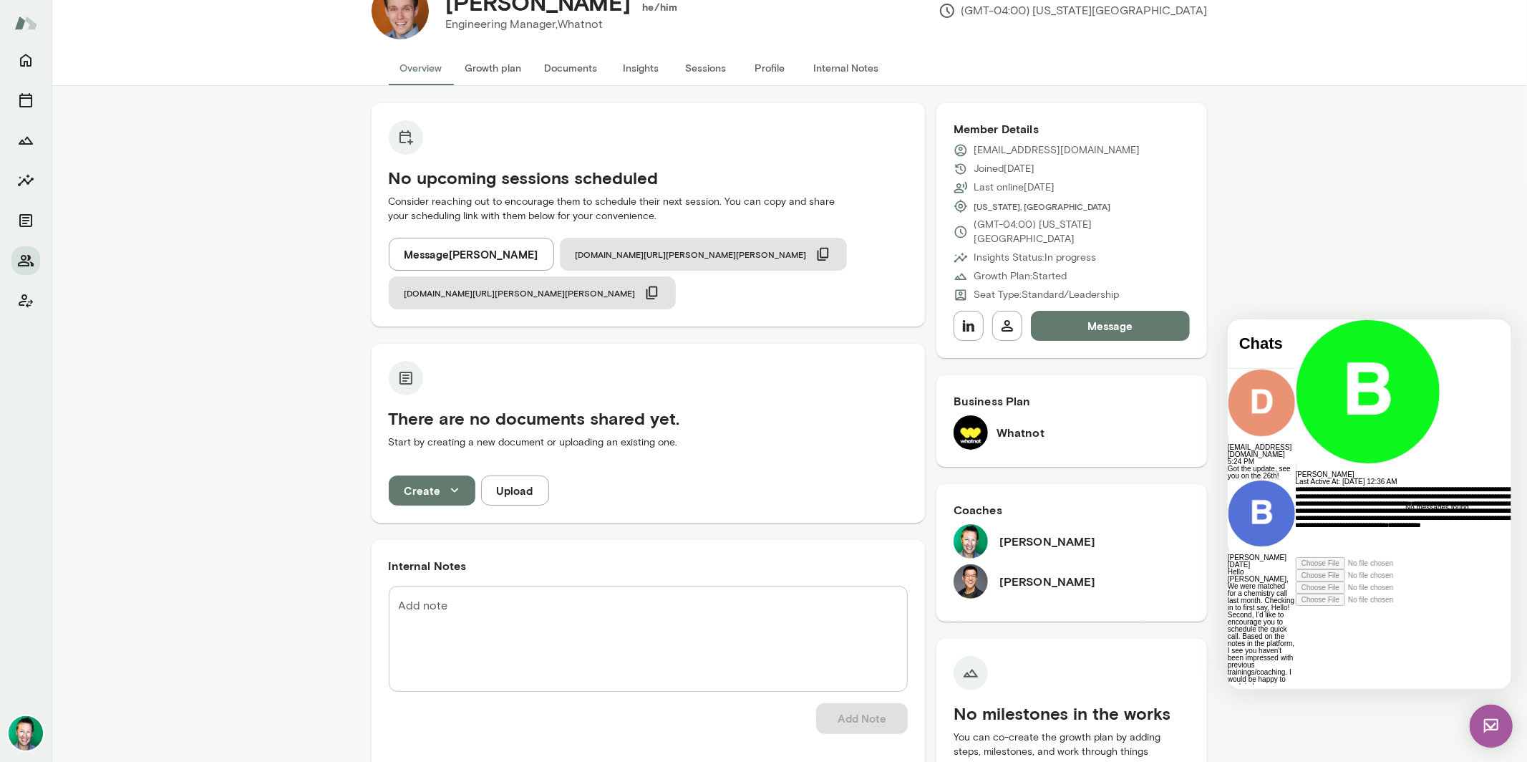
scroll to position [208, 0]
click at [1295, 605] on icon at bounding box center [1295, 605] width 0 height 0
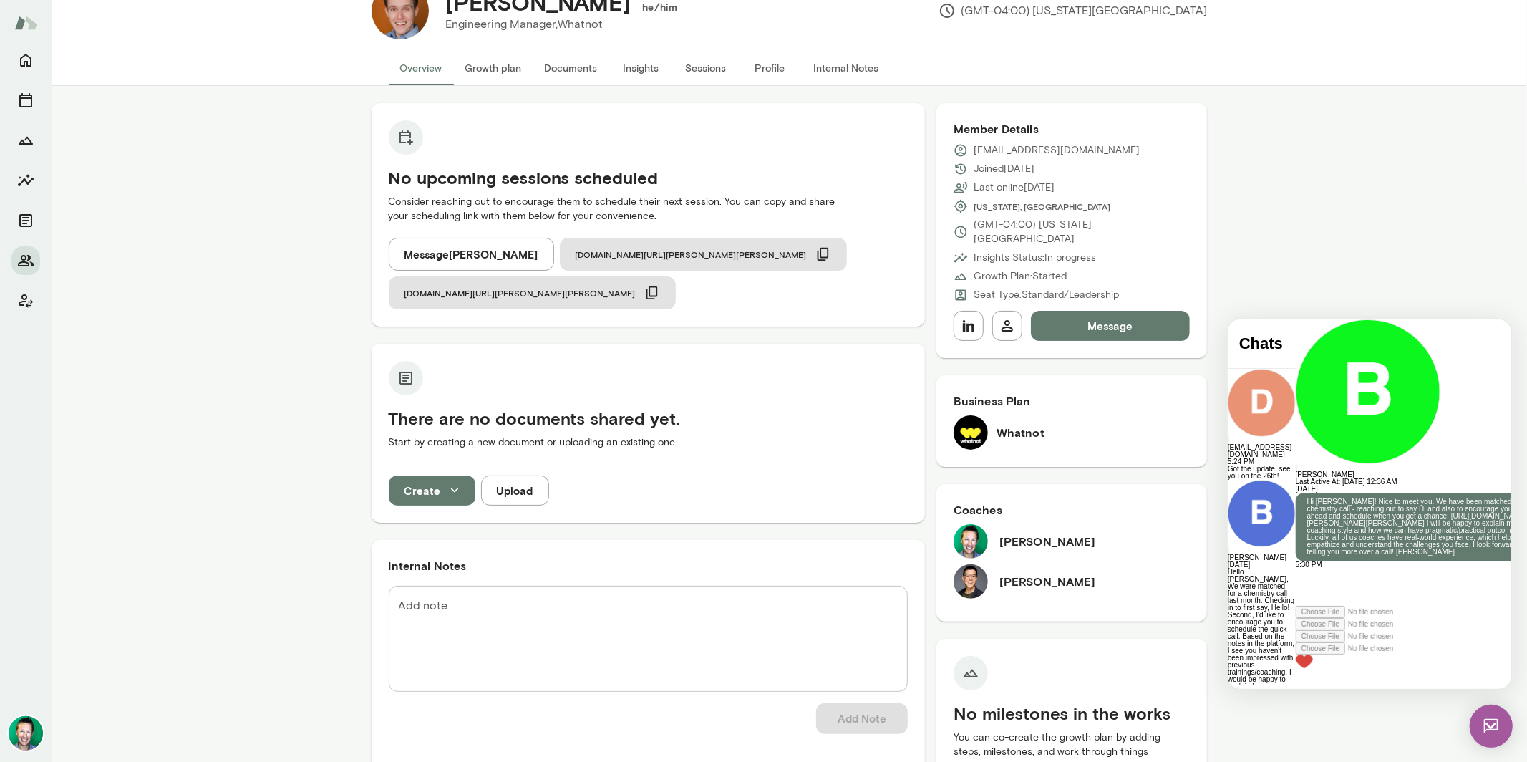
scroll to position [102, 0]
click at [1498, 724] on img at bounding box center [1490, 725] width 43 height 43
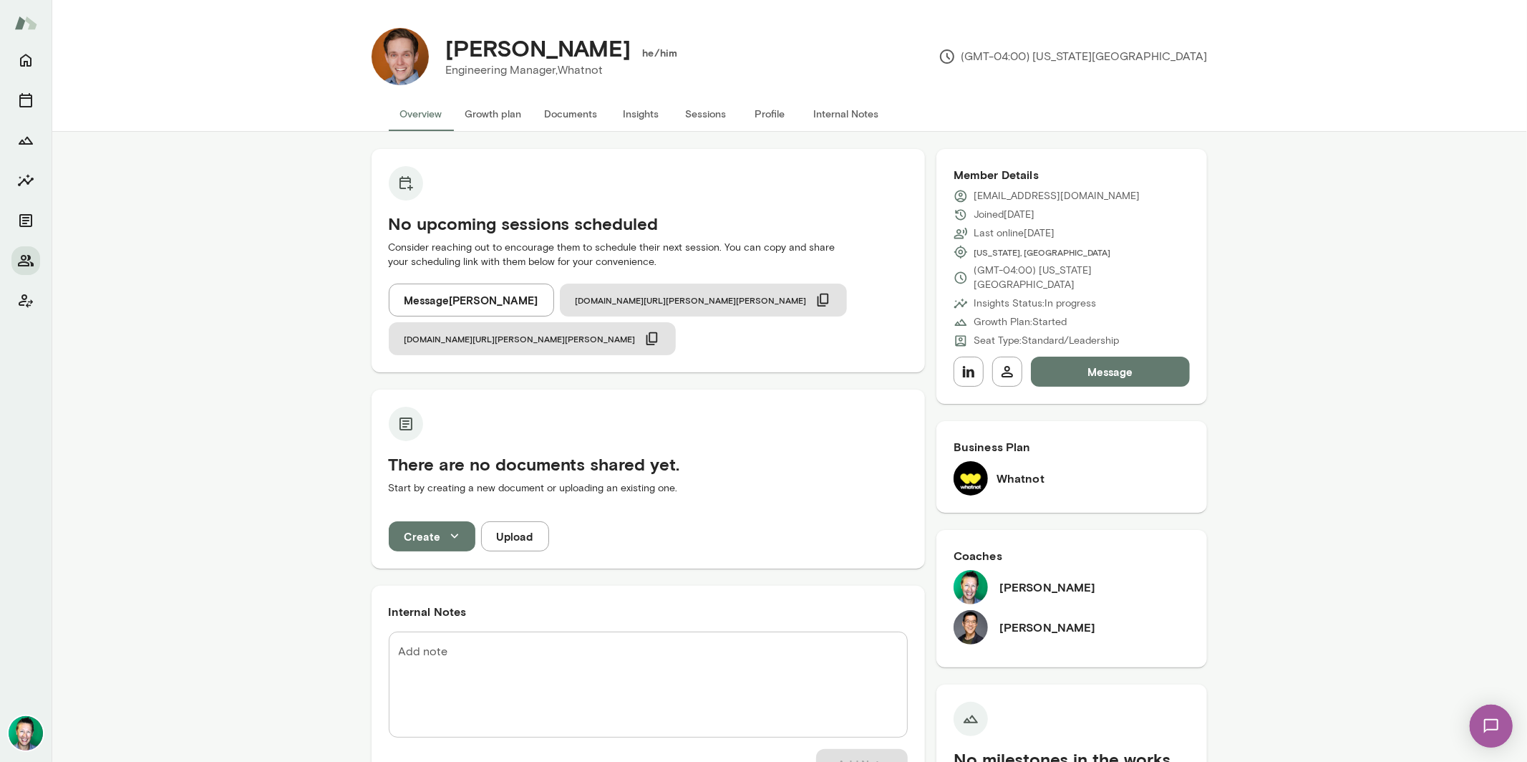
scroll to position [0, 0]
click at [28, 62] on icon "Home" at bounding box center [25, 60] width 17 height 17
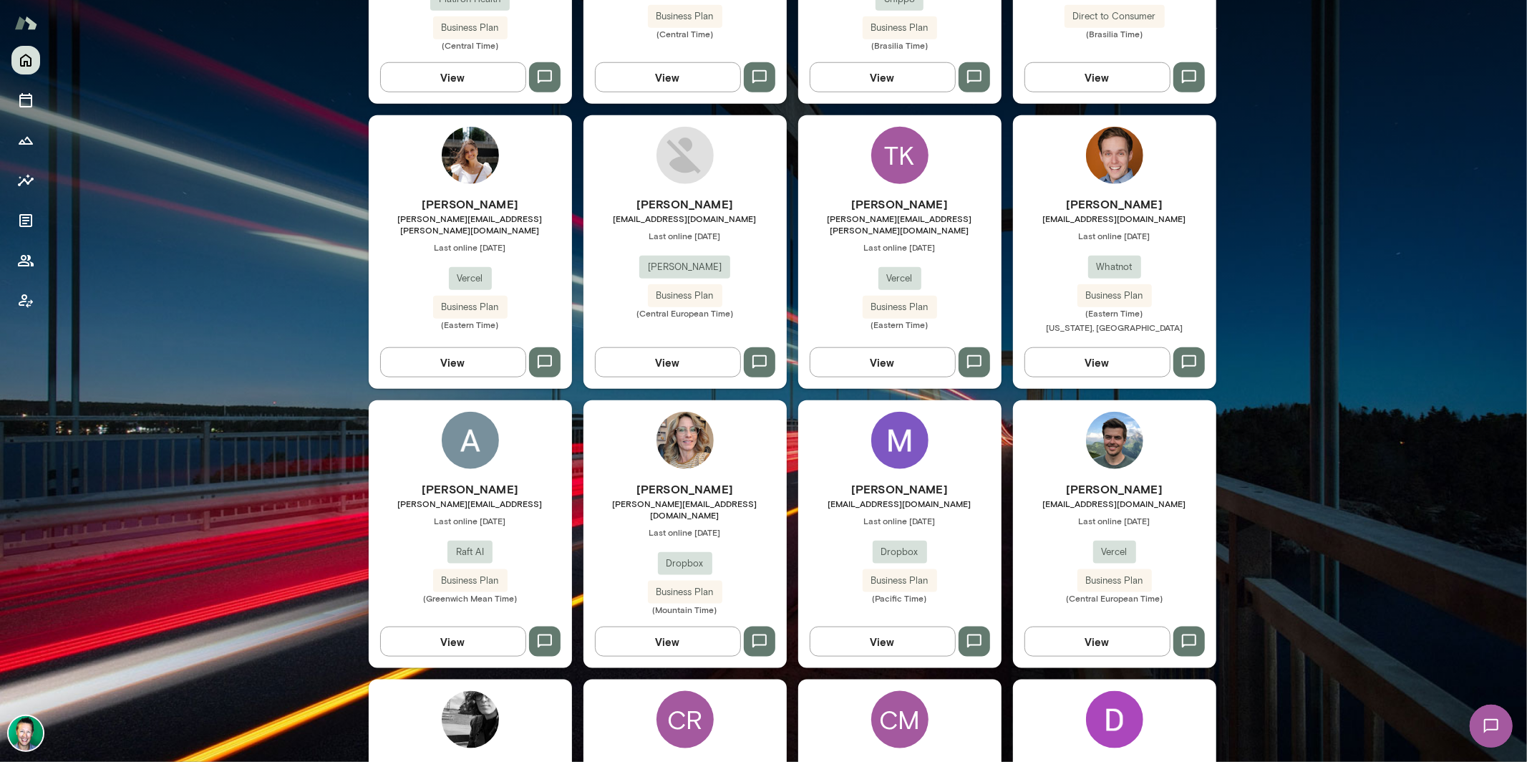
scroll to position [1167, 0]
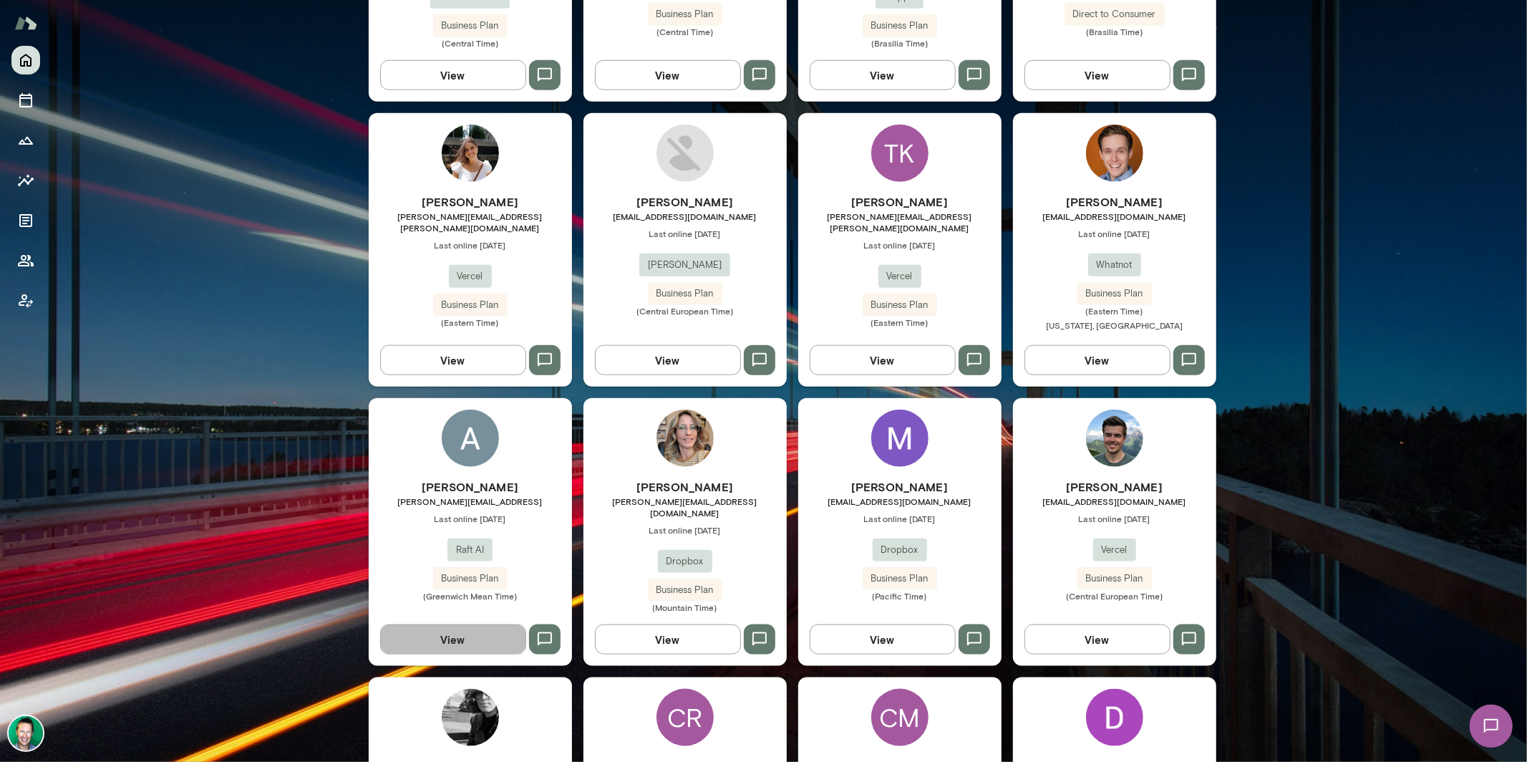
click at [452, 624] on button "View" at bounding box center [453, 639] width 146 height 30
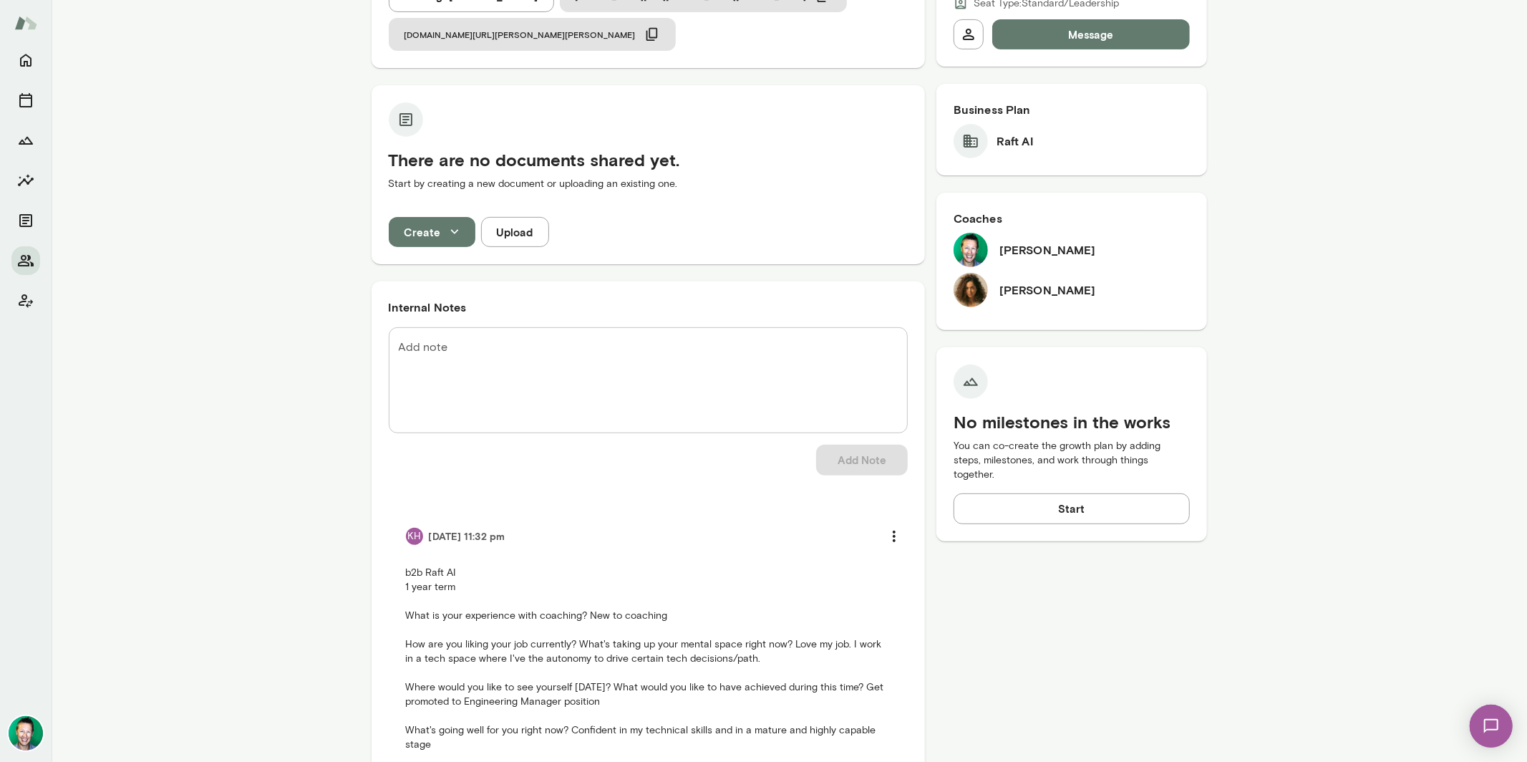
scroll to position [304, 0]
click at [1501, 721] on img at bounding box center [1490, 725] width 59 height 59
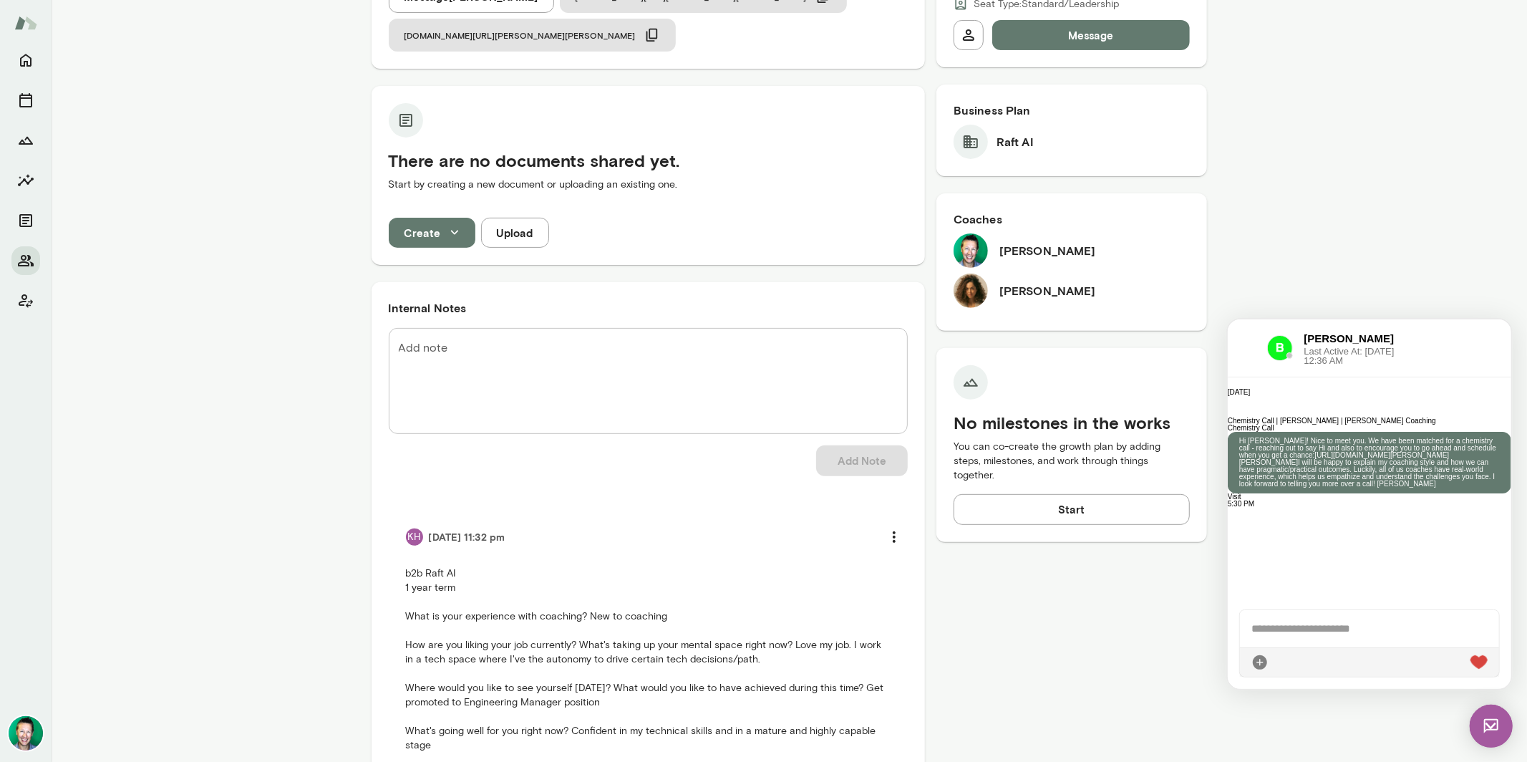
scroll to position [290, 0]
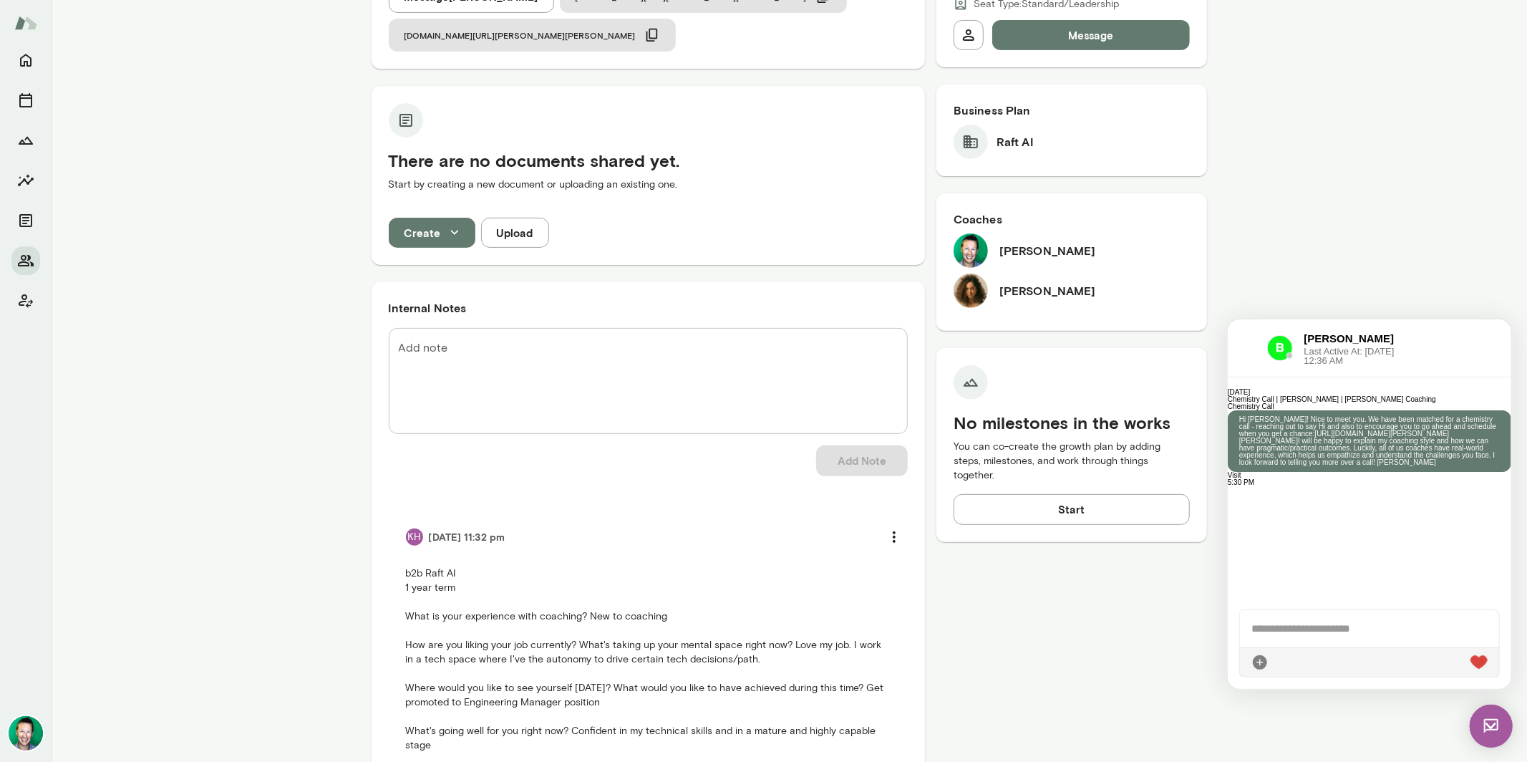
click at [1495, 722] on img at bounding box center [1490, 725] width 43 height 43
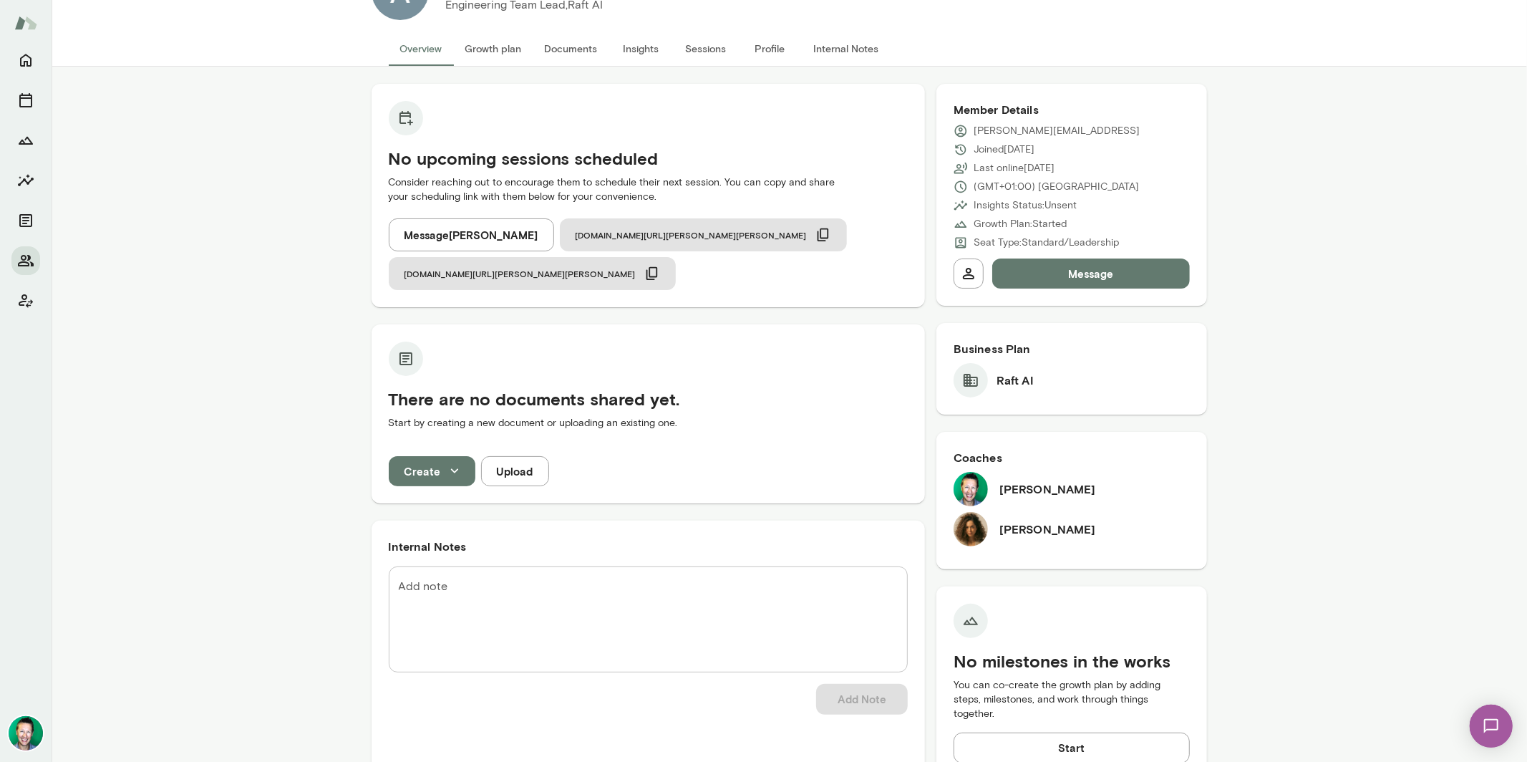
scroll to position [0, 0]
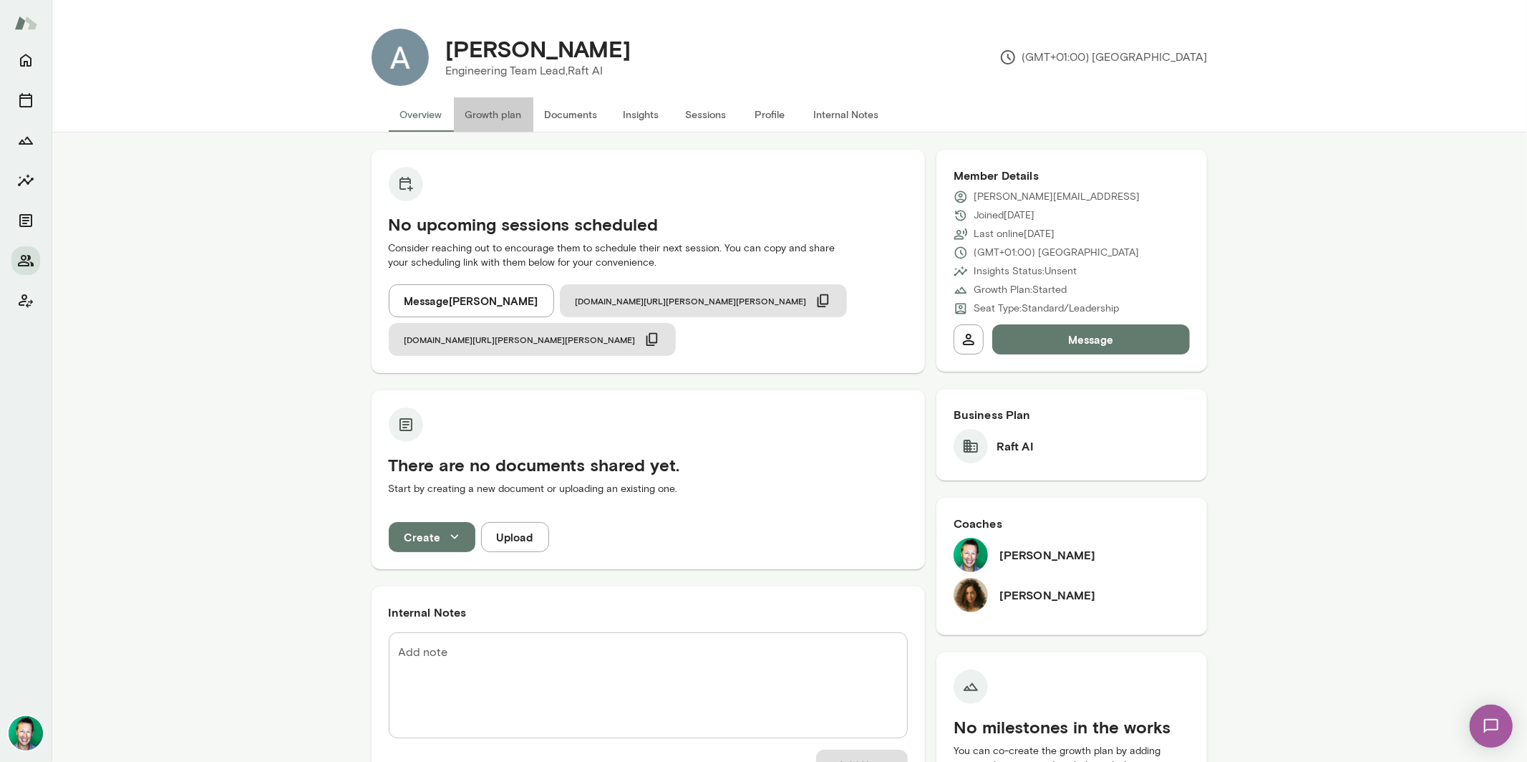
click at [505, 114] on button "Growth plan" at bounding box center [493, 114] width 79 height 34
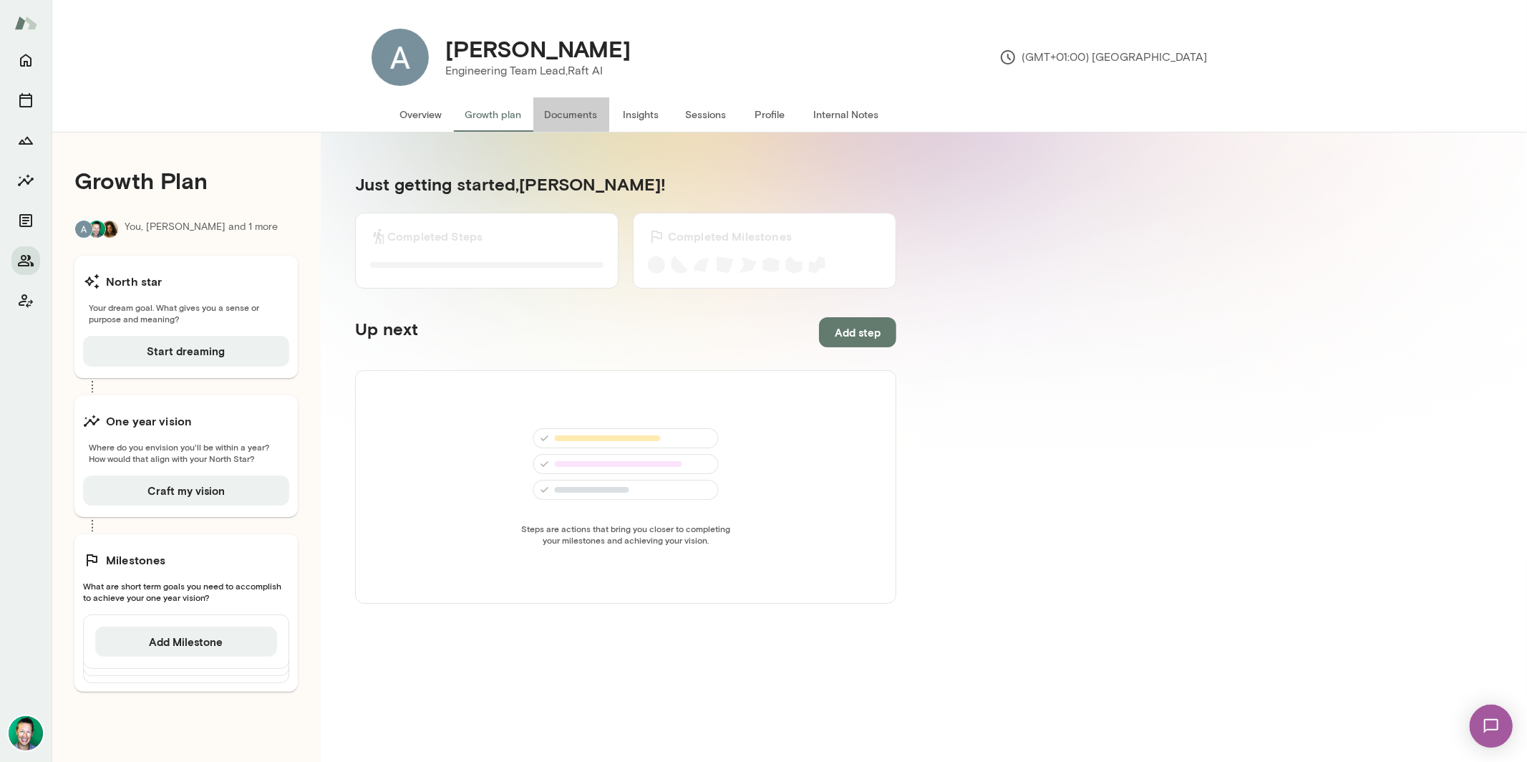
click at [553, 113] on button "Documents" at bounding box center [571, 114] width 76 height 34
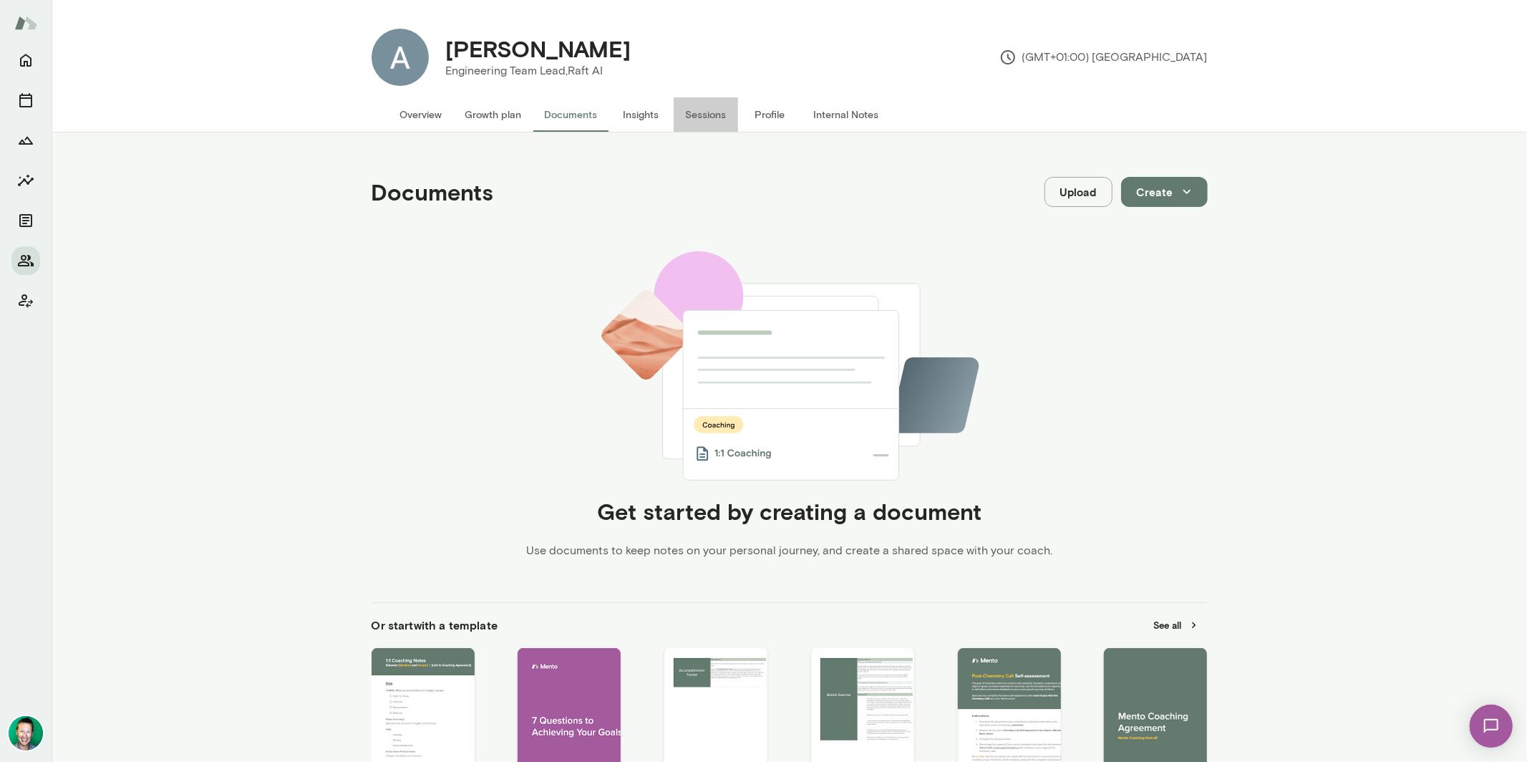
click at [677, 112] on button "Sessions" at bounding box center [706, 114] width 64 height 34
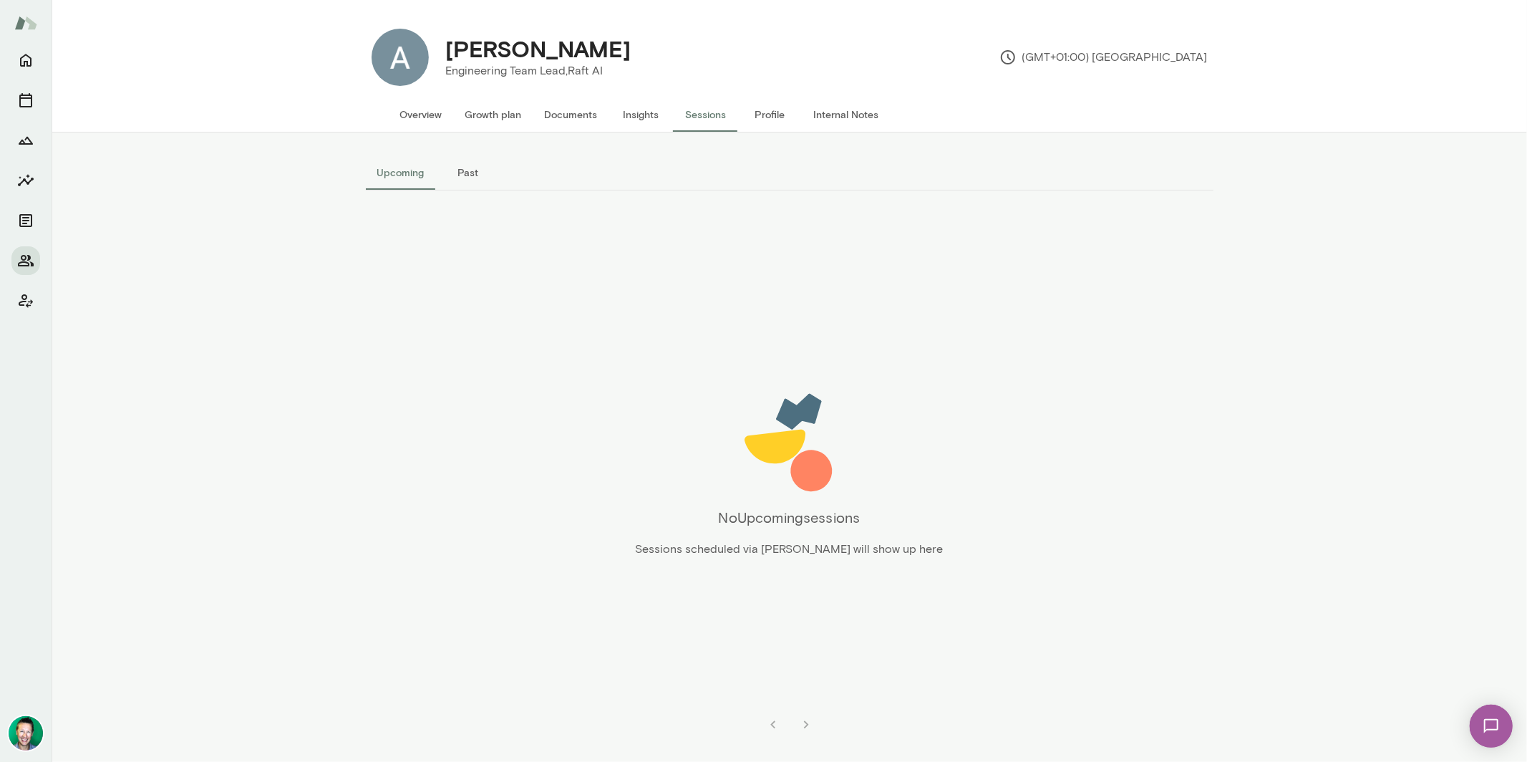
click at [482, 173] on button "Past" at bounding box center [468, 172] width 64 height 34
click at [30, 59] on icon "Home" at bounding box center [25, 60] width 11 height 13
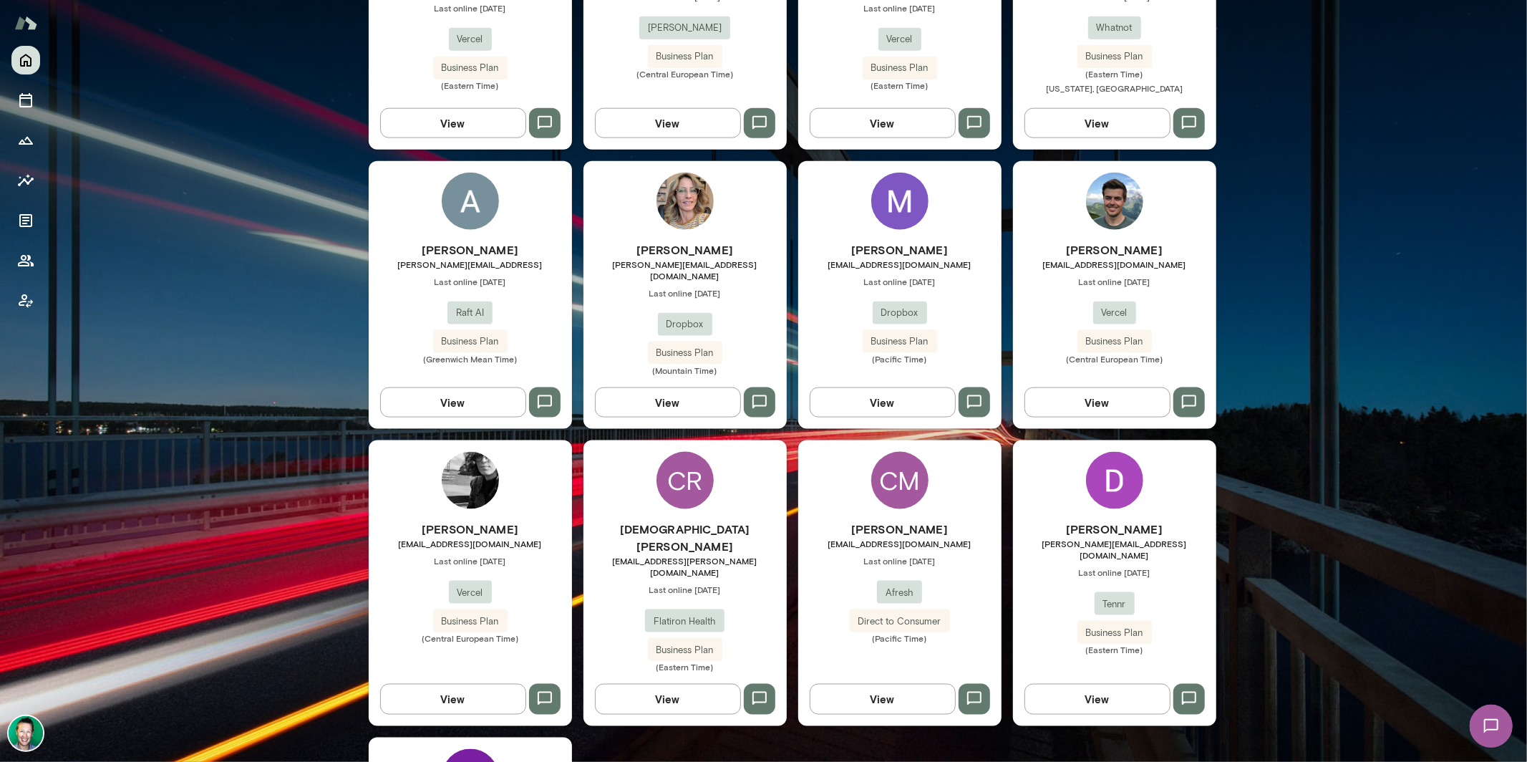
scroll to position [1591, 0]
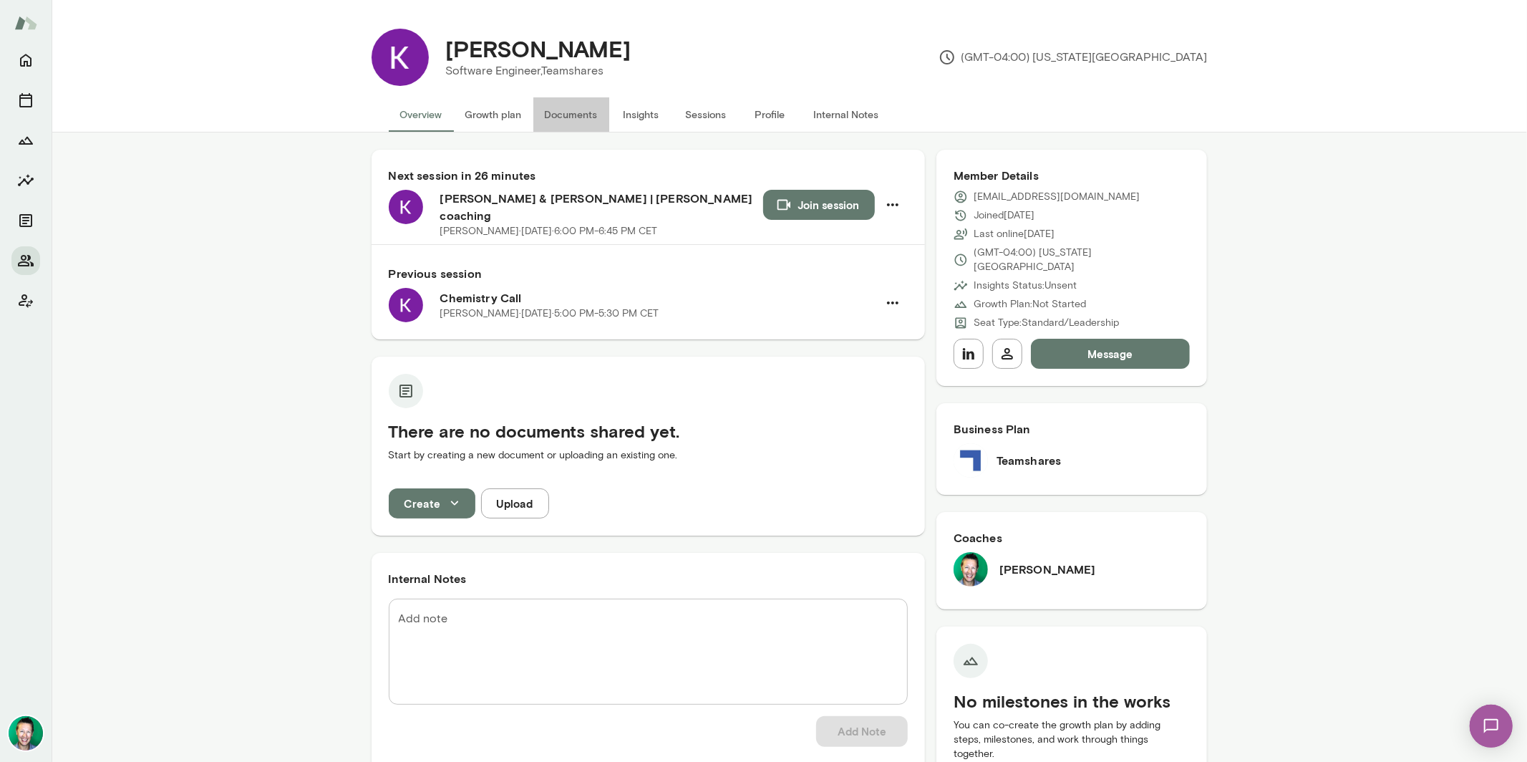
click at [568, 114] on button "Documents" at bounding box center [571, 114] width 76 height 34
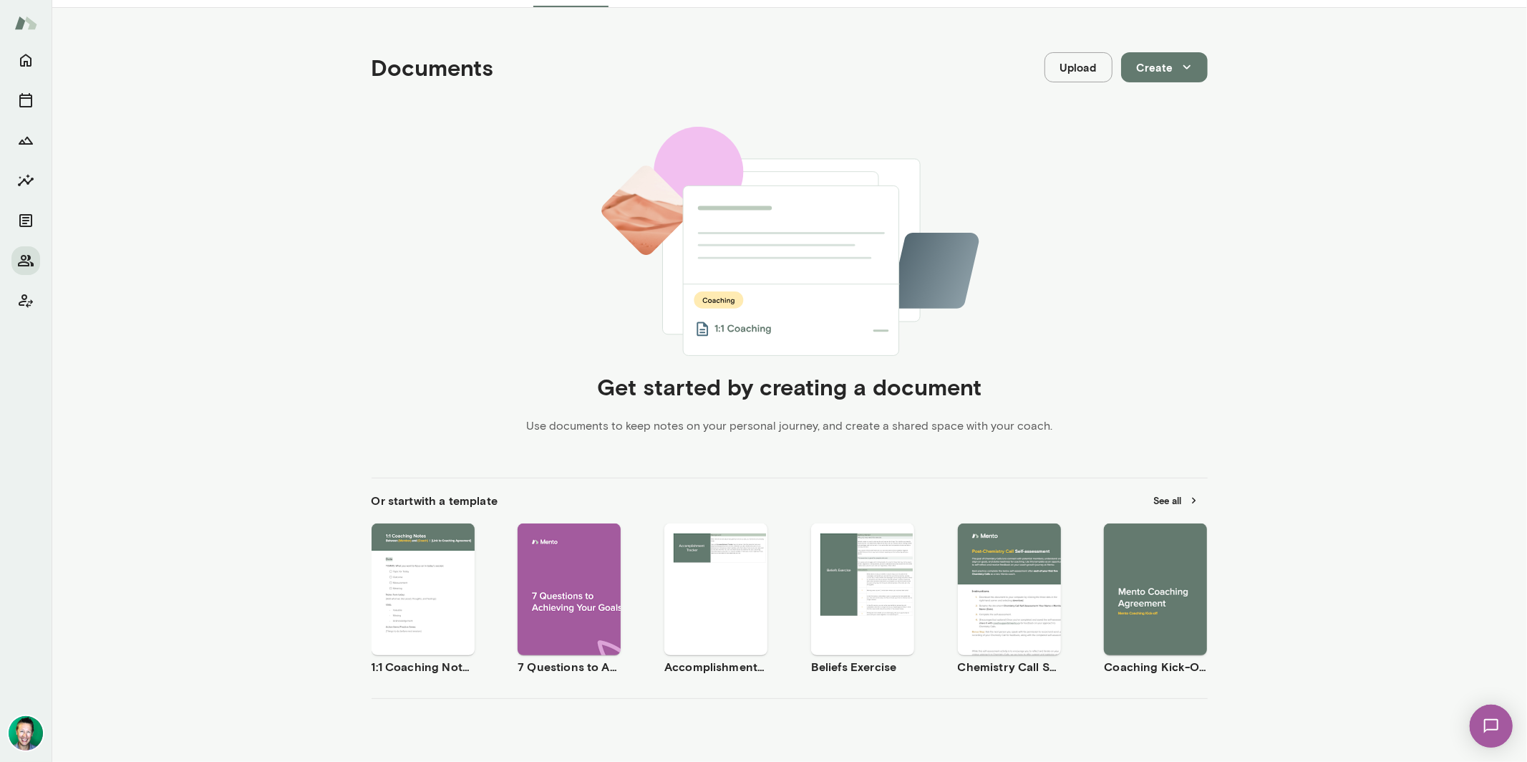
scroll to position [152, 0]
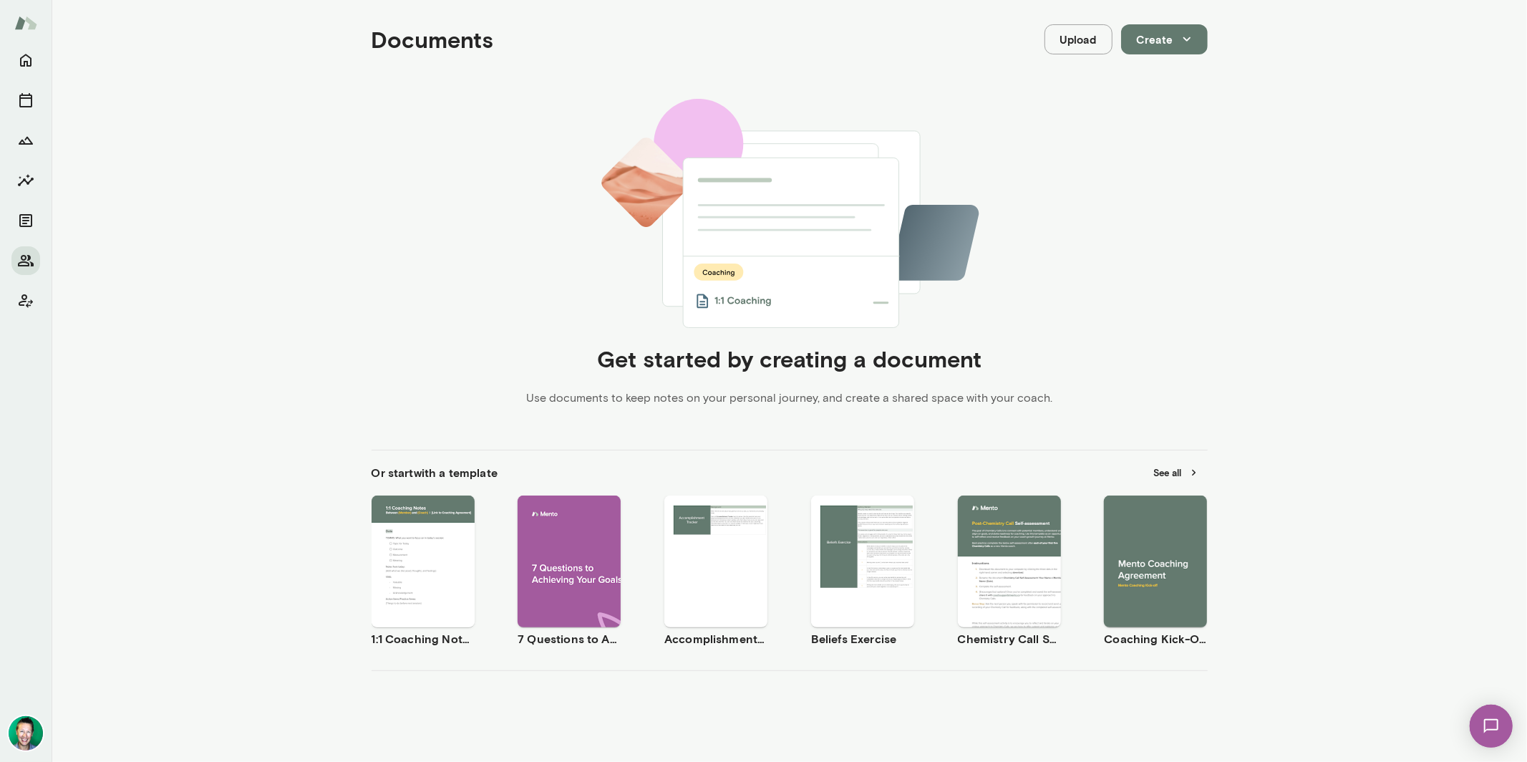
click at [416, 545] on span "Use template" at bounding box center [431, 548] width 52 height 11
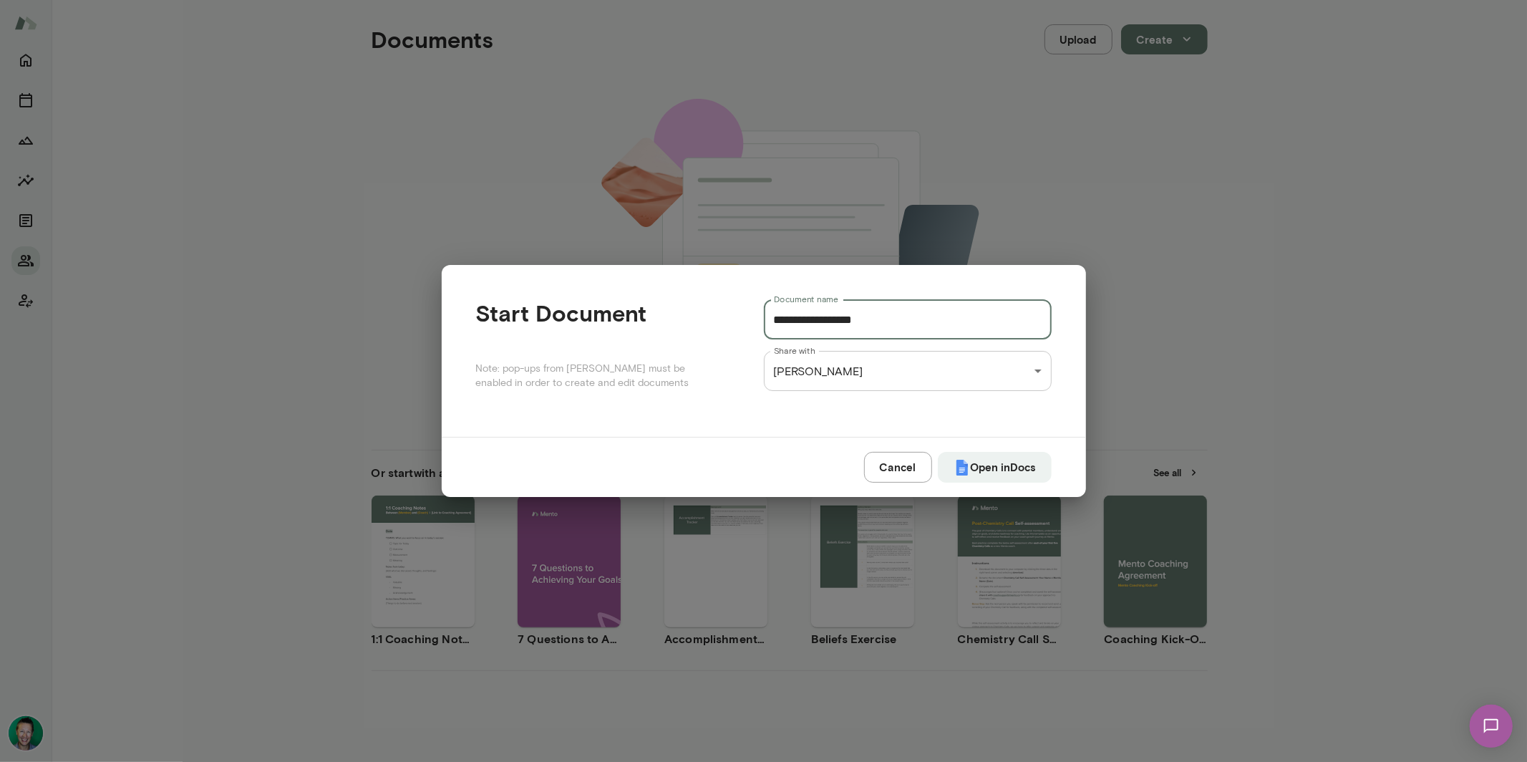
drag, startPoint x: 785, startPoint y: 320, endPoint x: 772, endPoint y: 321, distance: 12.9
click at [772, 321] on input "**********" at bounding box center [908, 319] width 288 height 40
click at [1002, 469] on button "Open in Docs" at bounding box center [995, 467] width 114 height 30
type input "**********"
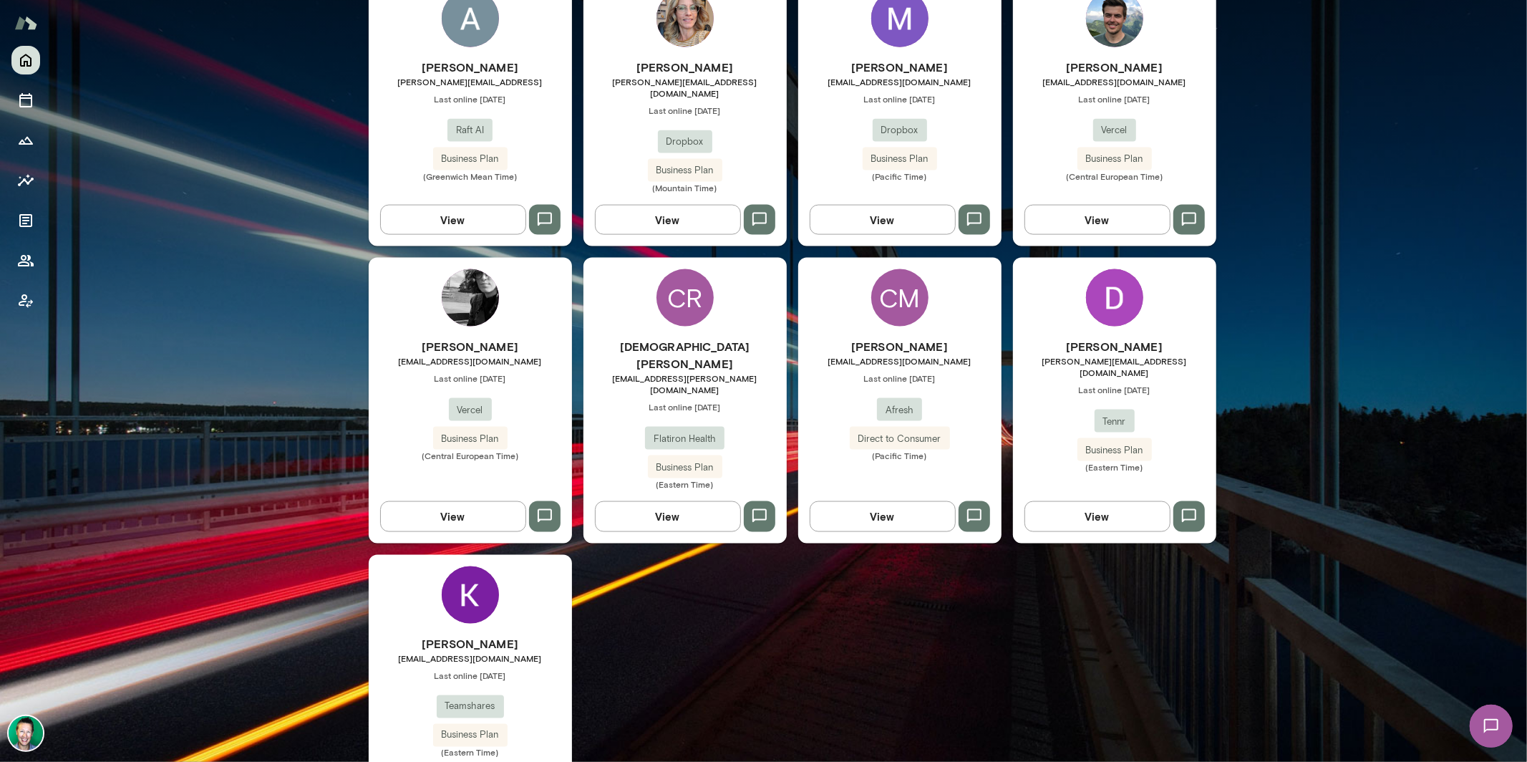
scroll to position [1591, 0]
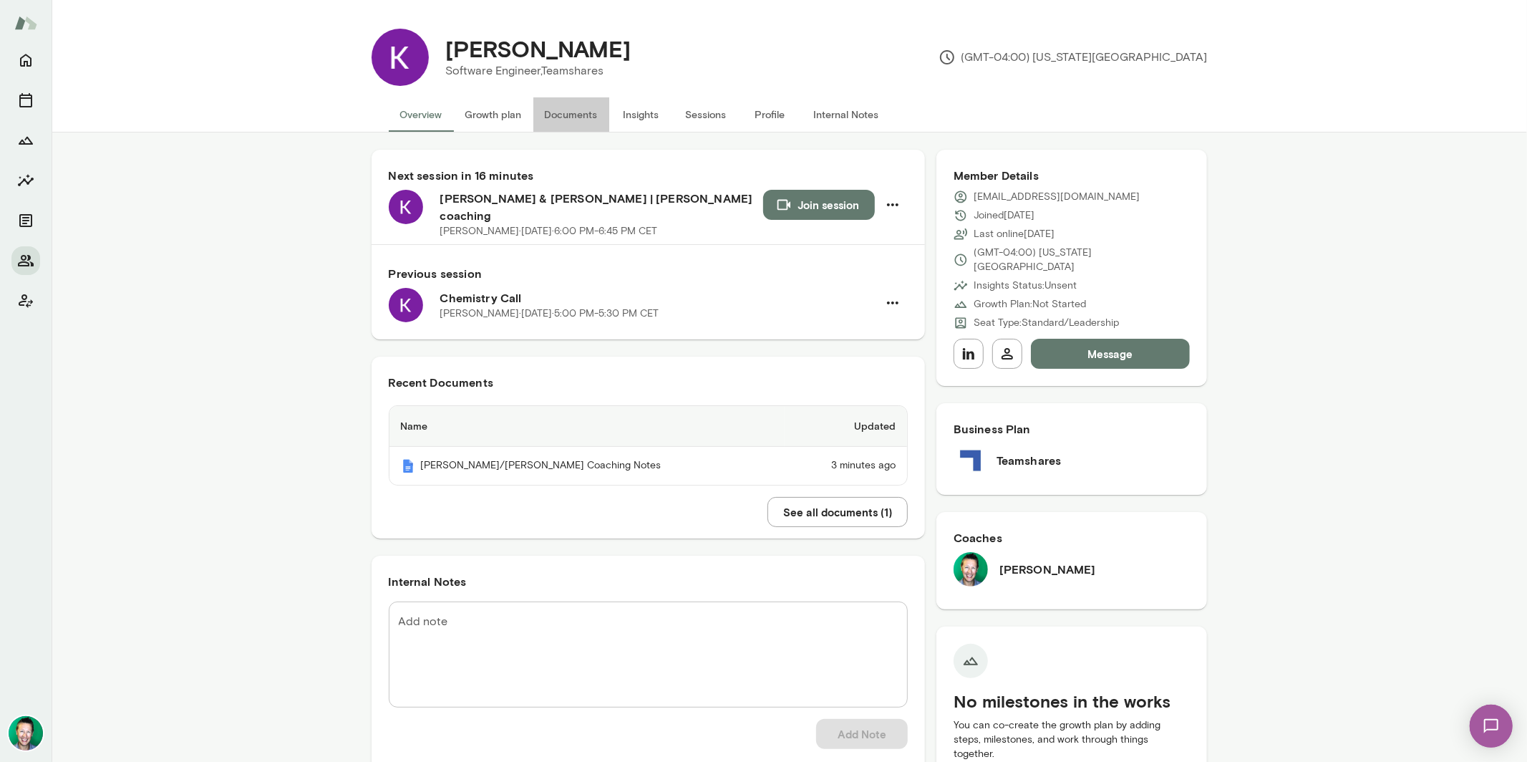
click at [566, 114] on button "Documents" at bounding box center [571, 114] width 76 height 34
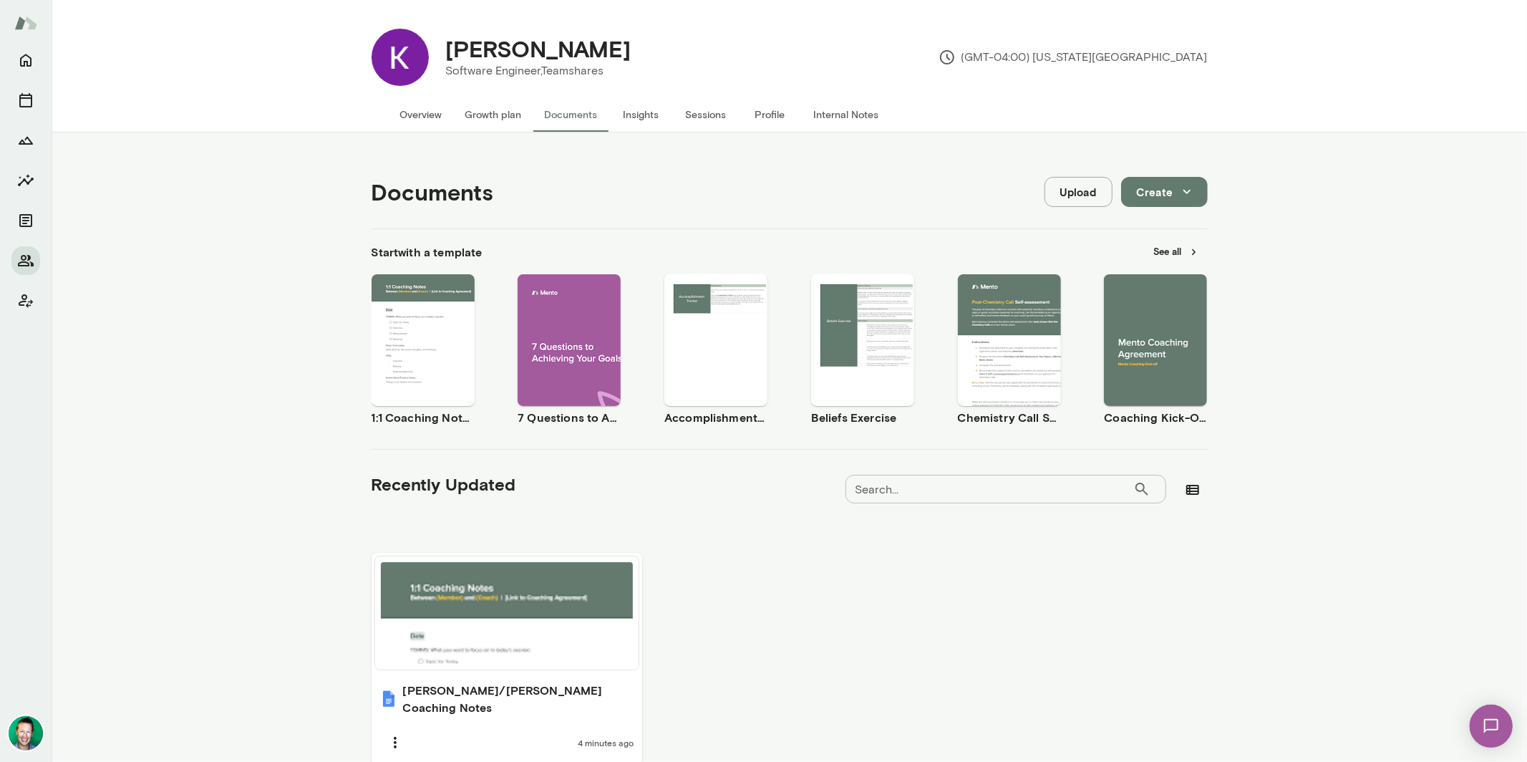
click at [1164, 251] on button "See all" at bounding box center [1176, 252] width 62 height 22
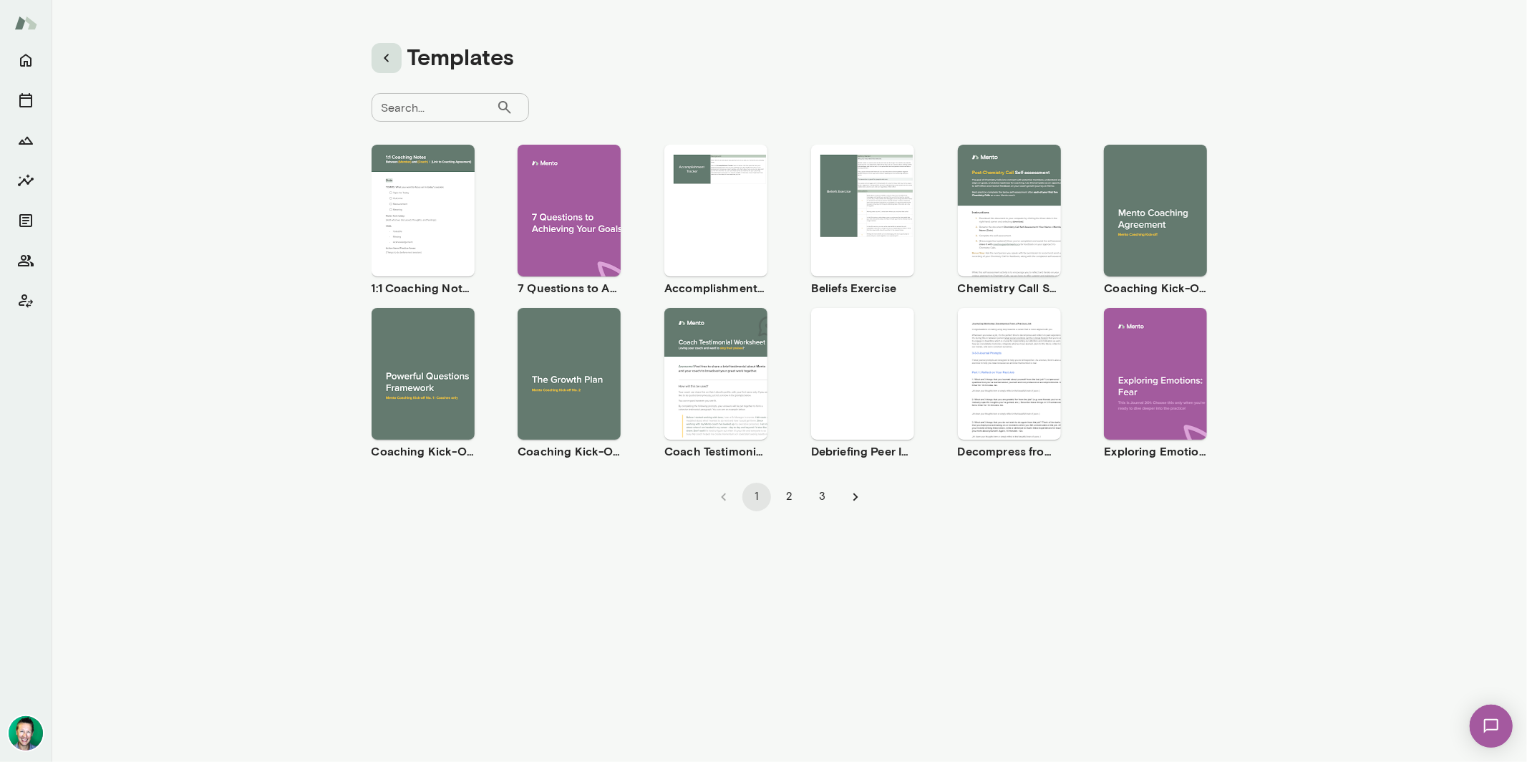
click at [384, 61] on icon "button" at bounding box center [386, 57] width 17 height 17
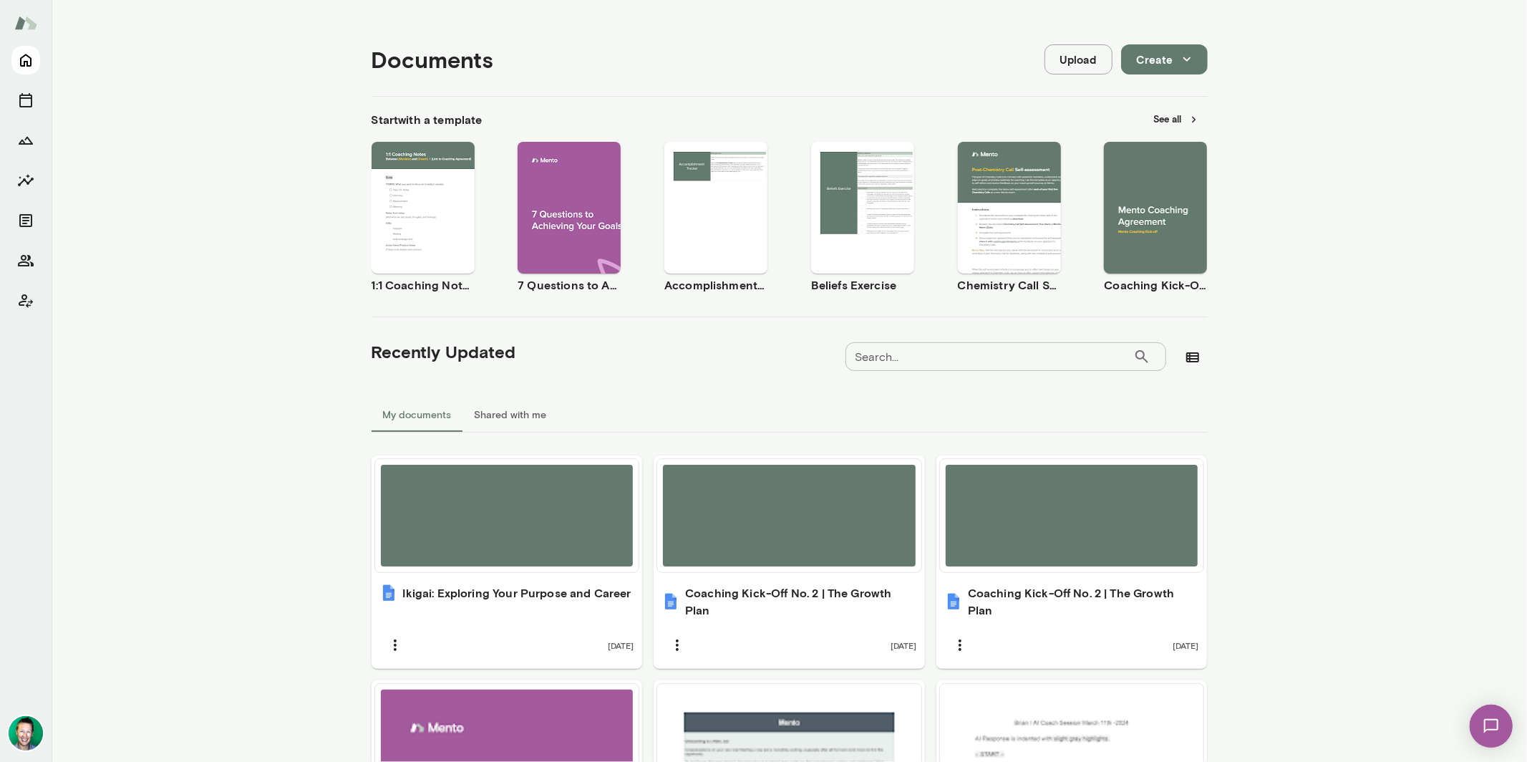
click at [14, 49] on button "Home" at bounding box center [25, 60] width 29 height 29
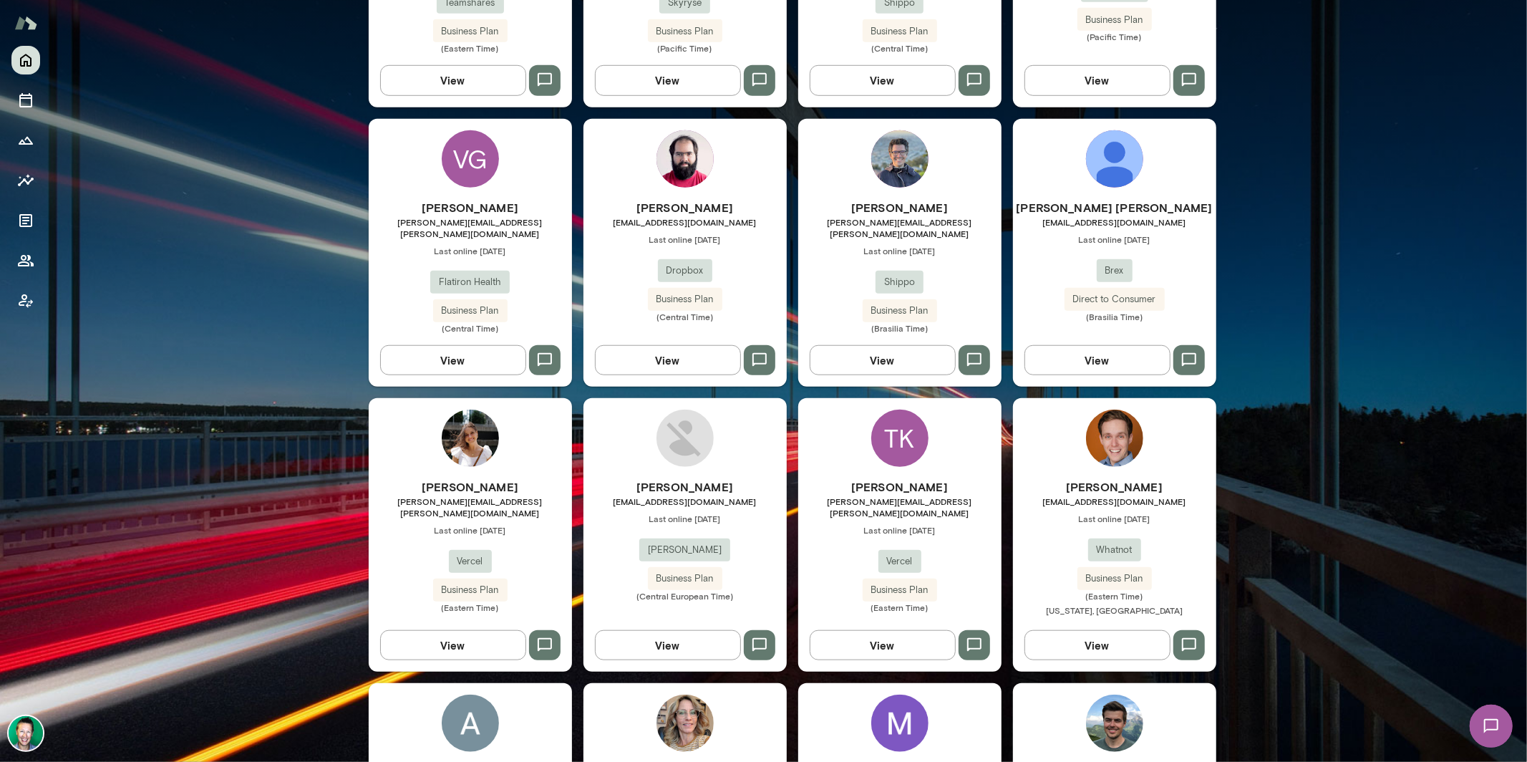
scroll to position [1591, 0]
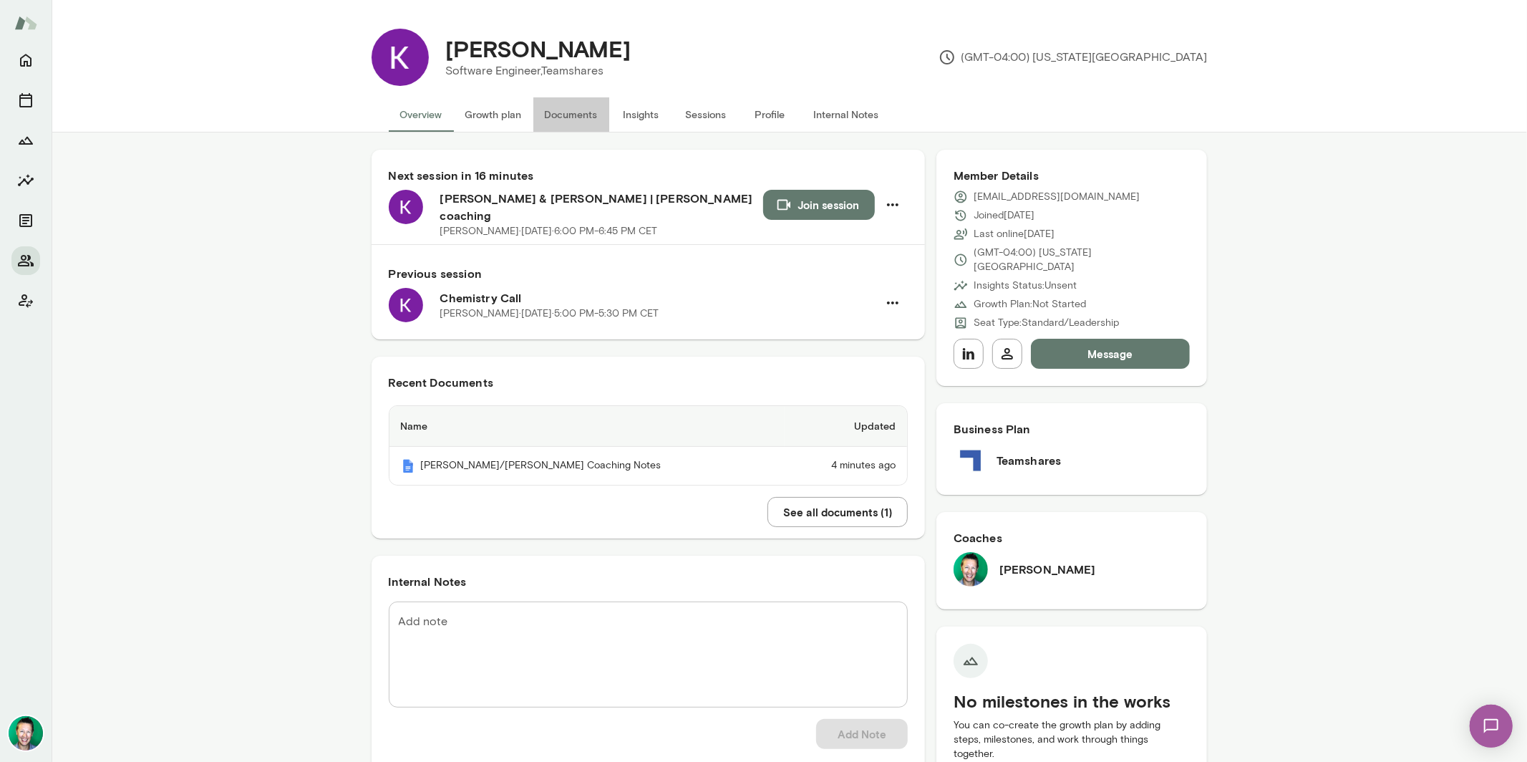
click at [556, 112] on button "Documents" at bounding box center [571, 114] width 76 height 34
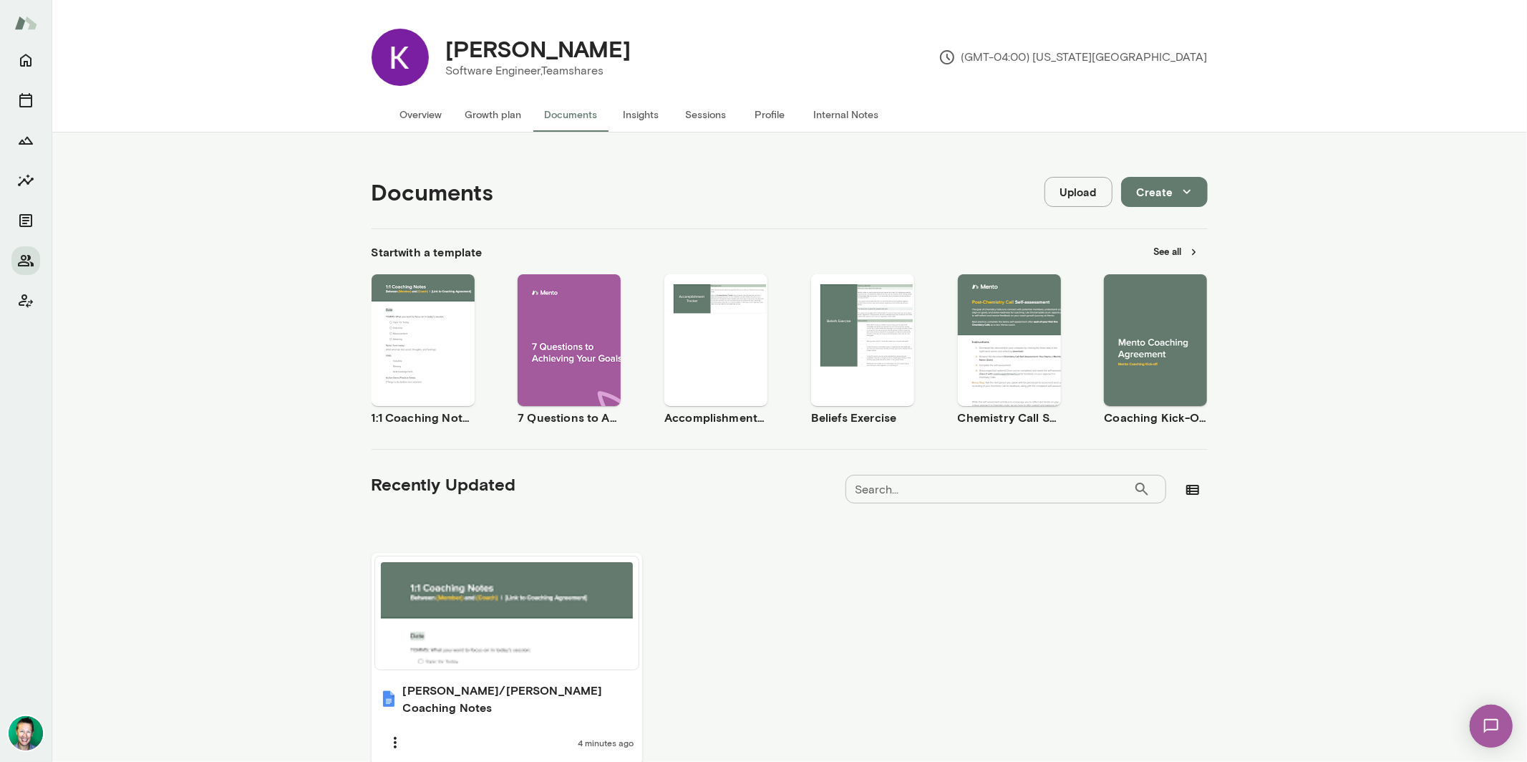
click at [1140, 330] on span "Use template" at bounding box center [1164, 327] width 52 height 11
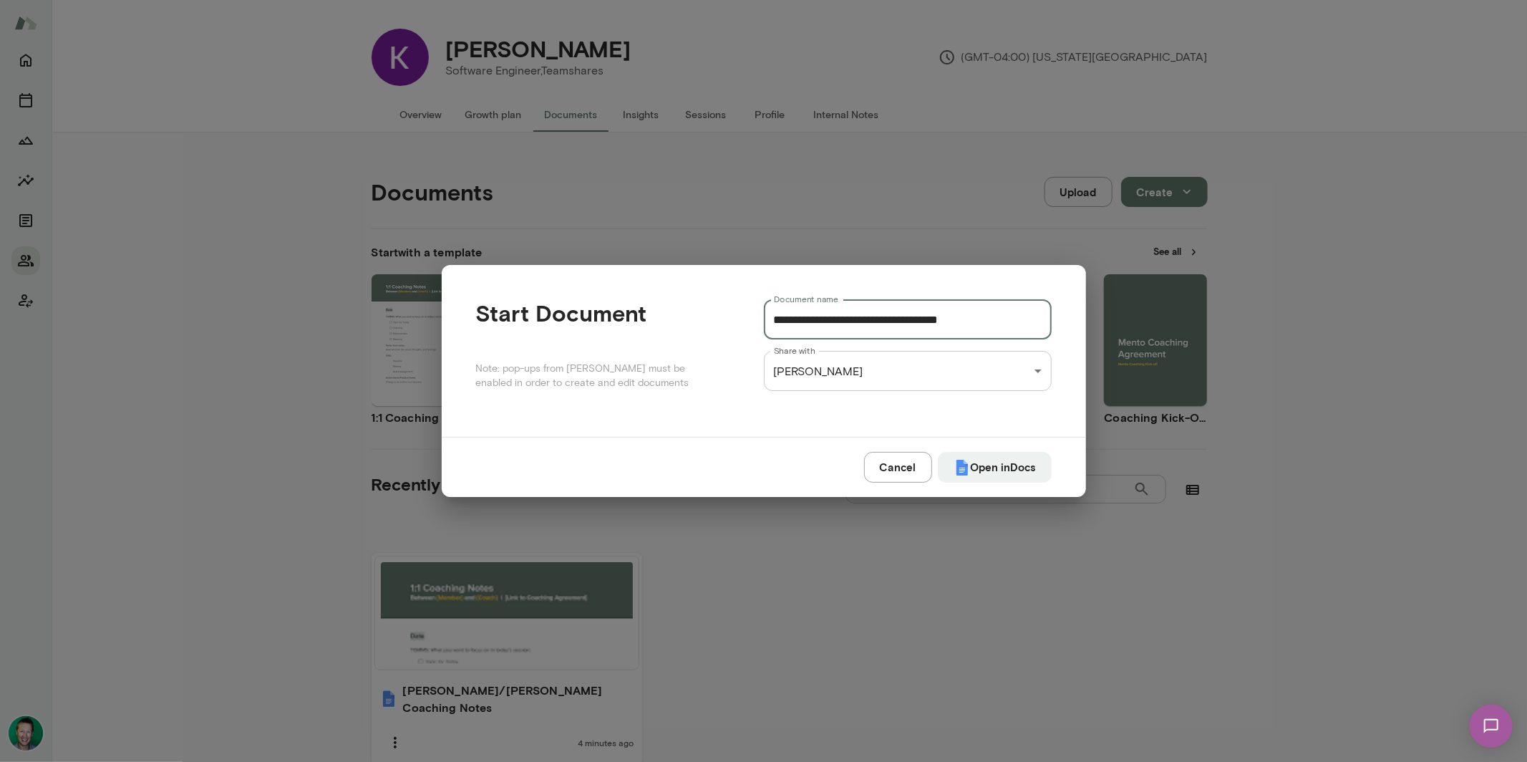
drag, startPoint x: 873, startPoint y: 321, endPoint x: 839, endPoint y: 320, distance: 33.7
click at [838, 321] on input "**********" at bounding box center [908, 319] width 288 height 40
drag, startPoint x: 879, startPoint y: 317, endPoint x: 689, endPoint y: 318, distance: 190.4
click at [689, 317] on div "**********" at bounding box center [764, 350] width 576 height 103
click at [1044, 463] on button "Open in Docs" at bounding box center [995, 467] width 114 height 30
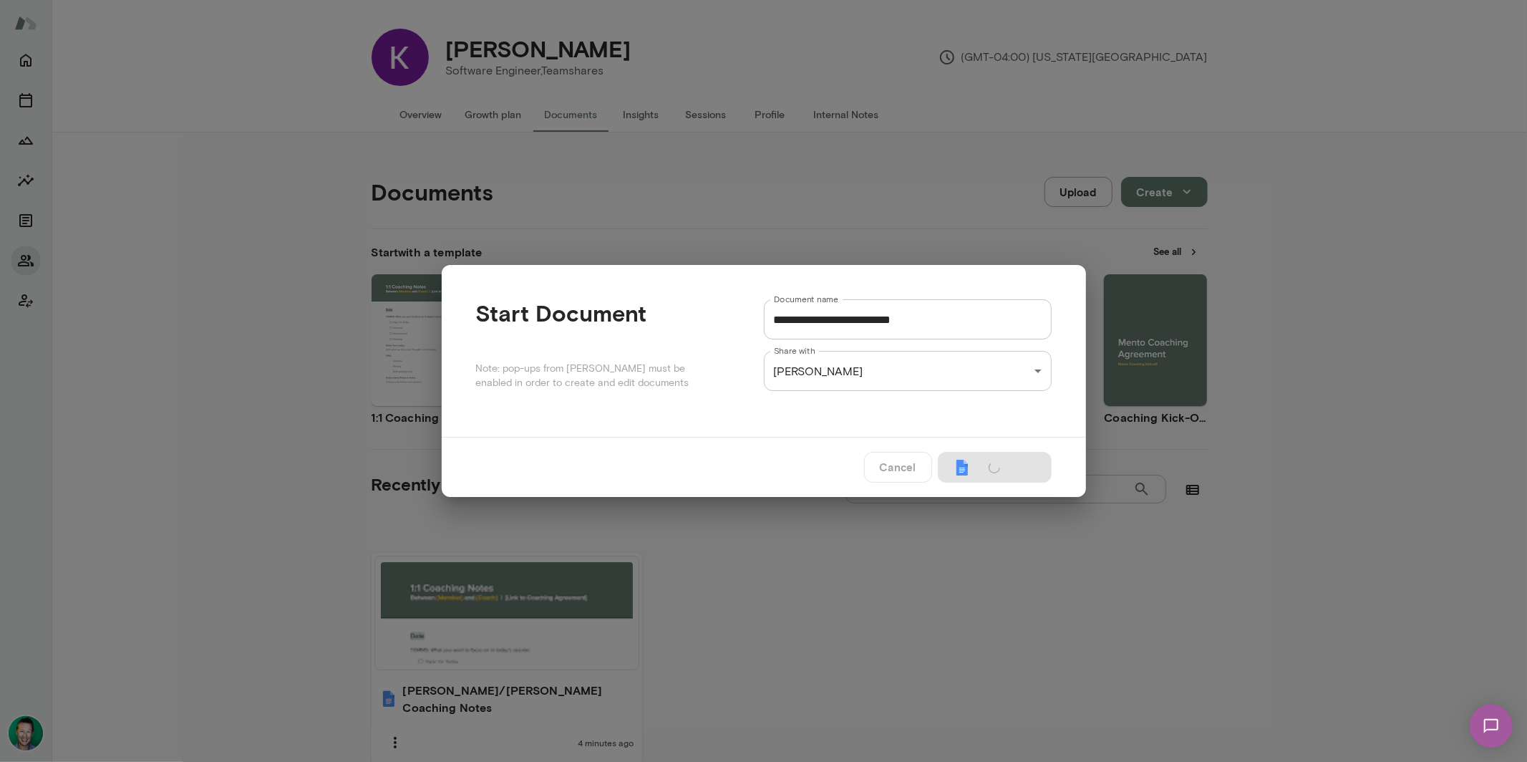
type input "**********"
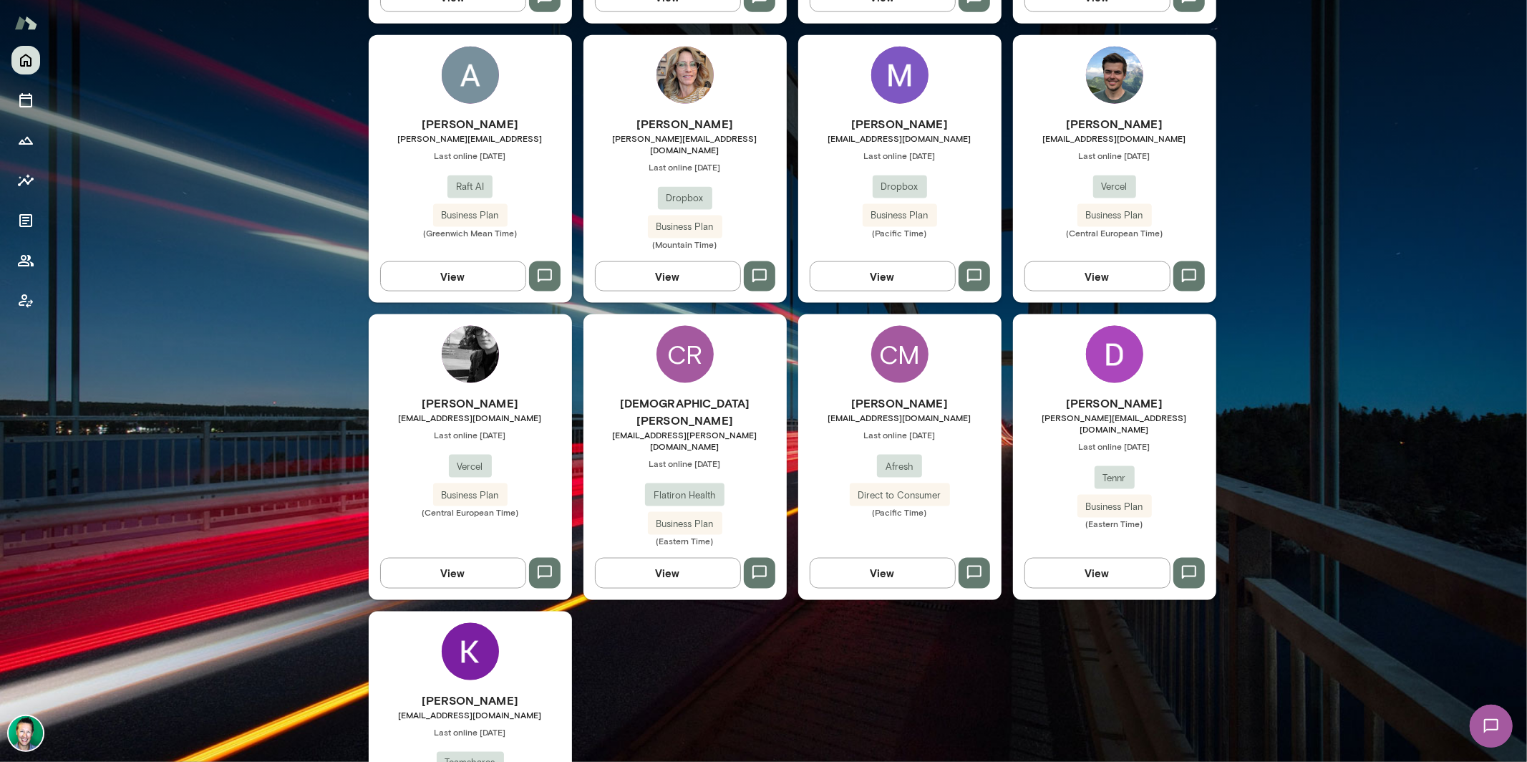
scroll to position [1591, 0]
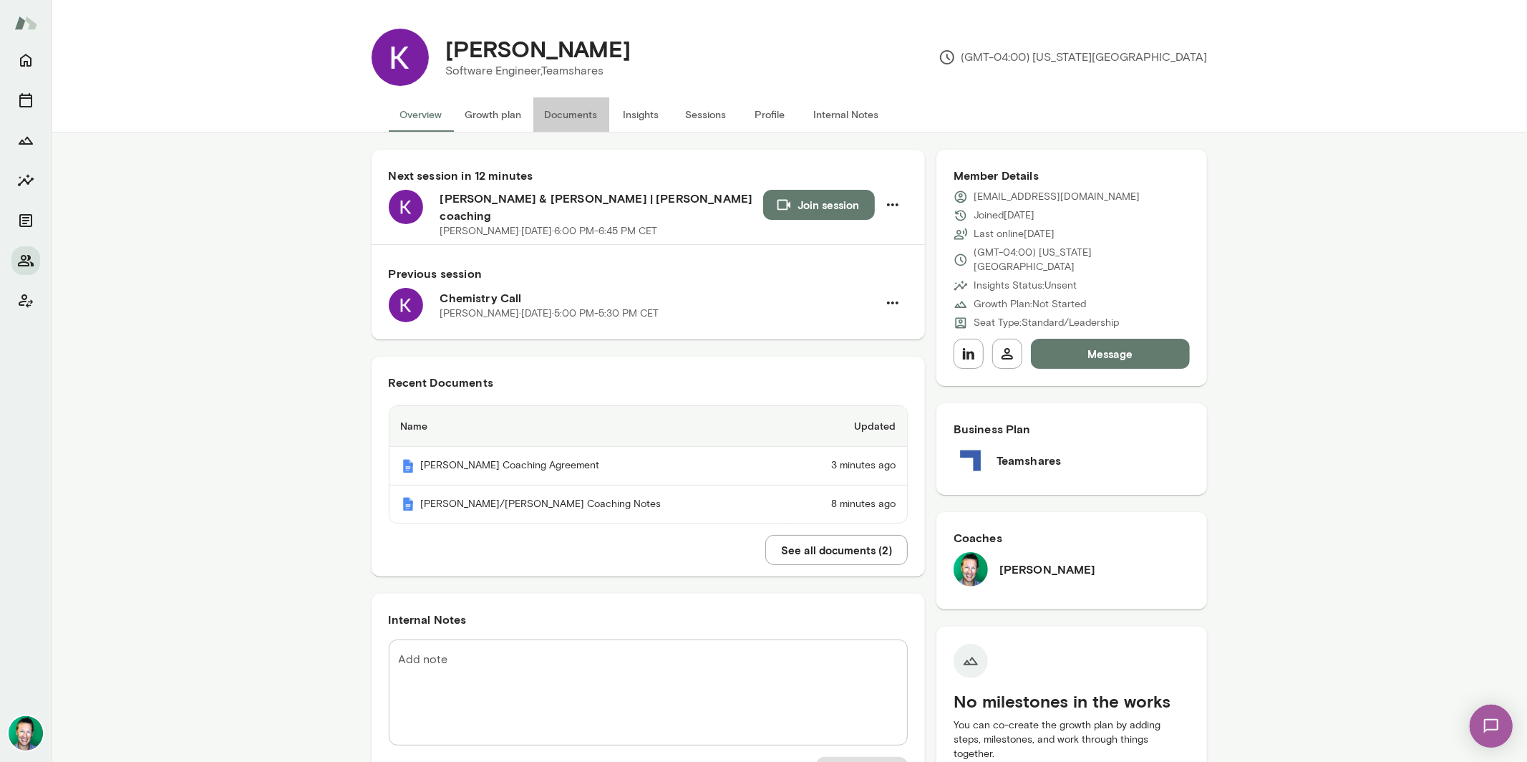
click at [564, 115] on button "Documents" at bounding box center [571, 114] width 76 height 34
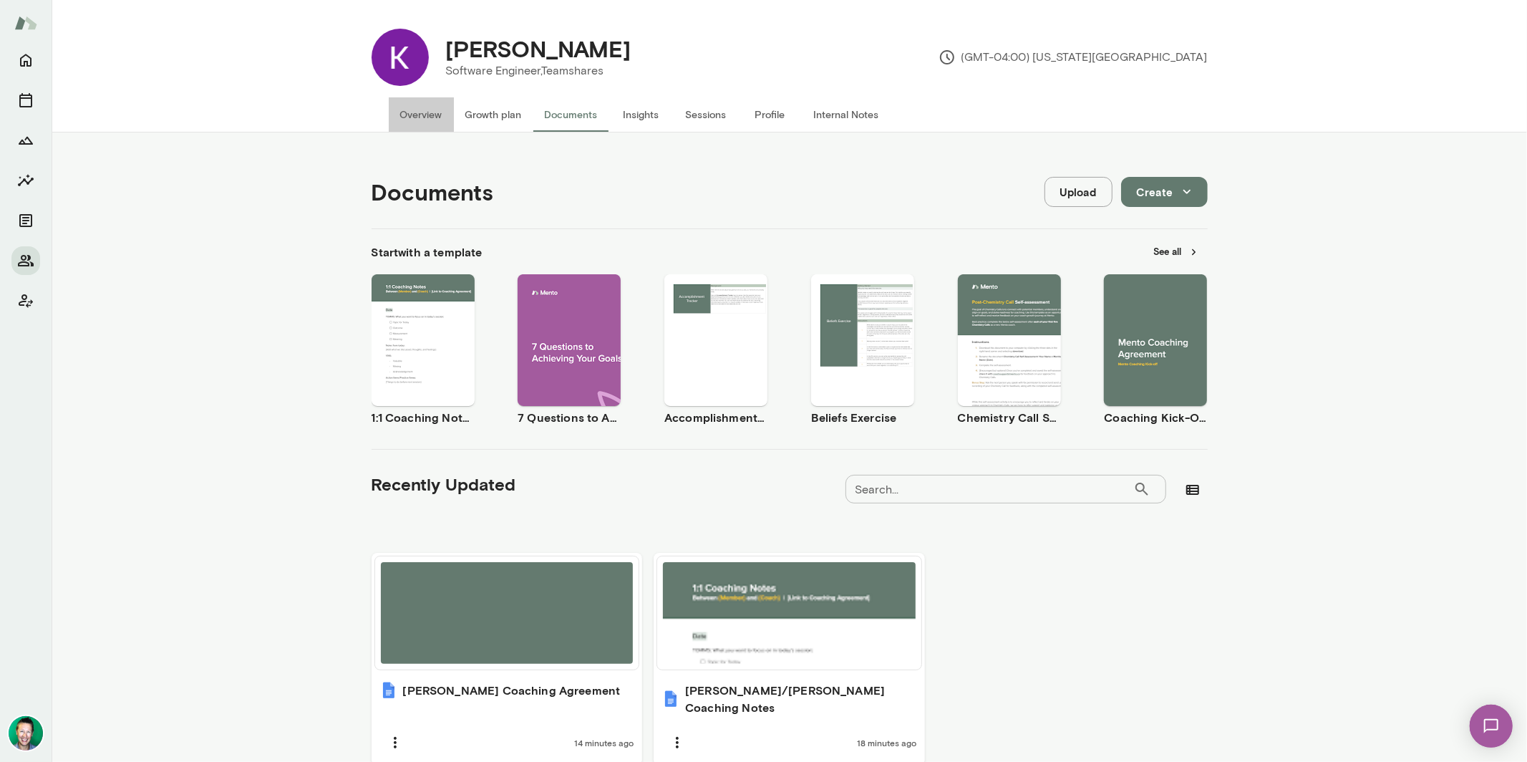
click at [436, 112] on button "Overview" at bounding box center [421, 114] width 65 height 34
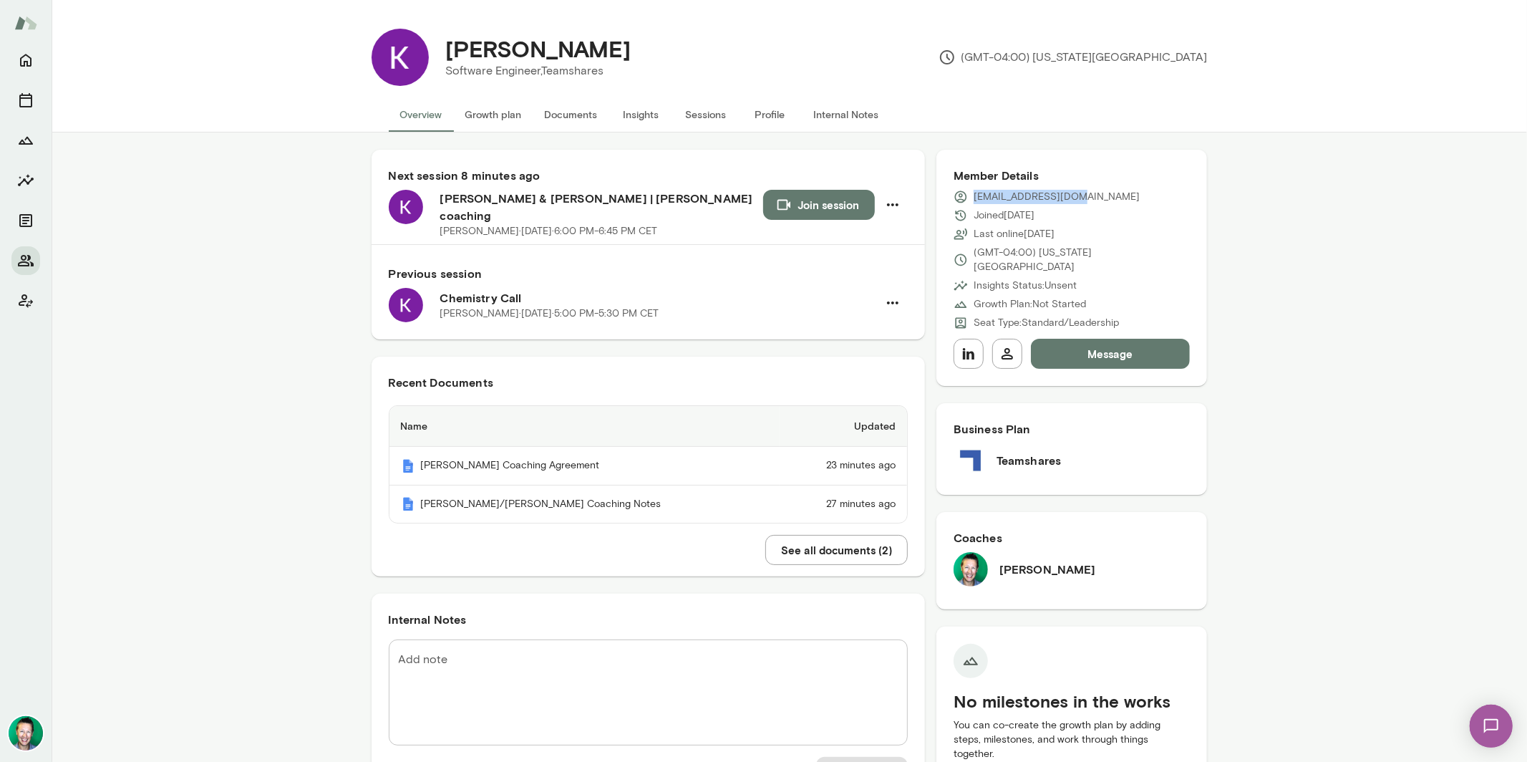
drag, startPoint x: 1107, startPoint y: 203, endPoint x: 966, endPoint y: 199, distance: 141.1
click at [966, 199] on div "[EMAIL_ADDRESS][DOMAIN_NAME]" at bounding box center [1072, 197] width 237 height 14
click at [884, 198] on icon "button" at bounding box center [892, 204] width 17 height 17
click at [523, 158] on div at bounding box center [763, 381] width 1527 height 762
click at [888, 201] on icon "button" at bounding box center [892, 204] width 17 height 17
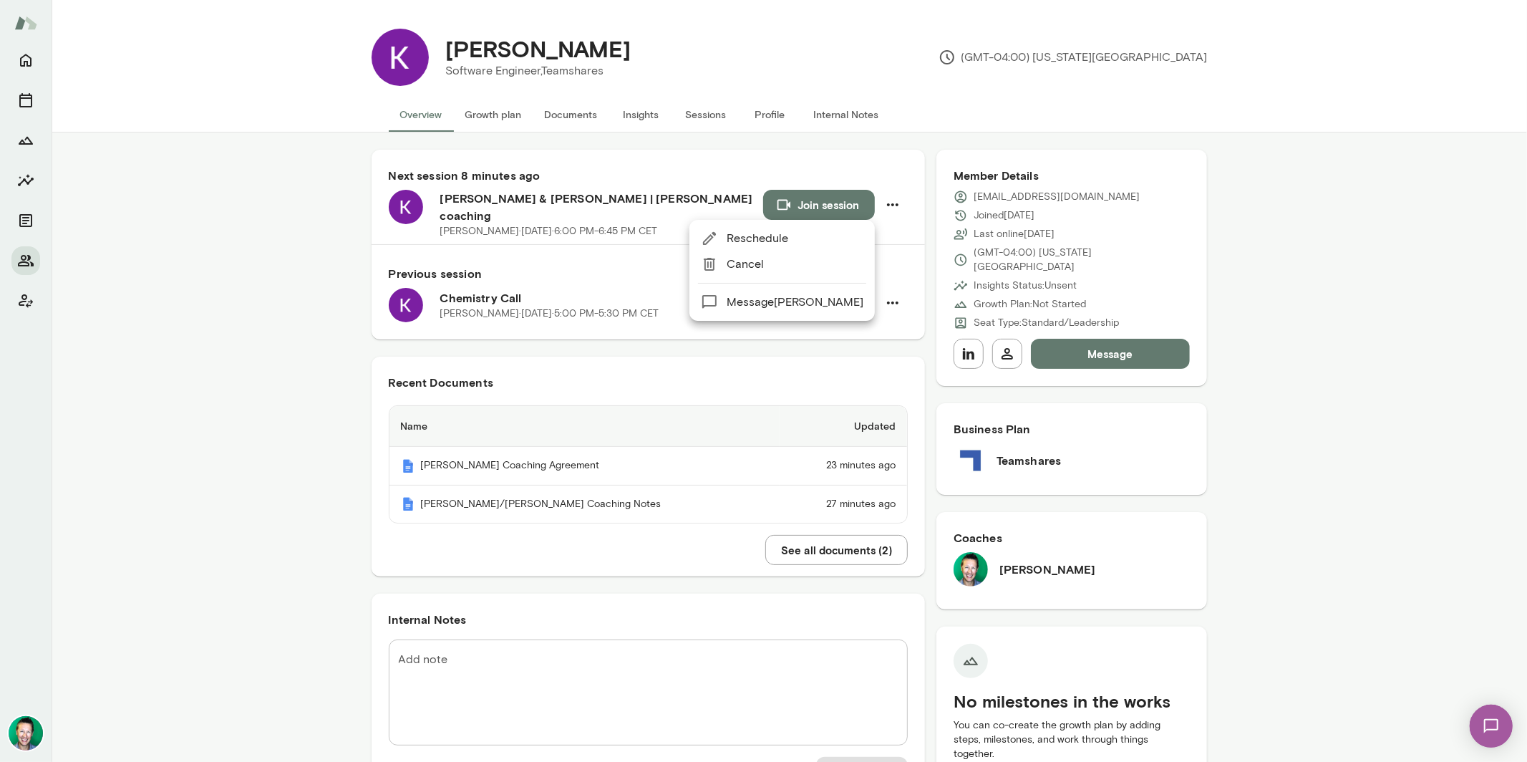
click at [684, 121] on div at bounding box center [763, 381] width 1527 height 762
click at [688, 115] on button "Sessions" at bounding box center [706, 114] width 64 height 34
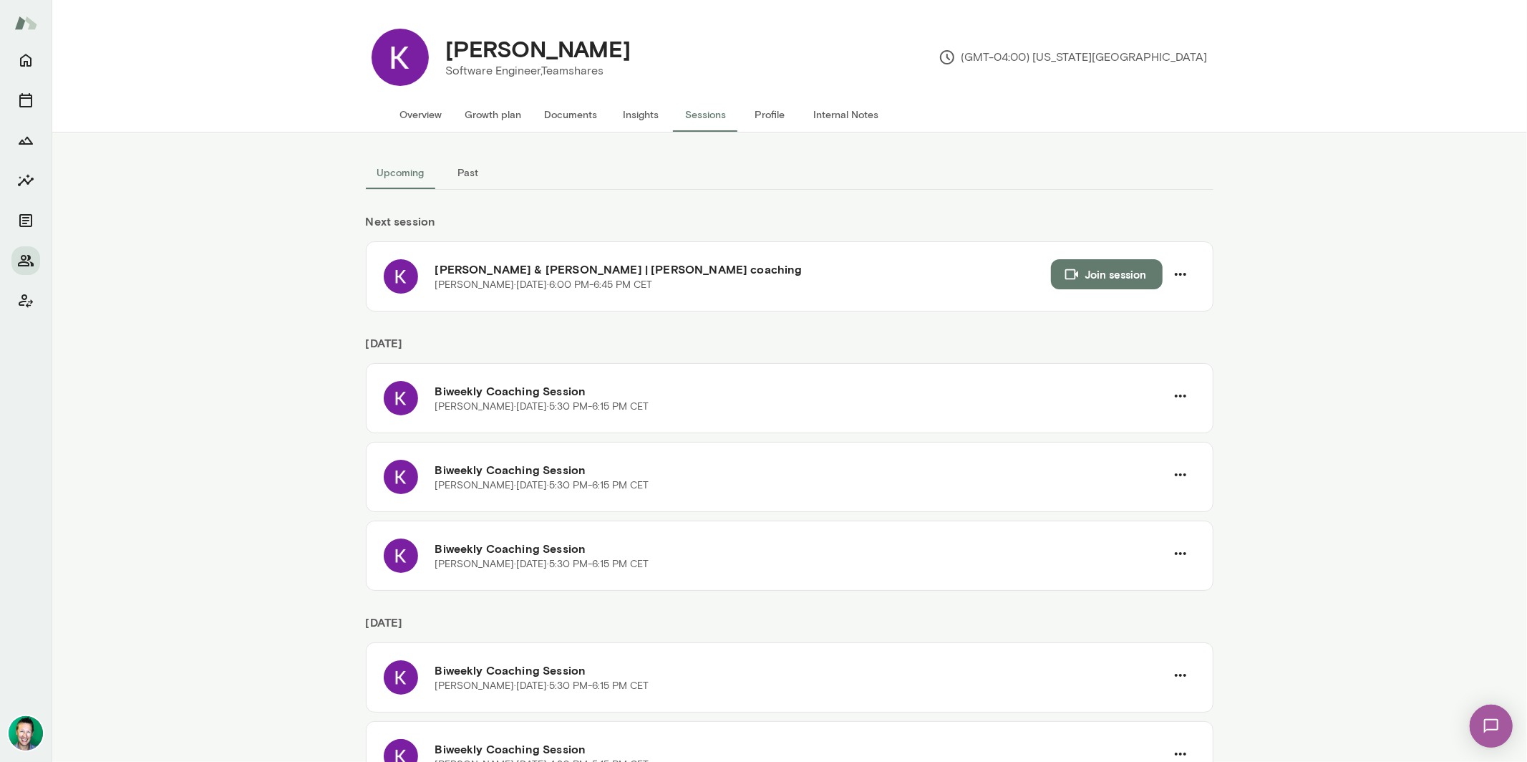
click at [423, 117] on button "Overview" at bounding box center [421, 114] width 65 height 34
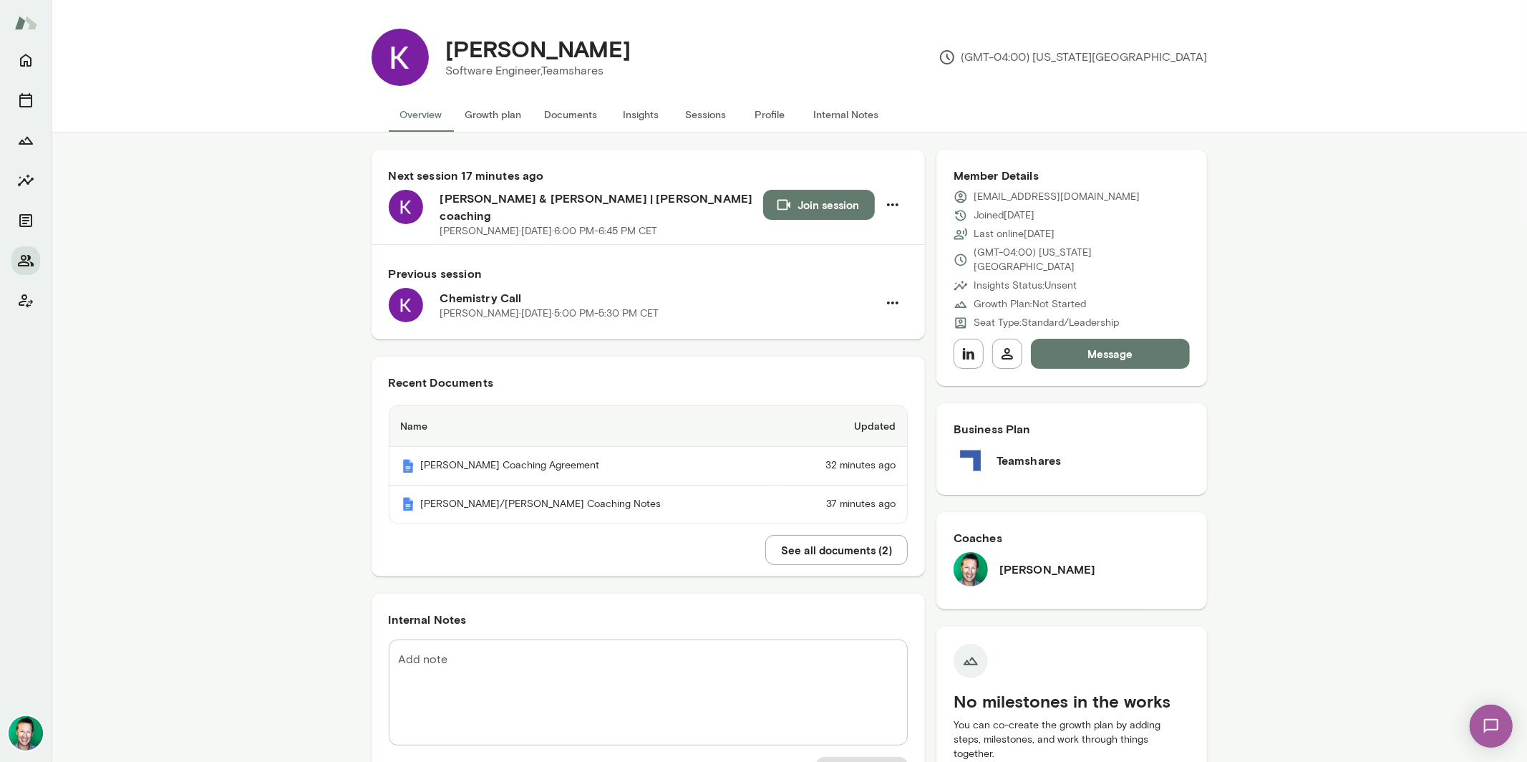
click at [692, 112] on button "Sessions" at bounding box center [706, 114] width 64 height 34
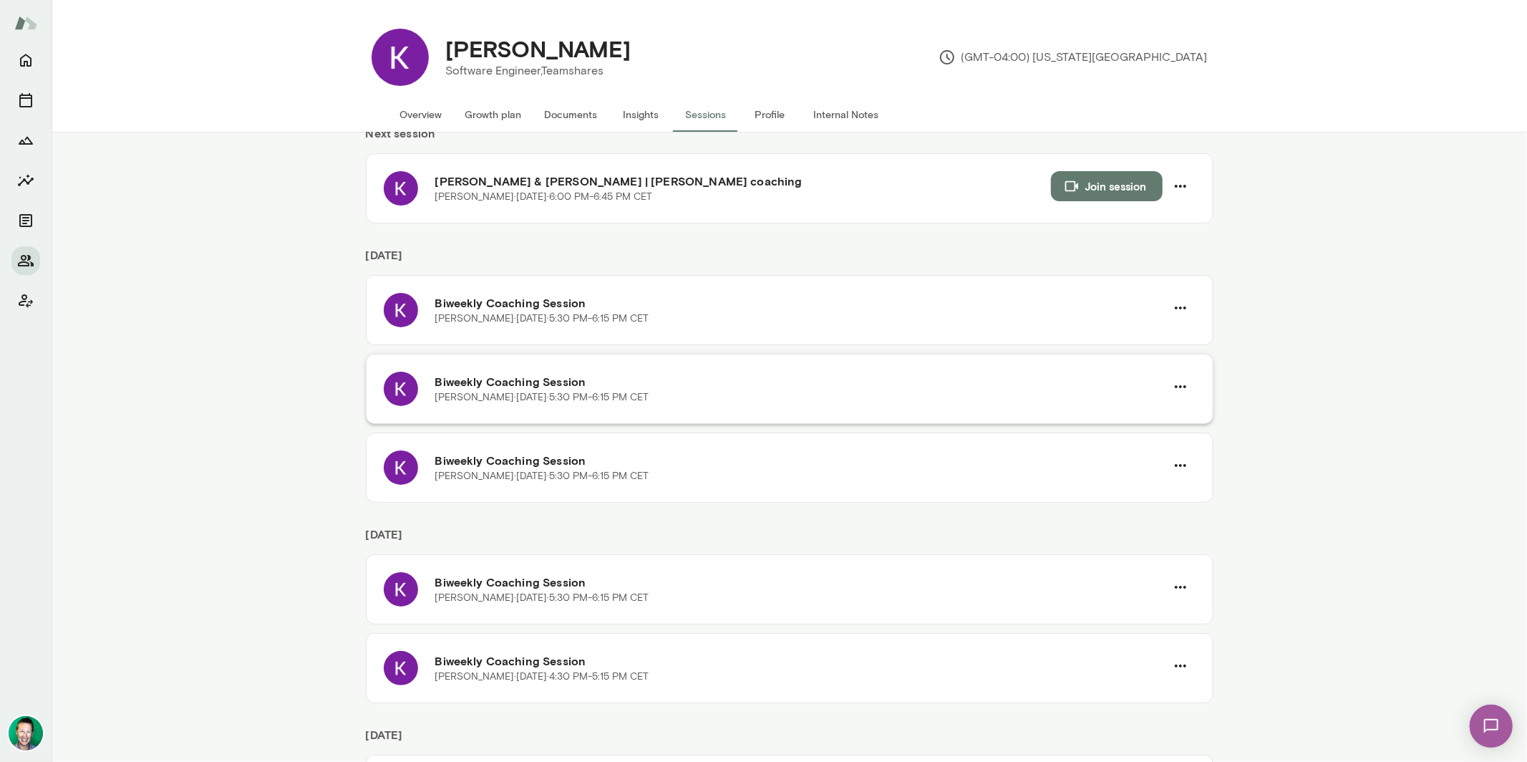
scroll to position [68, 0]
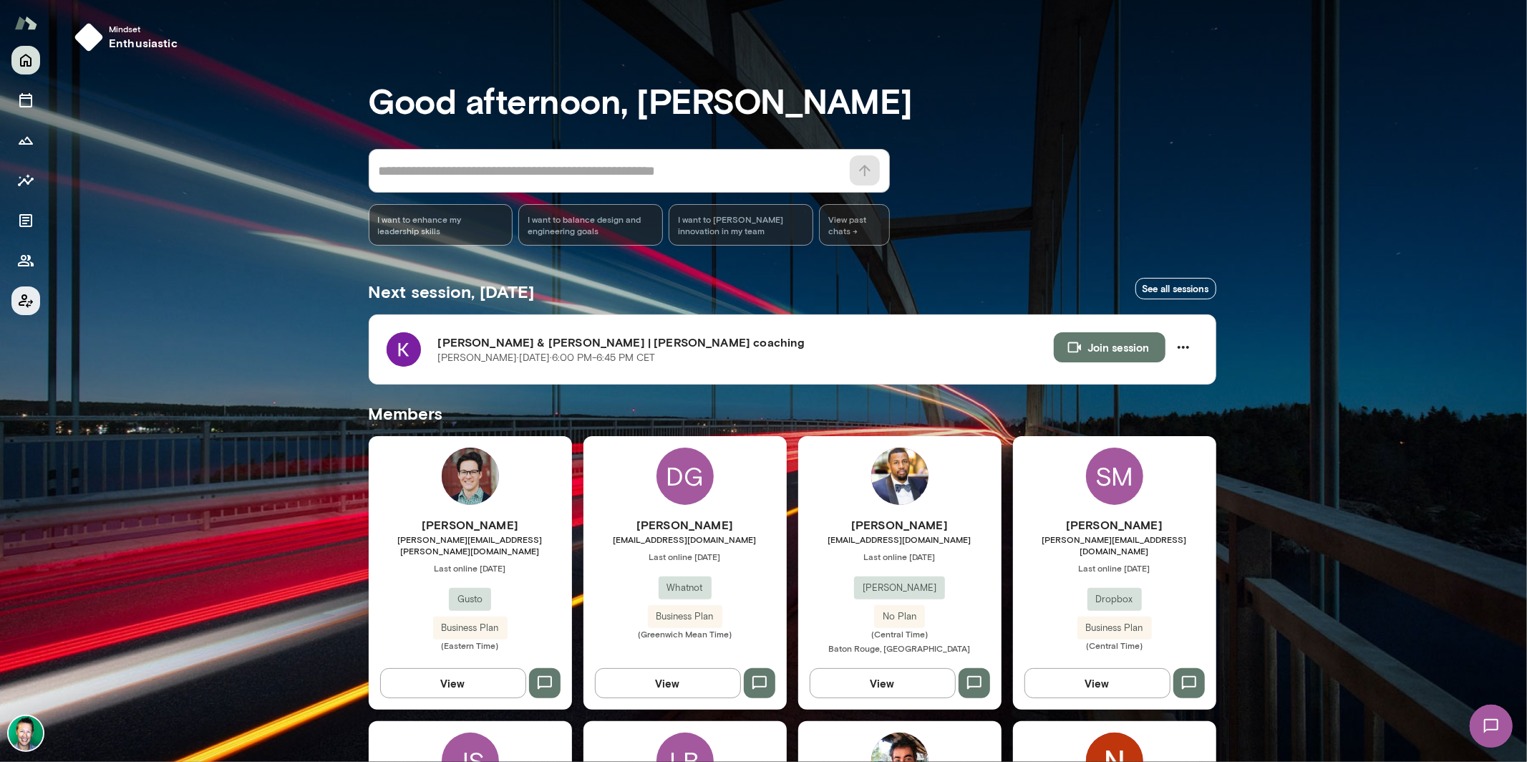
click at [22, 306] on icon "Client app" at bounding box center [25, 300] width 17 height 17
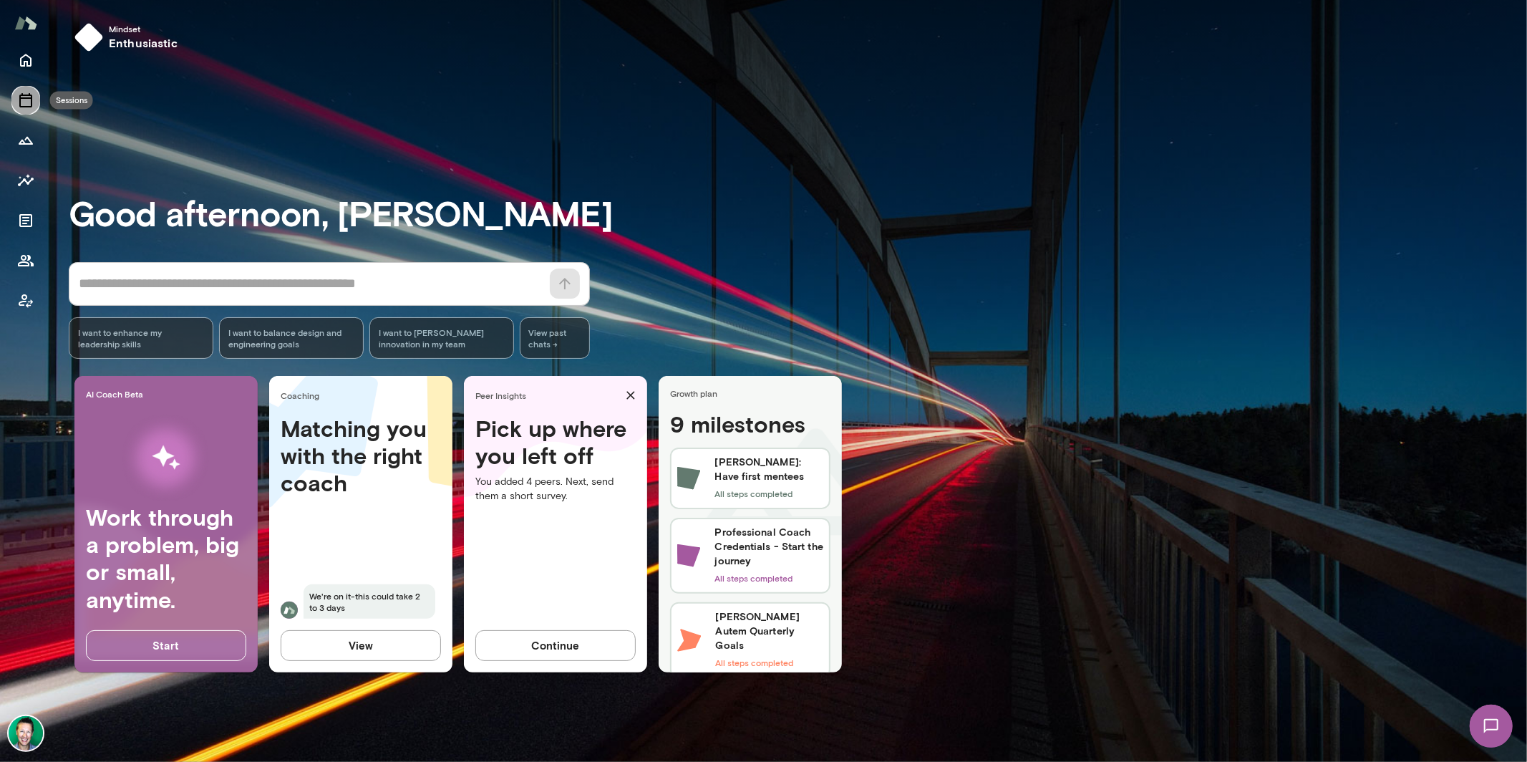
click at [28, 114] on button "Sessions" at bounding box center [25, 100] width 29 height 29
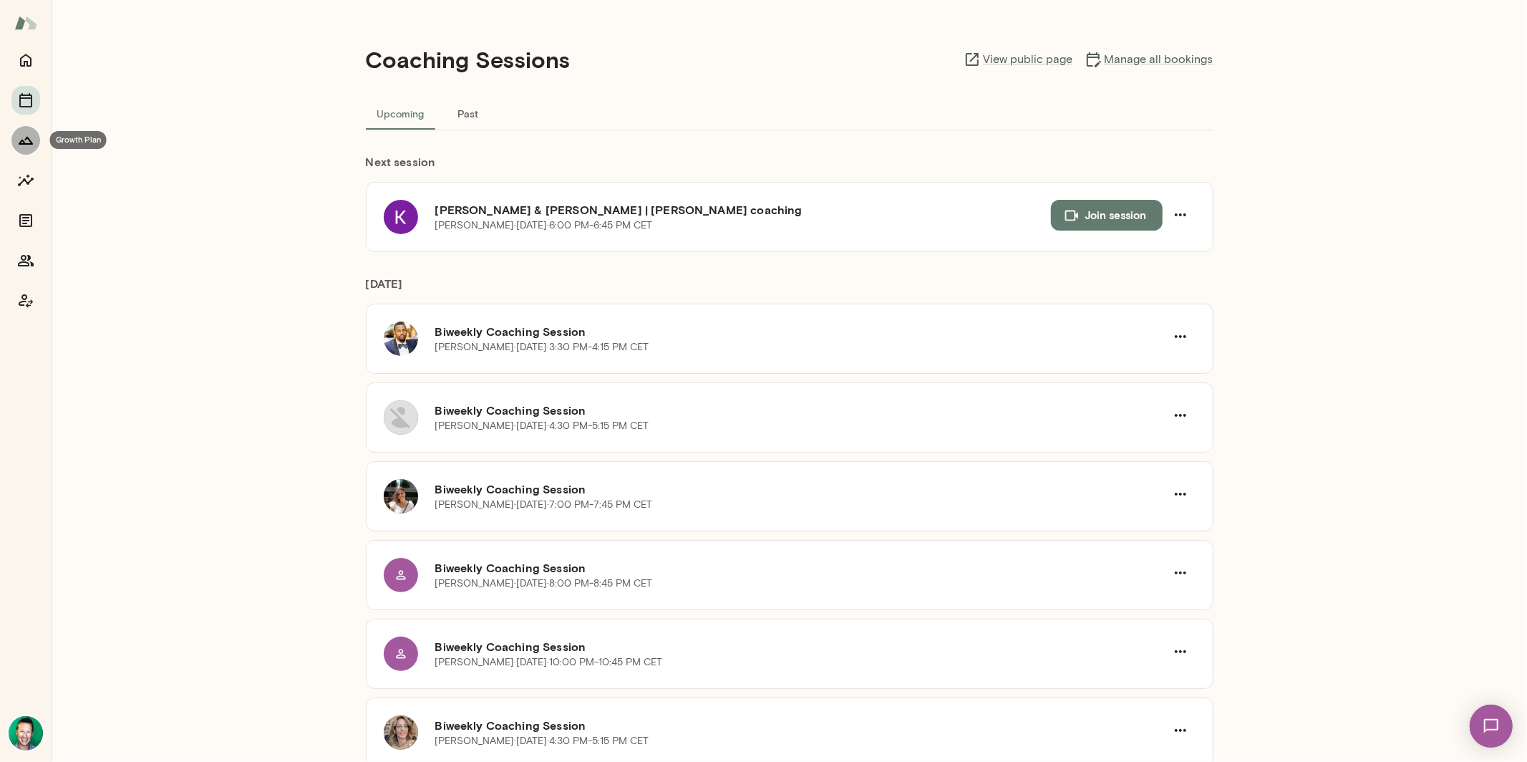
click at [28, 143] on icon "Growth Plan" at bounding box center [26, 141] width 14 height 8
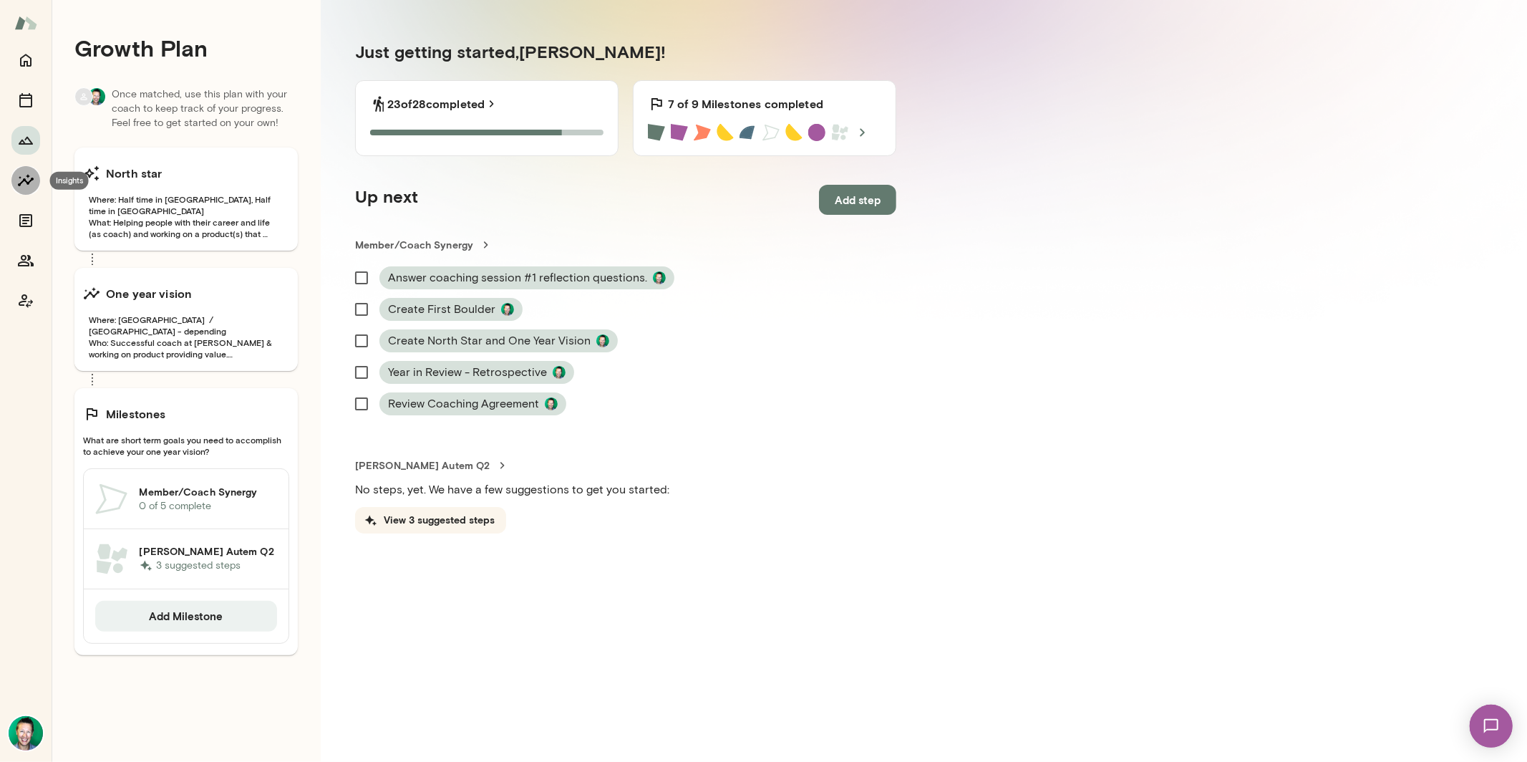
click at [29, 190] on button "Insights" at bounding box center [25, 180] width 29 height 29
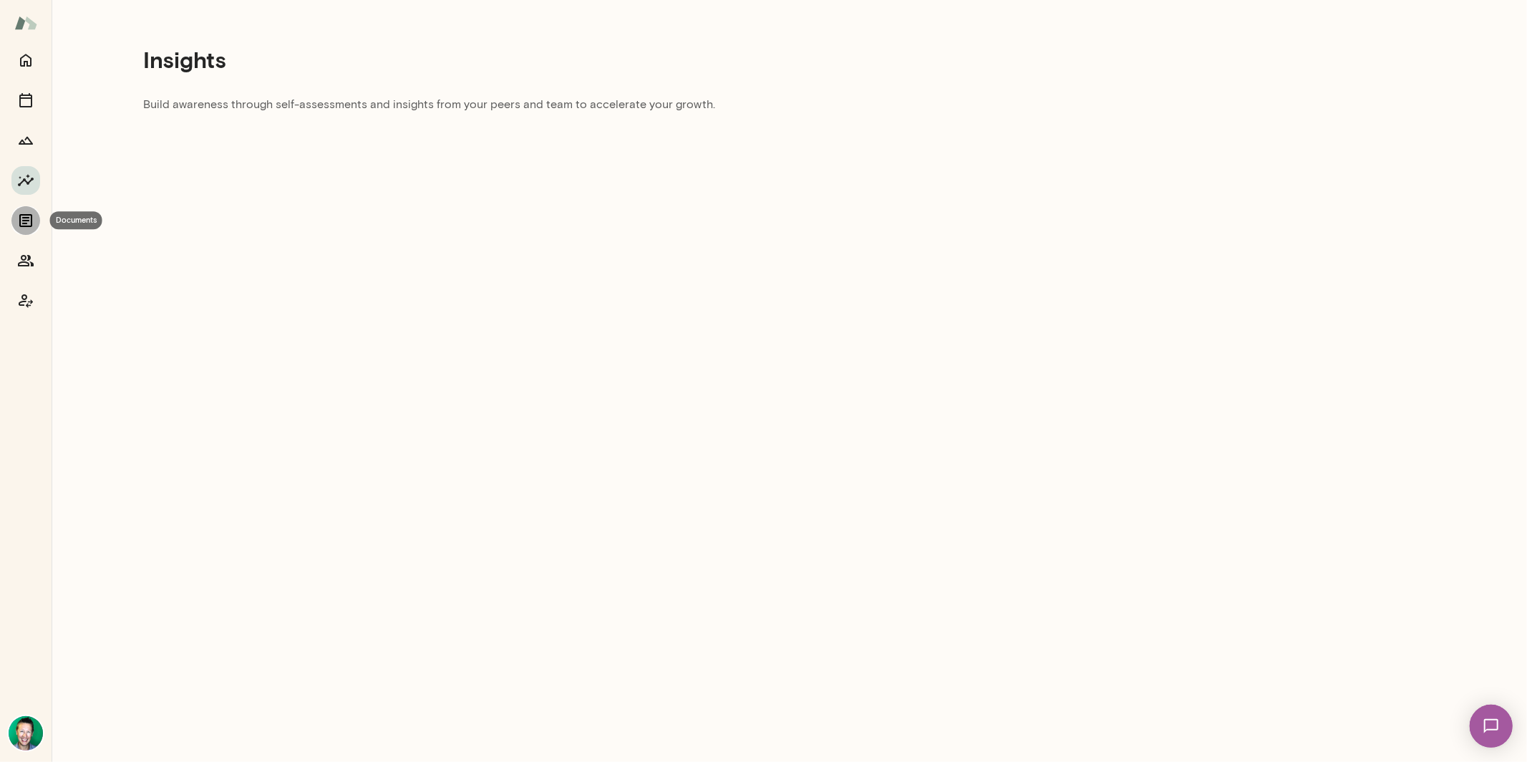
click at [30, 217] on icon "Documents" at bounding box center [25, 220] width 17 height 17
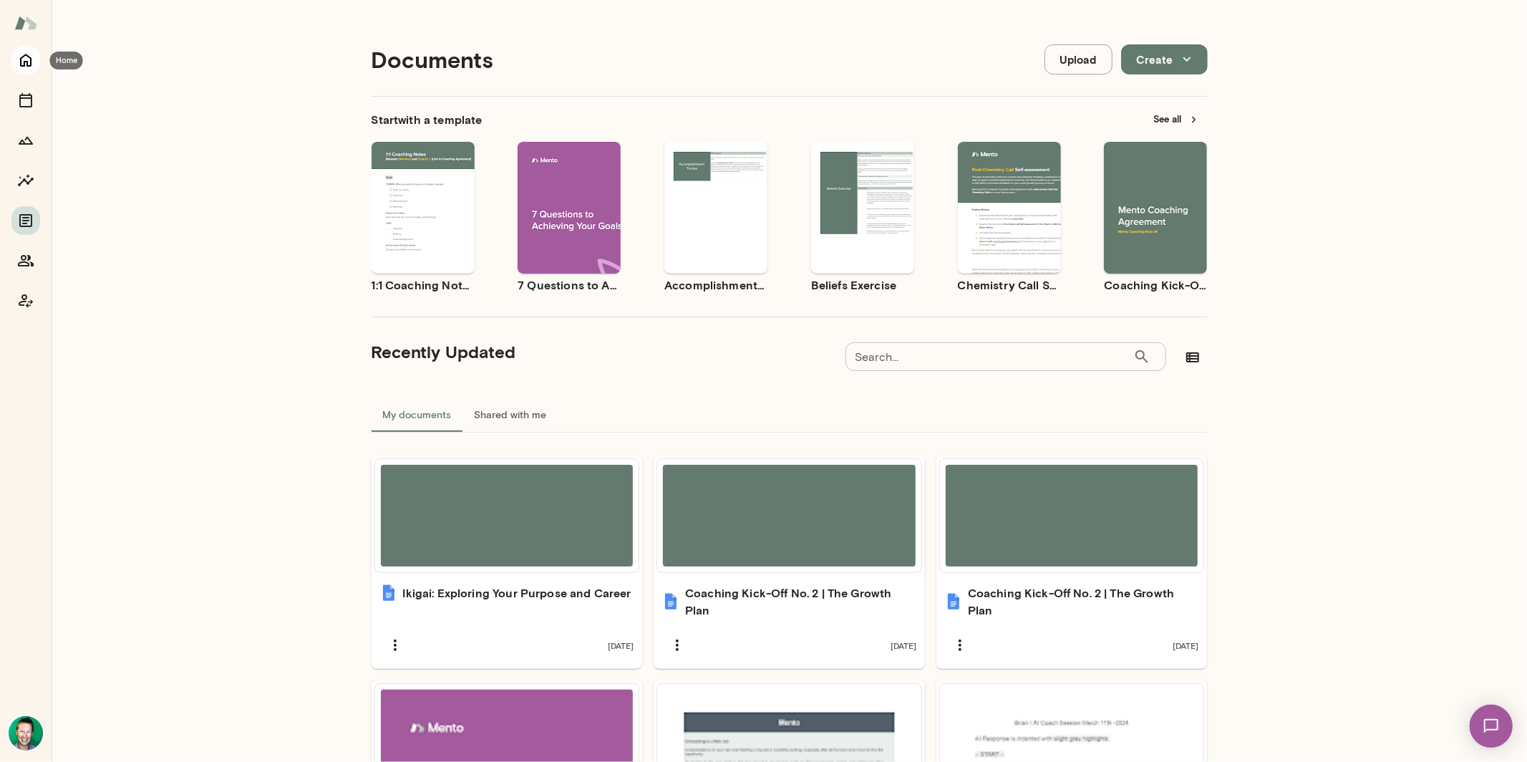
click at [21, 53] on icon "Home" at bounding box center [25, 60] width 17 height 17
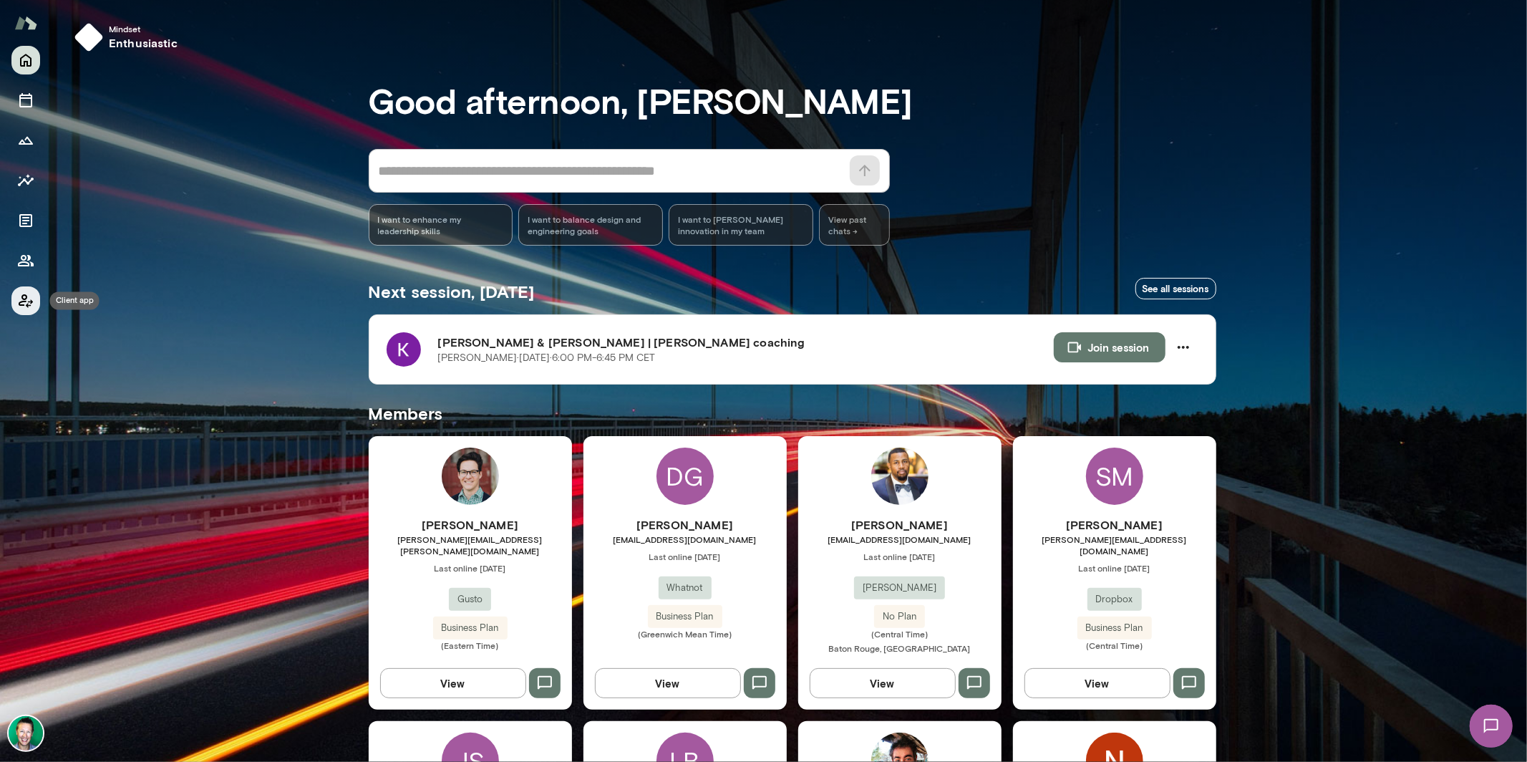
click at [26, 306] on icon "Client app" at bounding box center [26, 301] width 14 height 14
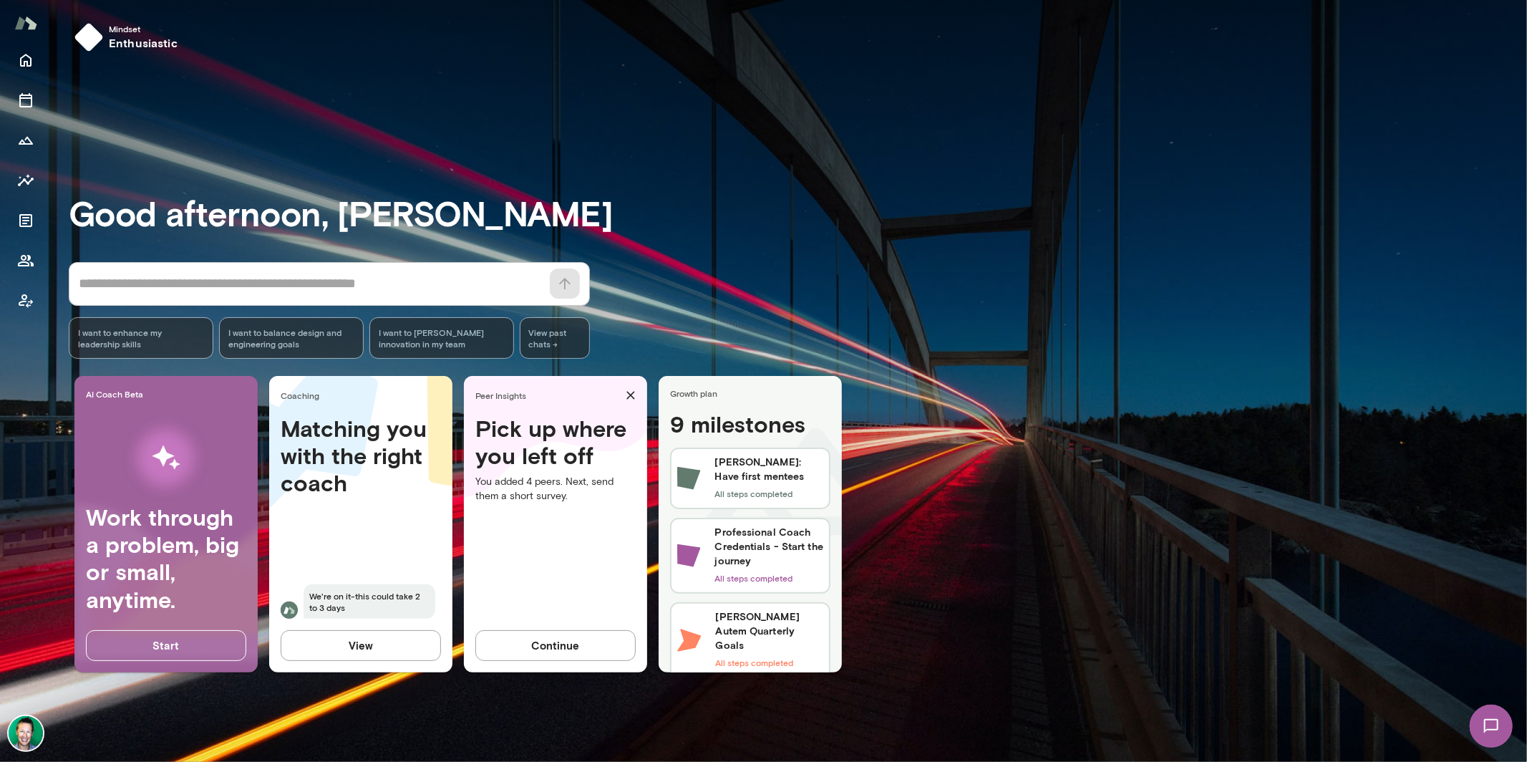
click at [1484, 728] on img at bounding box center [1490, 725] width 59 height 59
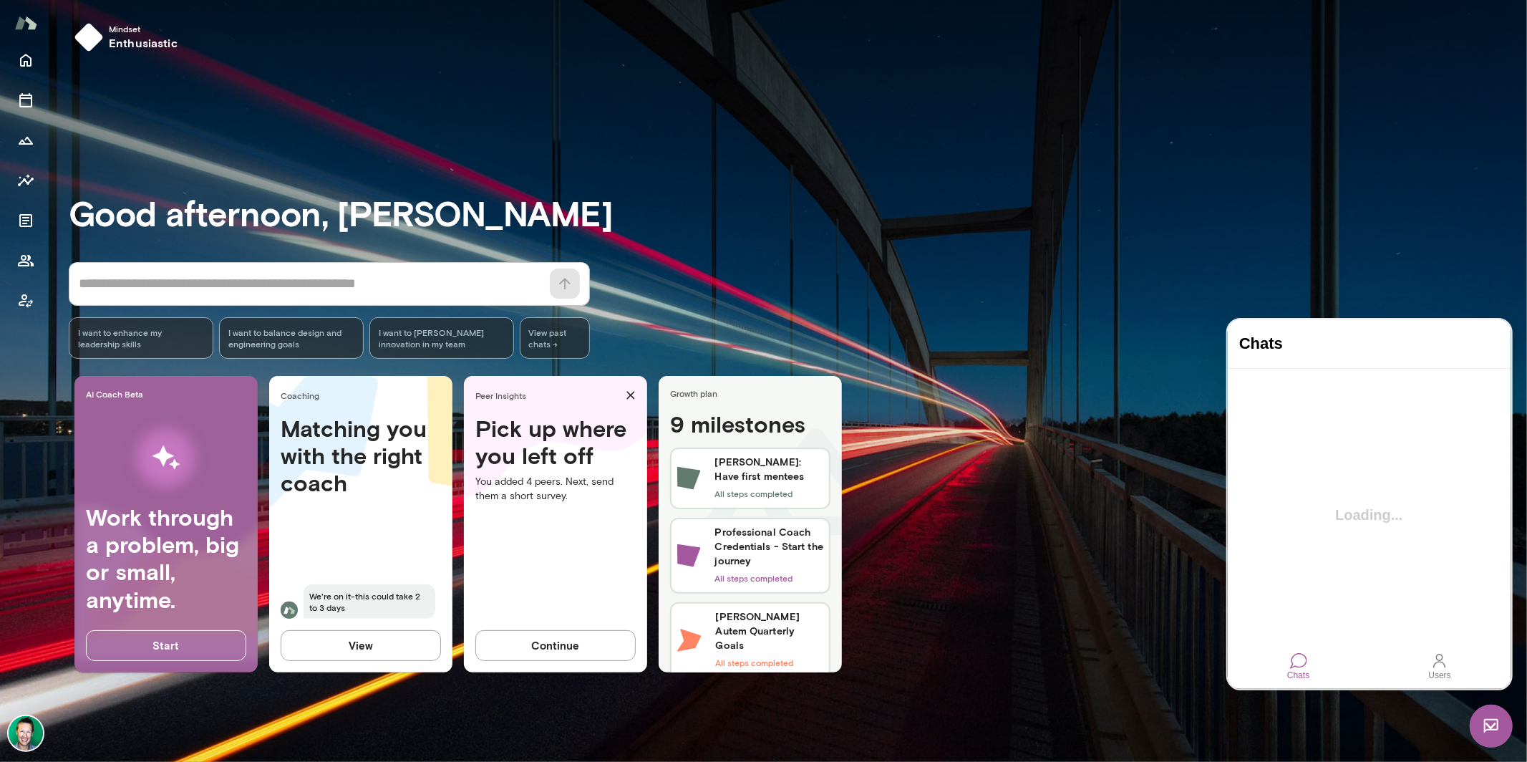
click at [1484, 728] on img at bounding box center [1490, 725] width 43 height 43
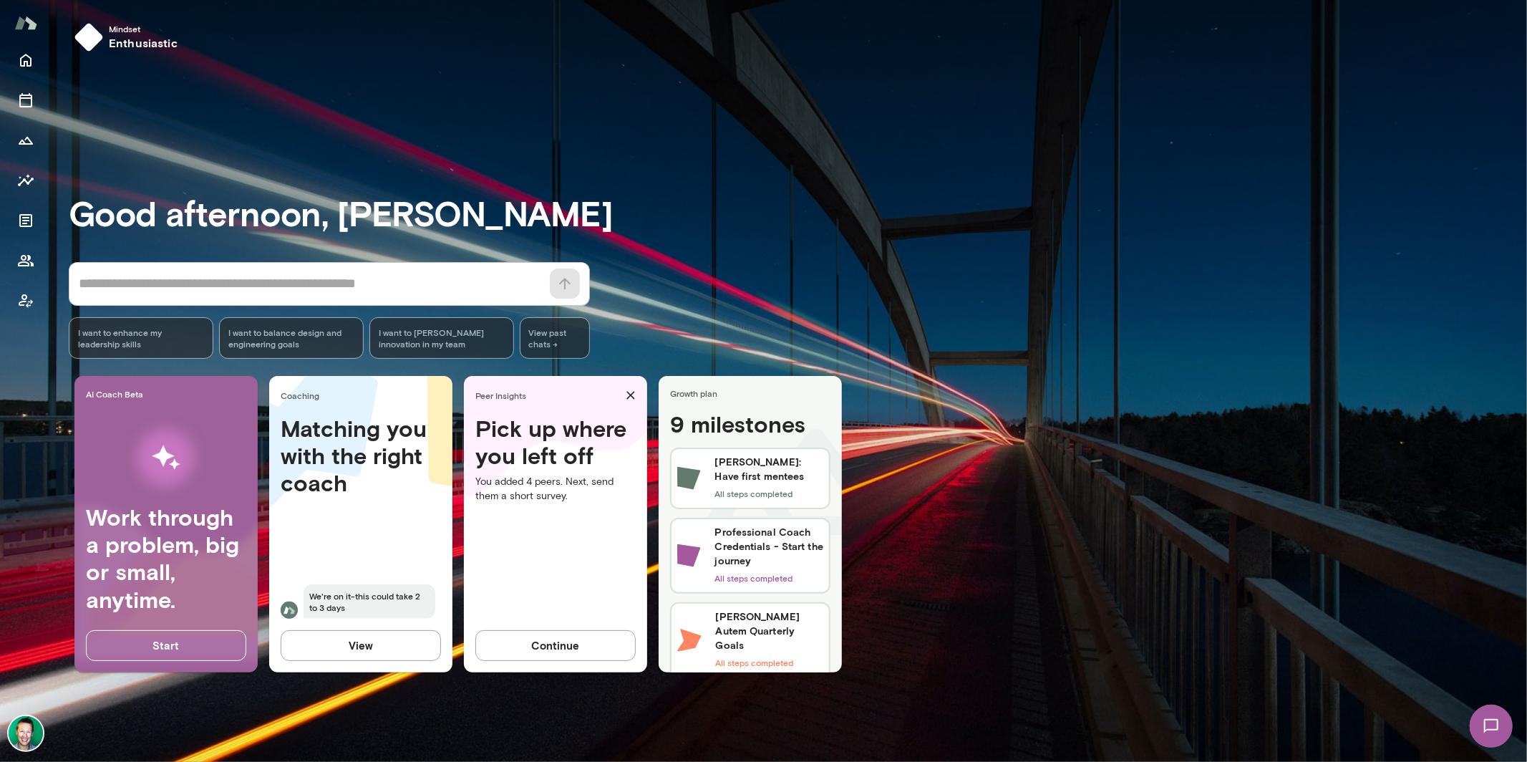
click at [1484, 728] on img at bounding box center [1490, 725] width 59 height 59
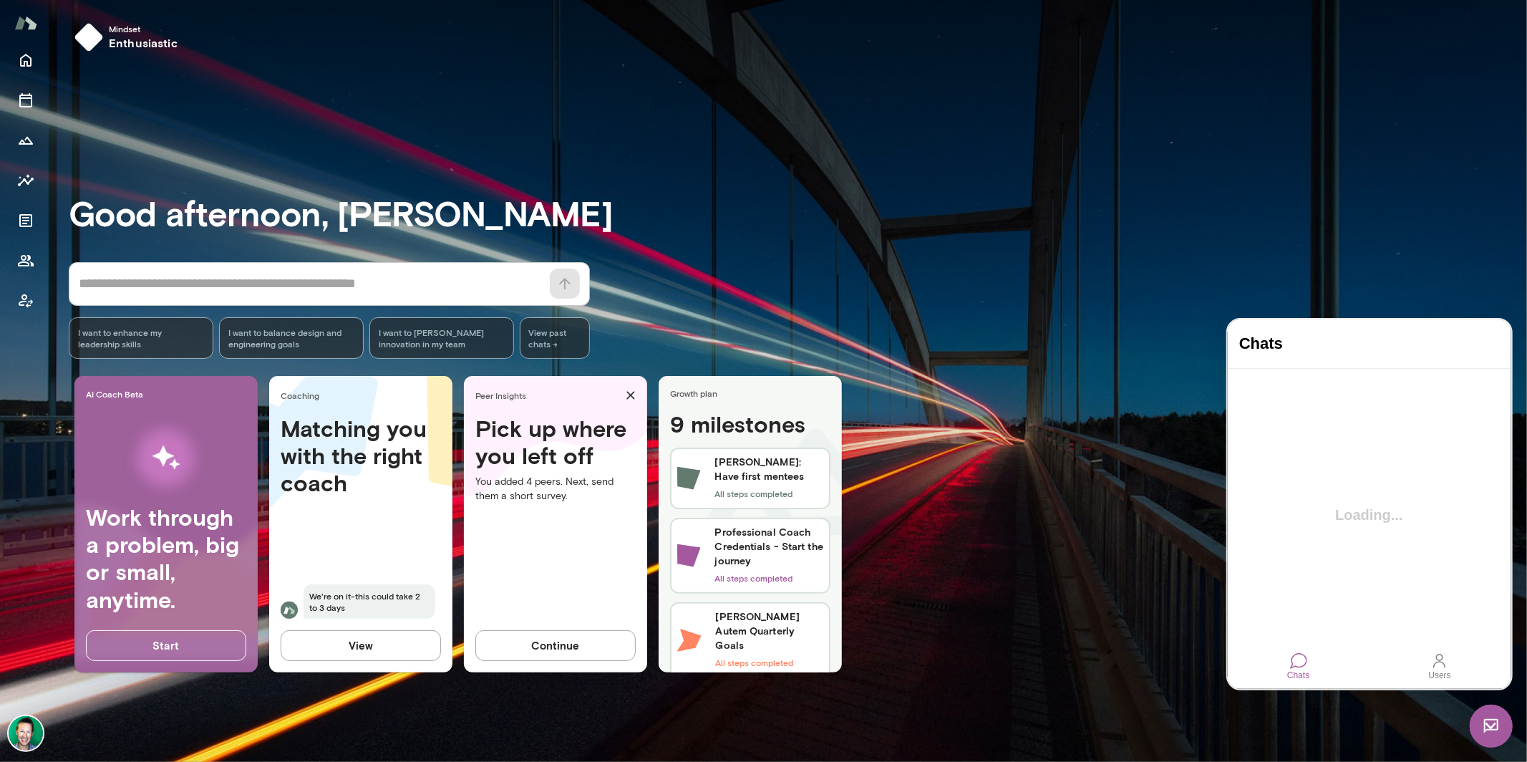
click at [1484, 728] on img at bounding box center [1490, 725] width 43 height 43
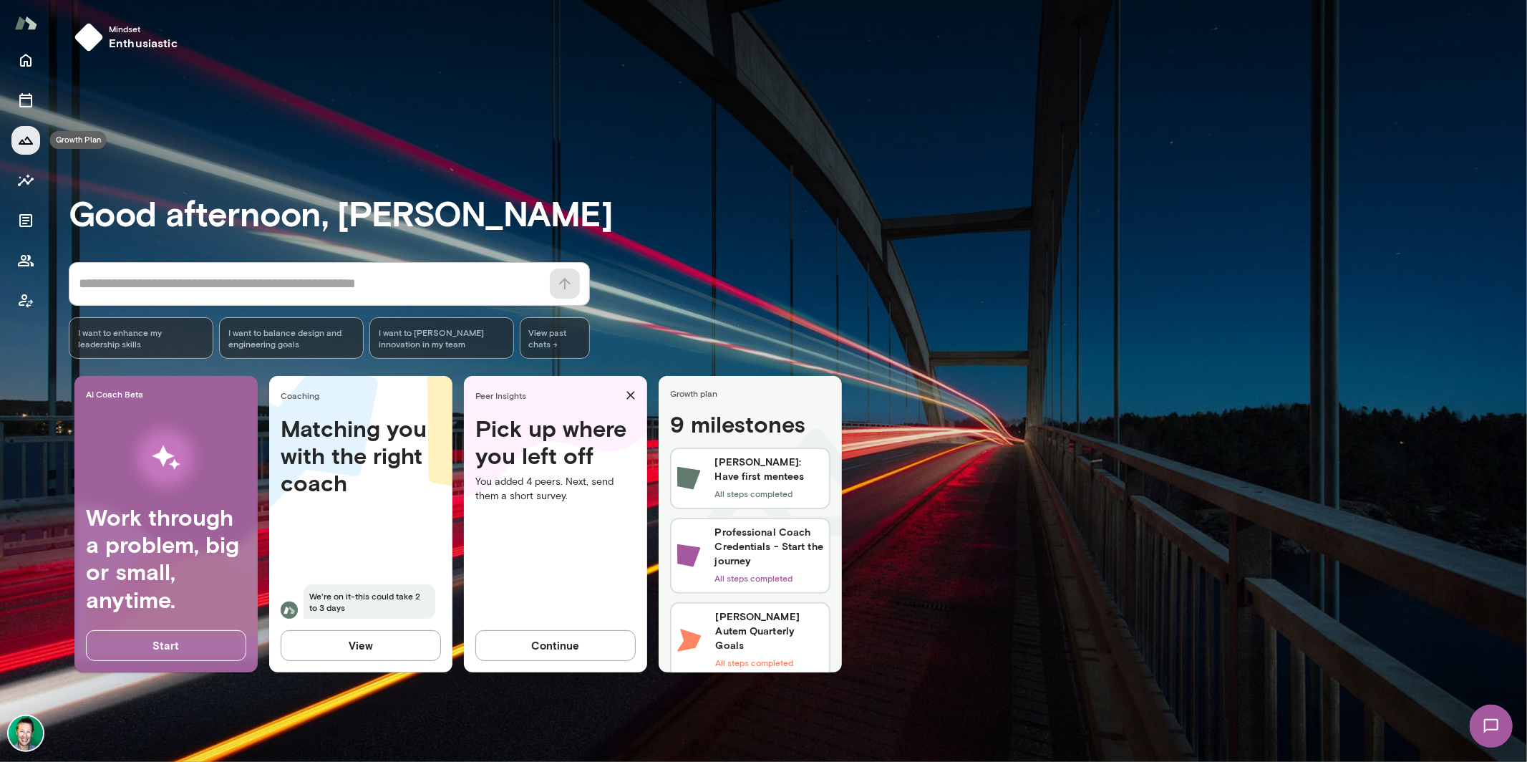
click at [35, 146] on button "Growth Plan" at bounding box center [25, 140] width 29 height 29
